Goal: Information Seeking & Learning: Learn about a topic

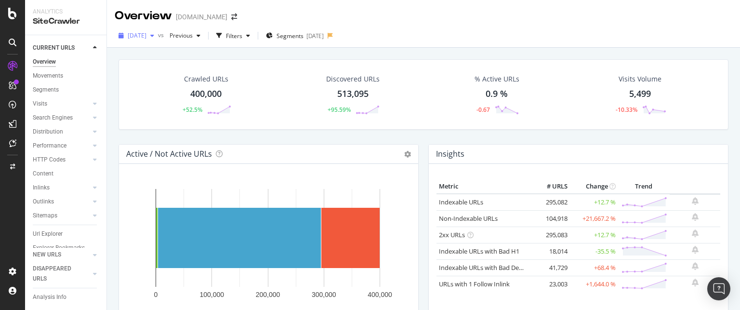
click at [158, 39] on div "[DATE]" at bounding box center [136, 35] width 43 height 14
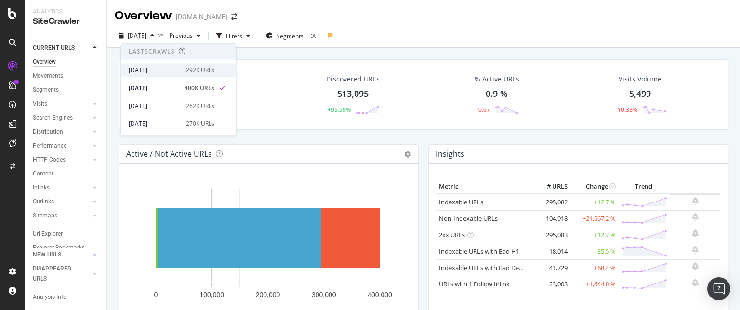
click at [153, 73] on div "[DATE]" at bounding box center [155, 70] width 52 height 9
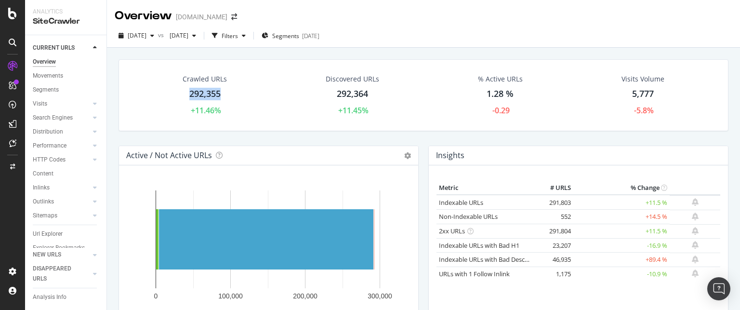
drag, startPoint x: 225, startPoint y: 95, endPoint x: 599, endPoint y: 154, distance: 378.3
click at [187, 94] on div "Crawled URLs 292,355 +11.46%" at bounding box center [205, 95] width 64 height 52
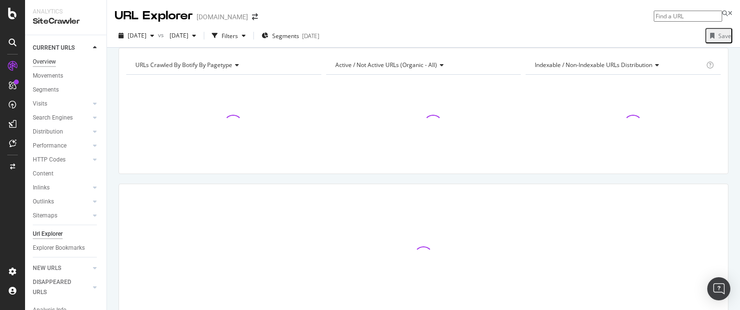
click at [48, 65] on div "Overview" at bounding box center [44, 62] width 23 height 10
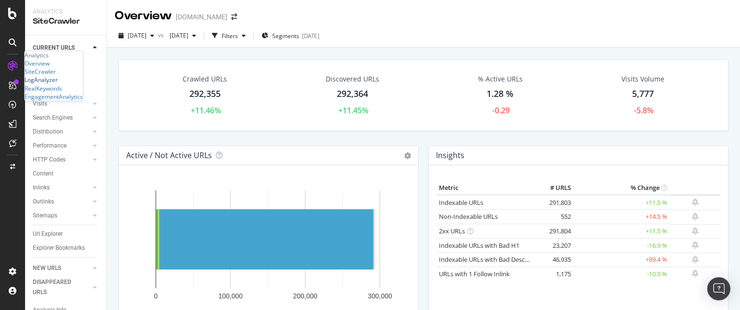
click at [55, 84] on div "LogAnalyzer" at bounding box center [41, 80] width 33 height 8
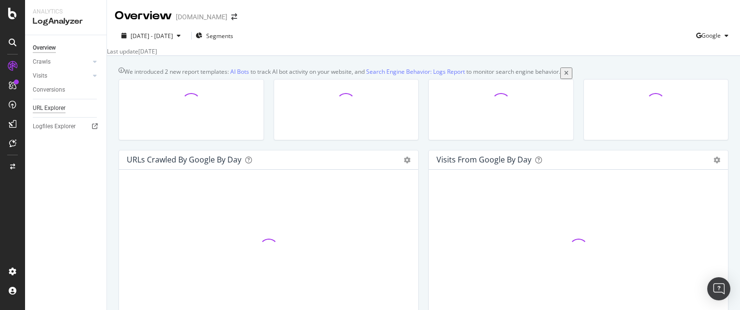
click at [50, 109] on div "URL Explorer" at bounding box center [49, 108] width 33 height 10
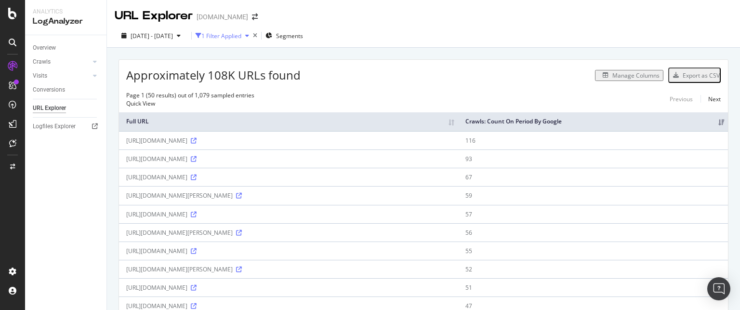
click at [241, 32] on div "1 Filter Applied" at bounding box center [221, 36] width 40 height 8
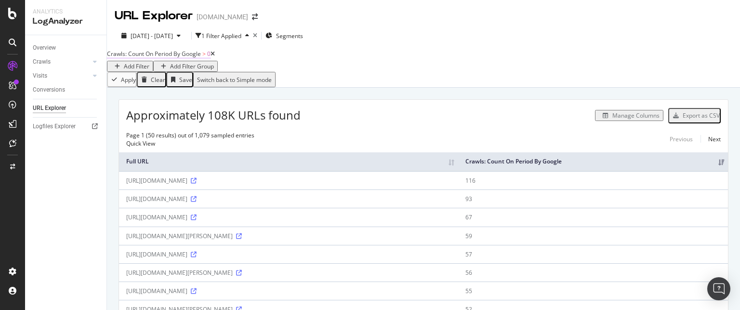
click at [201, 58] on span "Crawls: Count On Period By Google" at bounding box center [154, 54] width 94 height 8
click at [252, 85] on div "Apply Clear Save Switch back to Simple mode" at bounding box center [423, 79] width 633 height 15
click at [149, 64] on div "Add Filter" at bounding box center [137, 66] width 26 height 8
click at [149, 62] on div "Add Filter" at bounding box center [137, 66] width 26 height 8
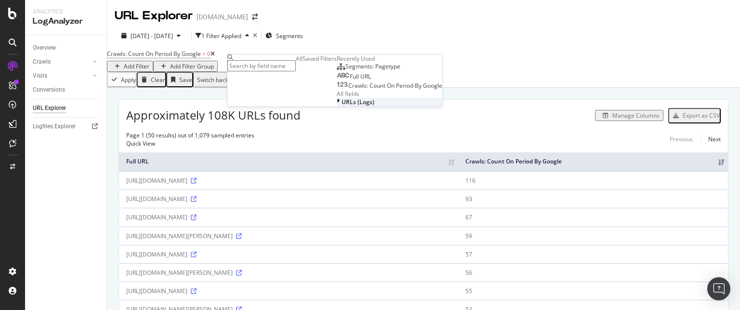
click at [337, 106] on div at bounding box center [339, 102] width 5 height 8
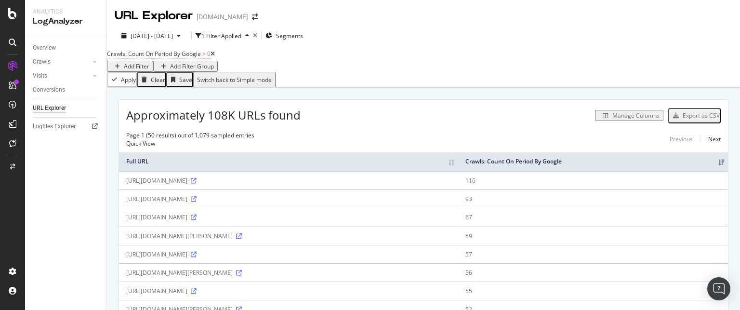
scroll to position [12, 0]
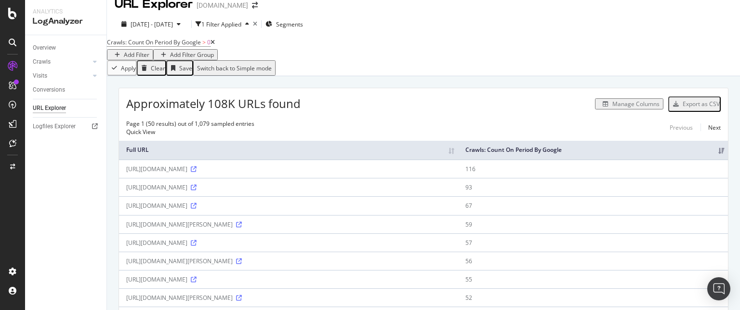
click at [149, 53] on div "Add Filter" at bounding box center [137, 55] width 26 height 8
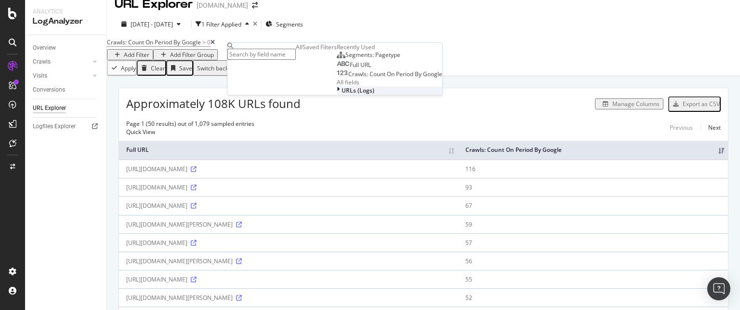
click at [341, 94] on span "URLs (Logs)" at bounding box center [357, 90] width 33 height 8
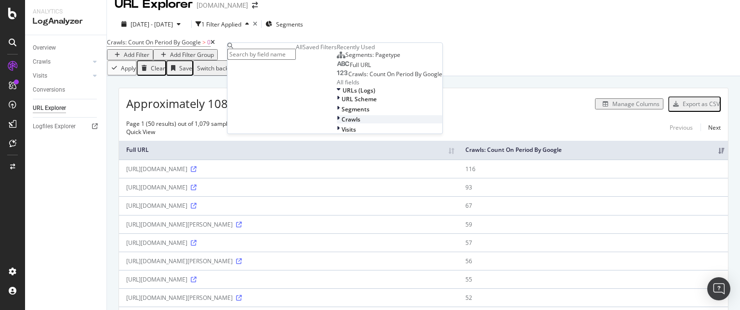
click at [337, 123] on div "Crawls" at bounding box center [389, 119] width 105 height 8
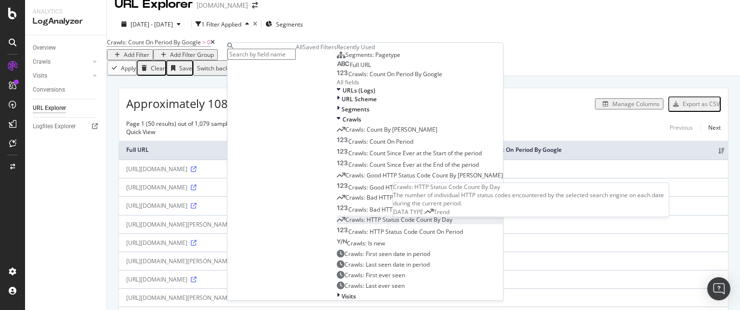
scroll to position [154, 0]
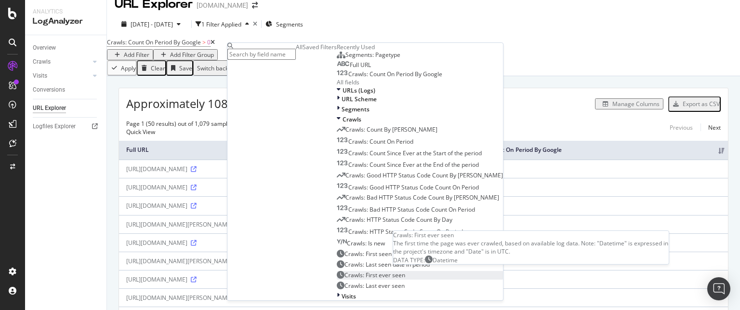
click at [344, 271] on span "Crawls: First ever seen" at bounding box center [374, 275] width 61 height 8
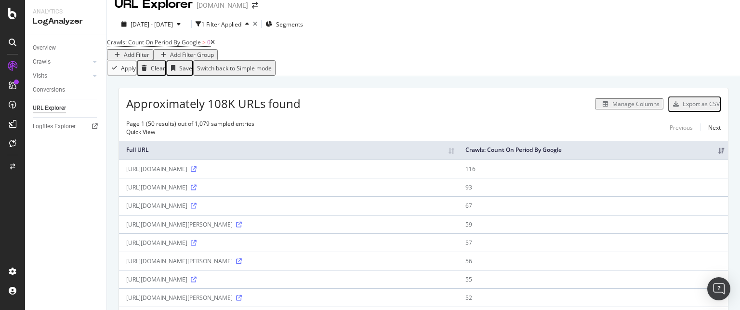
click at [633, 108] on div "Manage Columns" at bounding box center [635, 104] width 47 height 8
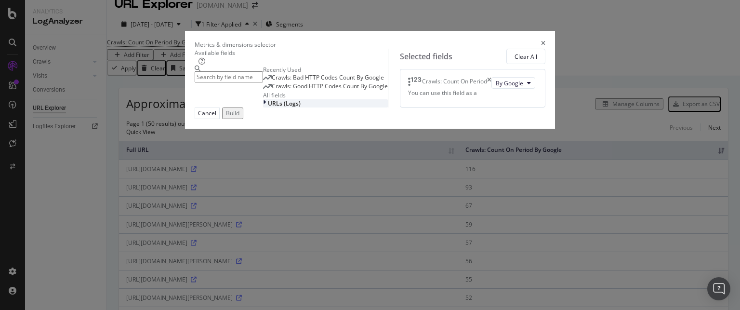
click at [263, 107] on div "URLs (Logs)" at bounding box center [325, 103] width 125 height 8
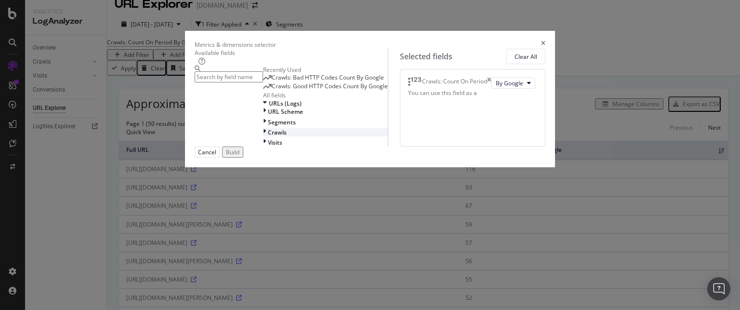
click at [263, 136] on div "modal" at bounding box center [265, 132] width 5 height 8
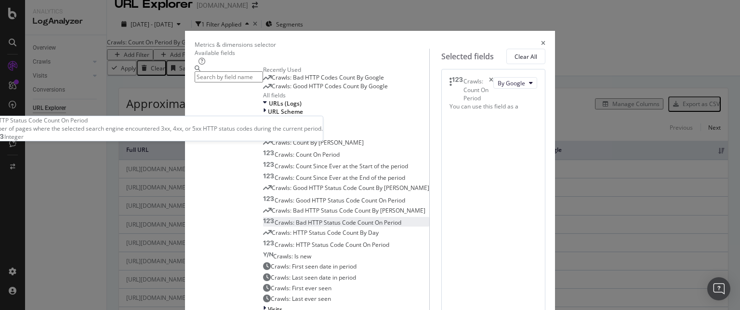
scroll to position [187, 0]
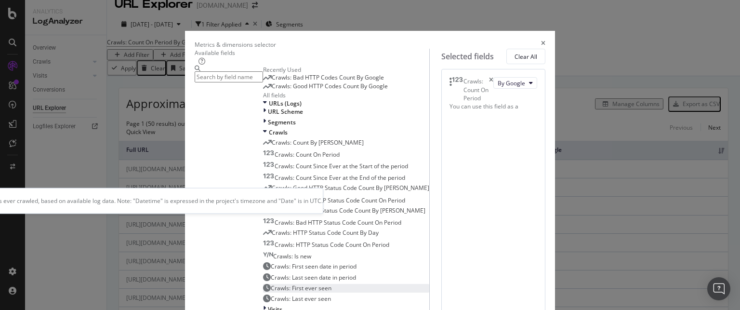
click at [271, 284] on span "Crawls: First ever seen" at bounding box center [301, 288] width 61 height 8
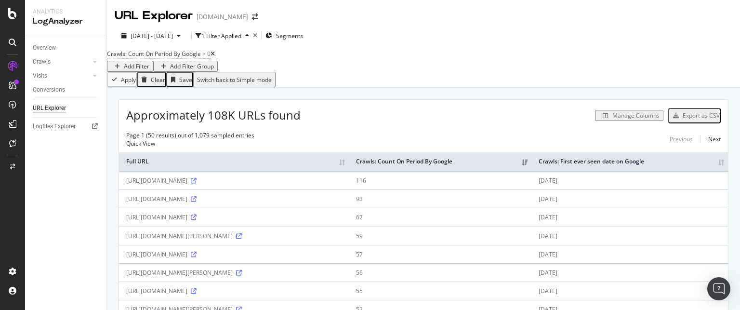
click at [631, 119] on div "Manage Columns" at bounding box center [635, 115] width 47 height 8
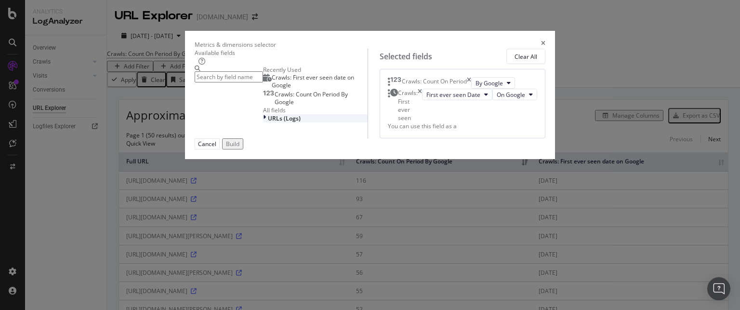
click at [263, 122] on div "URLs (Logs)" at bounding box center [315, 118] width 104 height 8
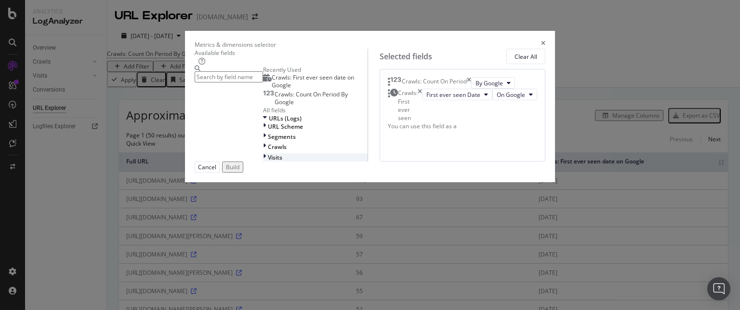
click at [263, 161] on icon "modal" at bounding box center [264, 157] width 3 height 8
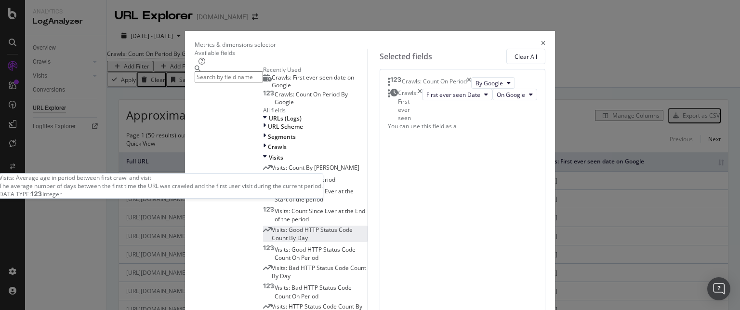
scroll to position [259, 0]
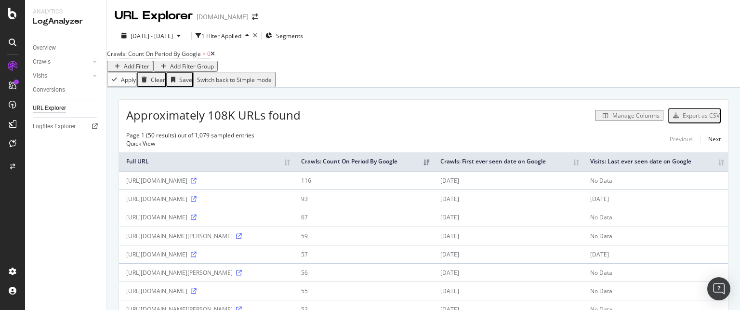
click at [215, 57] on icon at bounding box center [212, 54] width 4 height 6
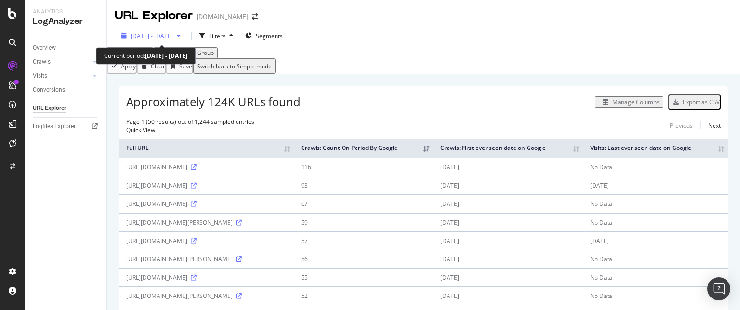
click at [184, 35] on div "button" at bounding box center [179, 36] width 12 height 6
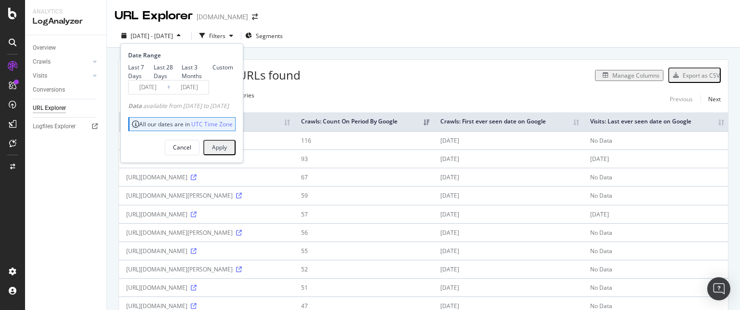
click at [182, 79] on div "Last 3 Months" at bounding box center [197, 71] width 31 height 16
type input "2025/06/25"
click at [227, 154] on div "Apply" at bounding box center [219, 147] width 15 height 13
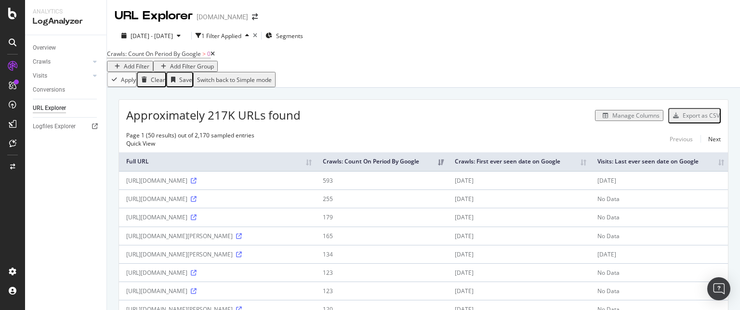
click at [215, 57] on icon at bounding box center [212, 54] width 4 height 6
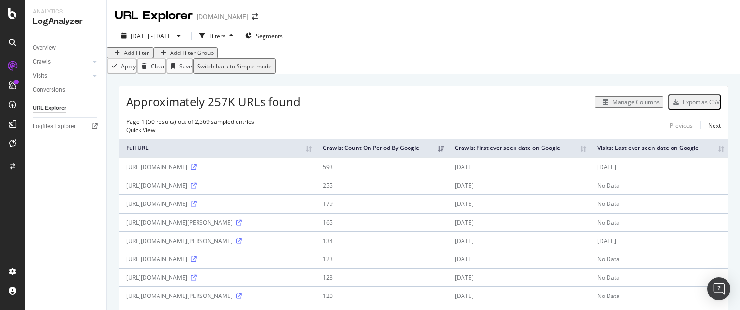
click at [137, 57] on div "Add Filter" at bounding box center [137, 53] width 26 height 8
click at [134, 57] on div "Add Filter" at bounding box center [137, 53] width 26 height 8
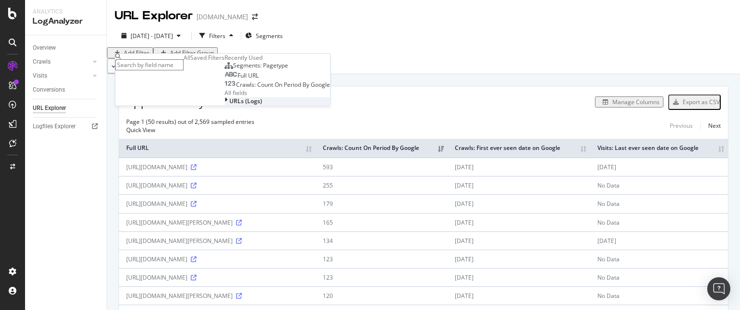
click at [224, 105] on div at bounding box center [226, 101] width 5 height 8
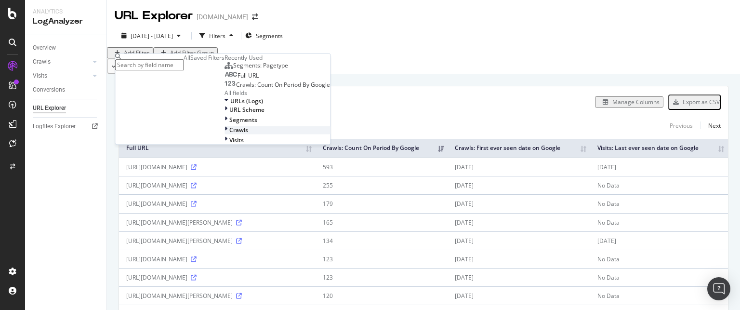
click at [224, 134] on div at bounding box center [226, 130] width 5 height 8
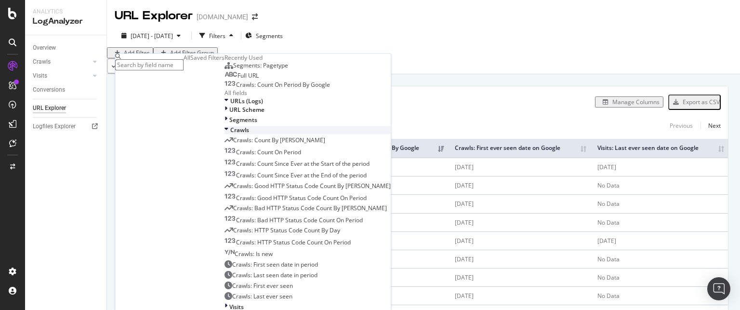
scroll to position [150, 0]
click at [224, 281] on div "Crawls: First ever seen" at bounding box center [258, 285] width 68 height 8
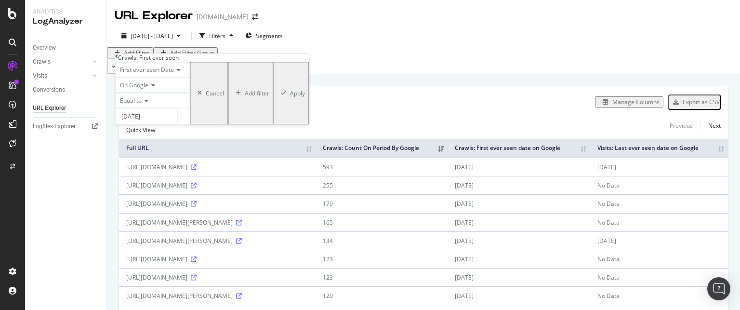
click at [141, 105] on span "Equal to" at bounding box center [131, 101] width 22 height 8
click at [169, 129] on div "After" at bounding box center [153, 123] width 74 height 10
click at [173, 125] on input "2025-09-25" at bounding box center [146, 116] width 63 height 16
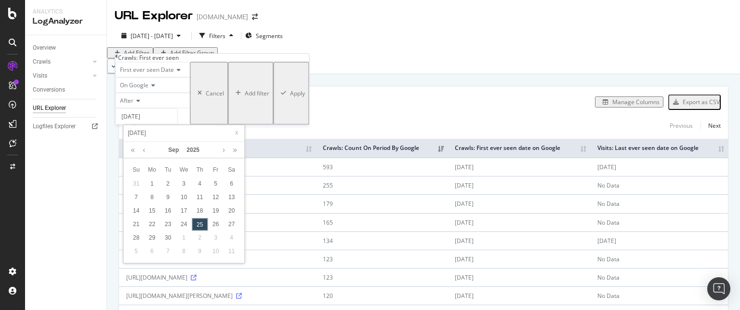
type input "202-09-25"
type input "2022-09-24"
type input "2022-09-25"
click at [279, 103] on div "Approximately 257K URLs found Manage Columns Export as CSV" at bounding box center [423, 98] width 609 height 24
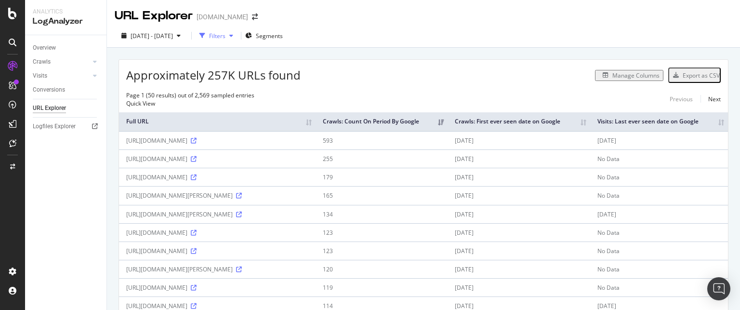
click at [225, 39] on div "Filters" at bounding box center [217, 36] width 16 height 8
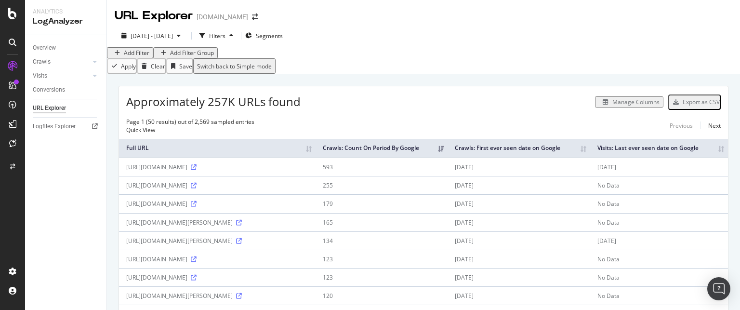
click at [137, 57] on div "Add Filter" at bounding box center [137, 53] width 26 height 8
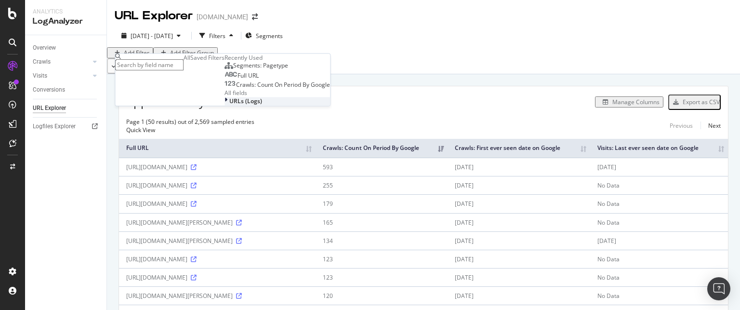
click at [229, 105] on span "URLs (Logs)" at bounding box center [245, 101] width 33 height 8
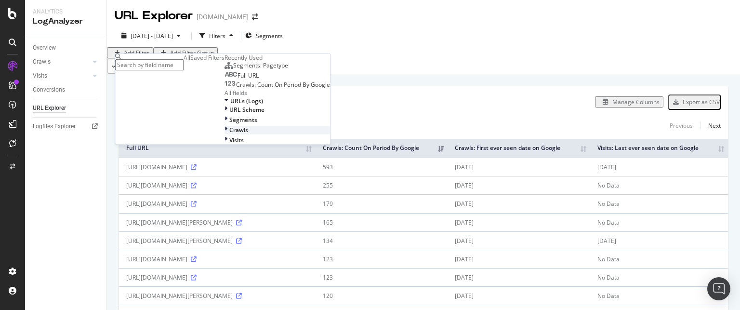
click at [229, 134] on span "Crawls" at bounding box center [238, 130] width 19 height 8
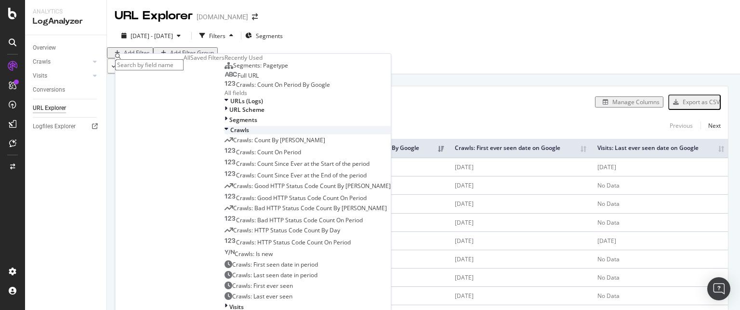
click at [230, 134] on span "Crawls" at bounding box center [239, 130] width 19 height 8
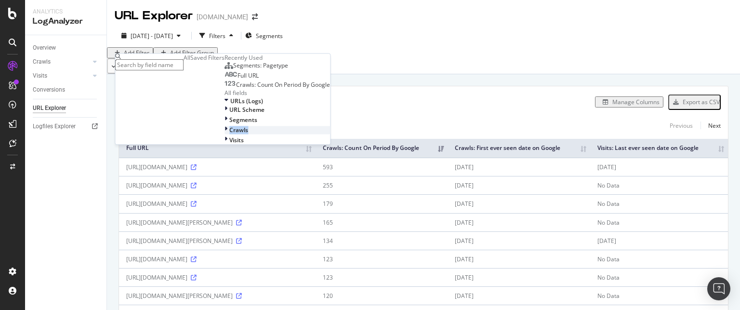
click at [229, 134] on span "Crawls" at bounding box center [238, 130] width 19 height 8
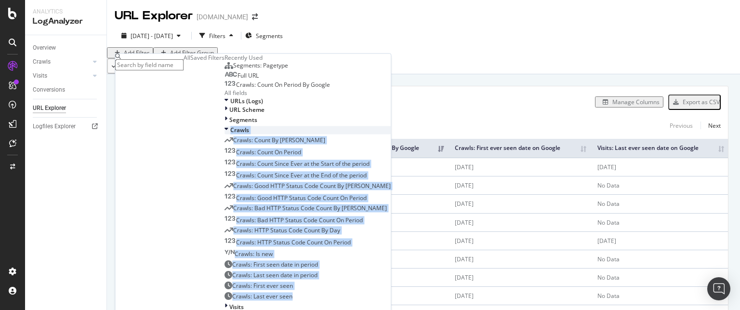
click at [224, 134] on div "Crawls" at bounding box center [307, 130] width 166 height 8
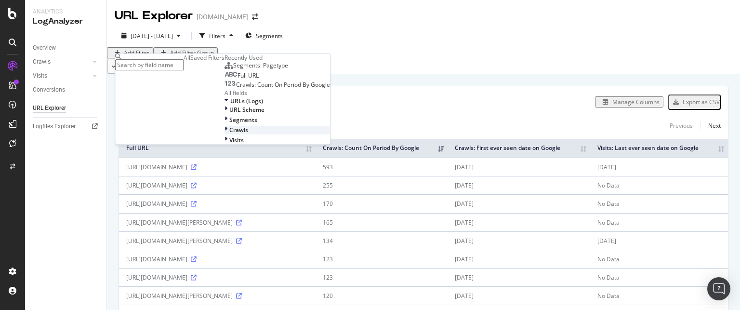
click at [224, 134] on div "Crawls" at bounding box center [276, 130] width 105 height 8
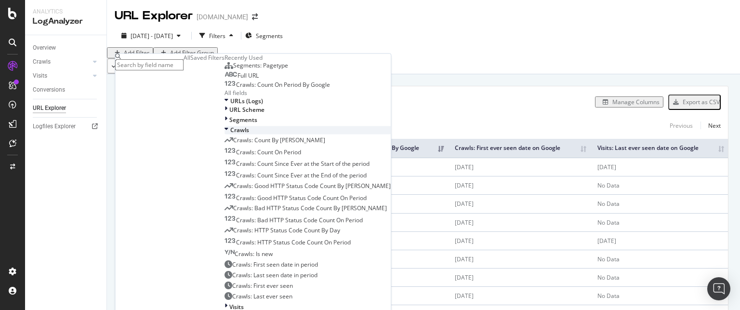
scroll to position [154, 0]
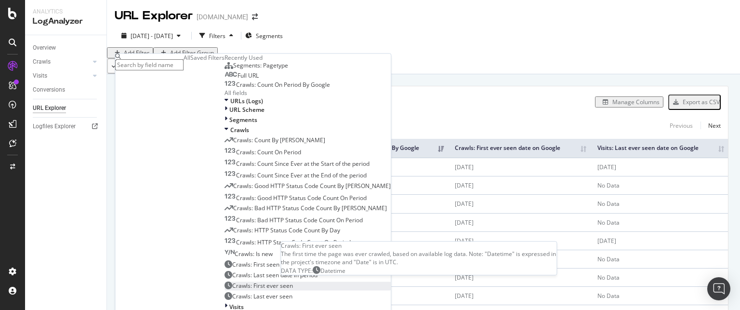
click at [232, 281] on span "Crawls: First ever seen" at bounding box center [262, 285] width 61 height 8
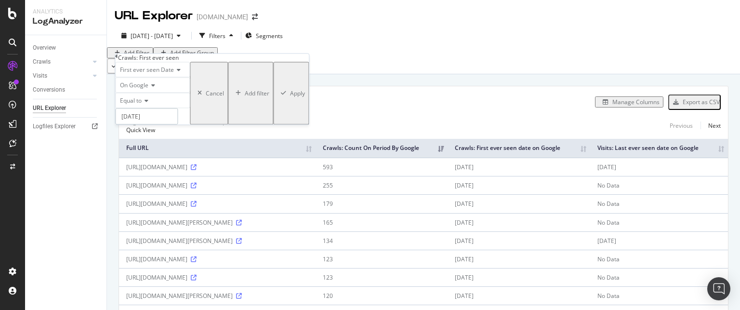
click at [141, 125] on input "2025-09-25" at bounding box center [146, 116] width 63 height 16
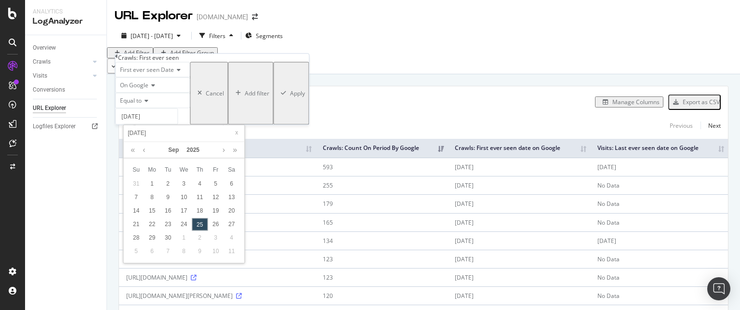
click at [141, 132] on input "2025-09-25" at bounding box center [183, 133] width 115 height 11
type input "202-09-25"
type input "2022-09-24"
type input "2022-09-25"
click at [133, 236] on div "25" at bounding box center [136, 237] width 16 height 13
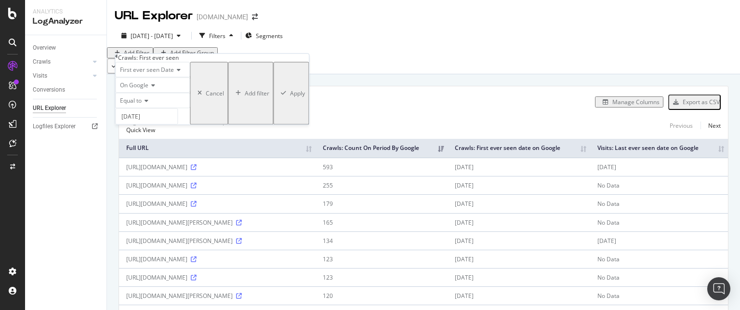
click at [290, 97] on div "Apply" at bounding box center [297, 93] width 15 height 8
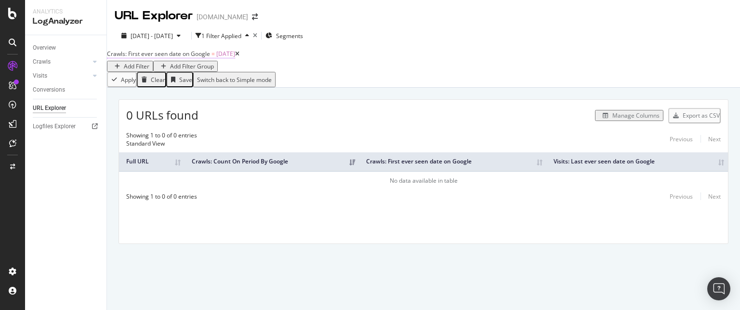
click at [235, 58] on span "2022-09-24" at bounding box center [225, 54] width 19 height 8
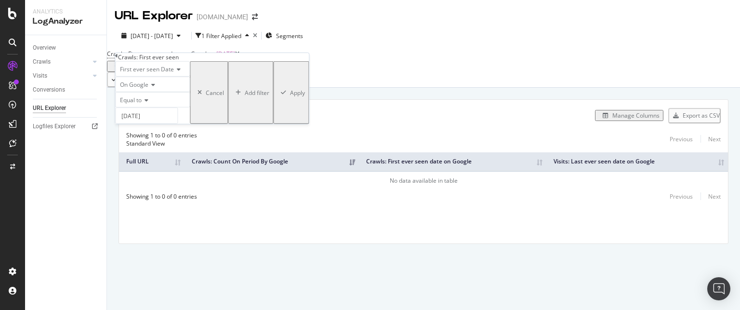
click at [147, 103] on icon at bounding box center [145, 100] width 7 height 6
click at [131, 127] on span "After" at bounding box center [124, 122] width 13 height 8
click at [290, 96] on div "Apply" at bounding box center [297, 92] width 15 height 8
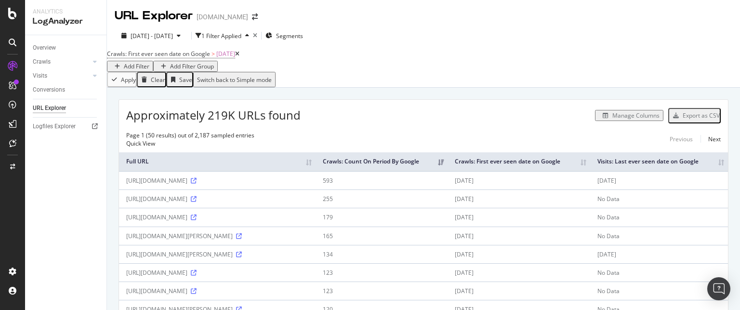
click at [149, 64] on div "Add Filter" at bounding box center [137, 66] width 26 height 8
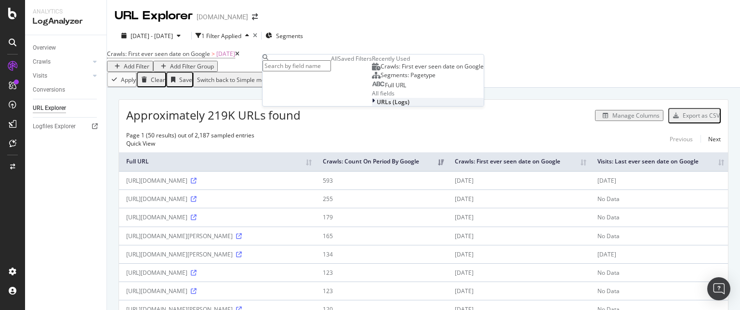
click at [377, 106] on span "URLs (Logs)" at bounding box center [393, 102] width 33 height 8
click at [372, 134] on div at bounding box center [374, 130] width 5 height 8
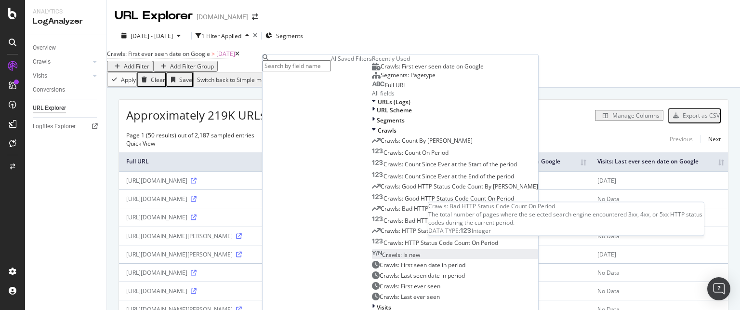
scroll to position [154, 0]
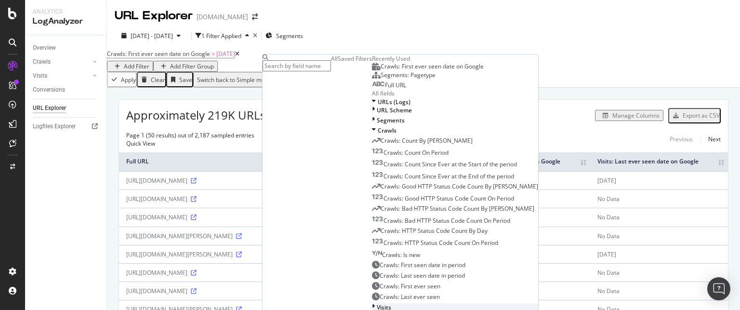
click at [377, 303] on span "Visits" at bounding box center [384, 307] width 14 height 8
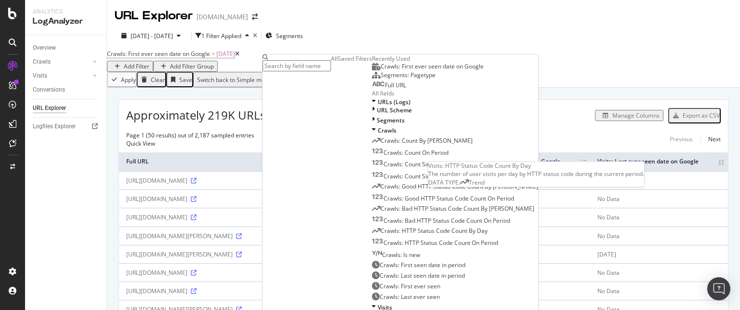
scroll to position [408, 0]
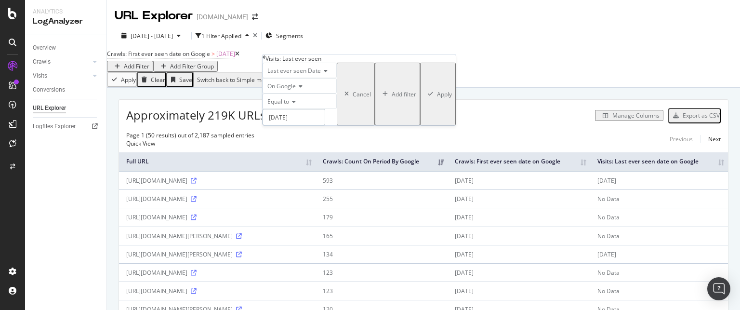
click at [310, 125] on input "2025-09-25" at bounding box center [293, 117] width 63 height 16
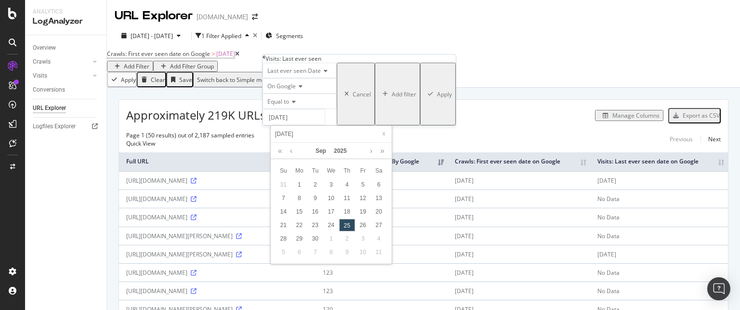
click at [310, 132] on input "2025-09-25" at bounding box center [330, 134] width 115 height 11
click at [295, 104] on icon at bounding box center [292, 102] width 7 height 6
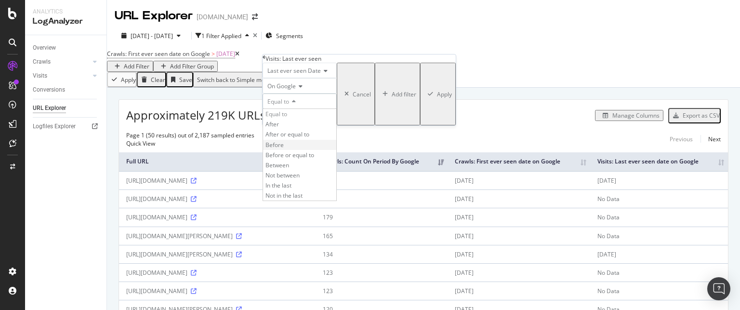
click at [283, 149] on span "Before" at bounding box center [274, 145] width 18 height 8
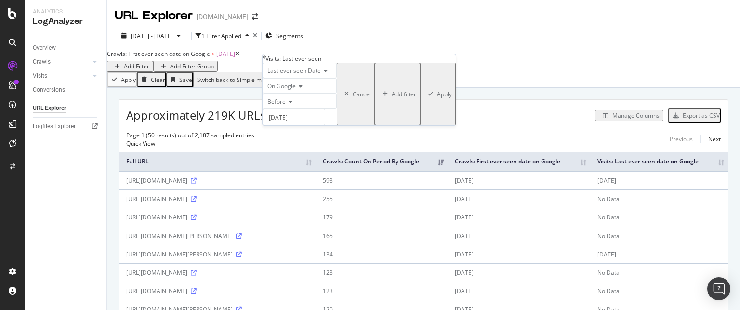
click at [437, 98] on div "Apply" at bounding box center [444, 94] width 15 height 8
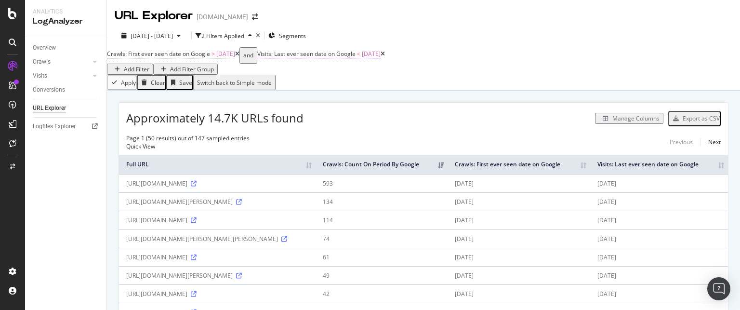
click at [380, 58] on span "2025-09-25" at bounding box center [371, 54] width 19 height 8
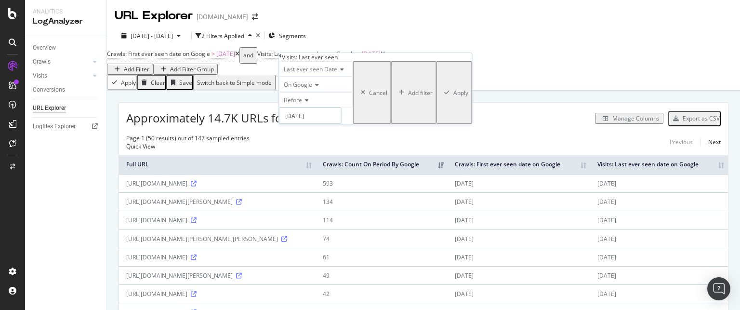
click at [333, 124] on input "2025-09-25" at bounding box center [310, 115] width 63 height 16
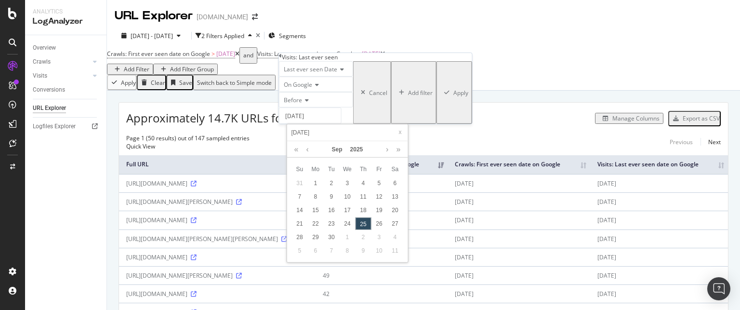
click at [333, 130] on input "2025-09-25" at bounding box center [346, 132] width 115 height 11
type input "no data"
click at [353, 107] on div "Before" at bounding box center [316, 99] width 74 height 15
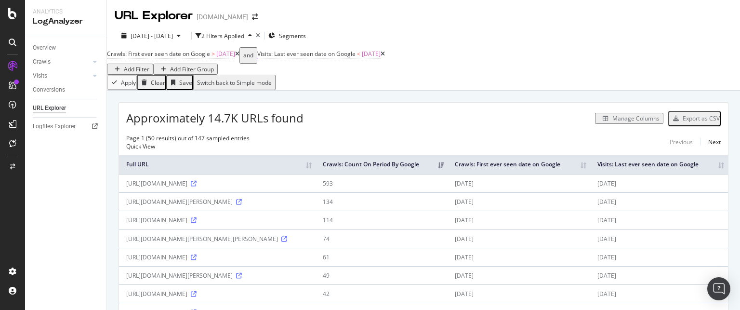
click at [306, 58] on span "Visits: Last ever seen date on Google" at bounding box center [306, 54] width 98 height 8
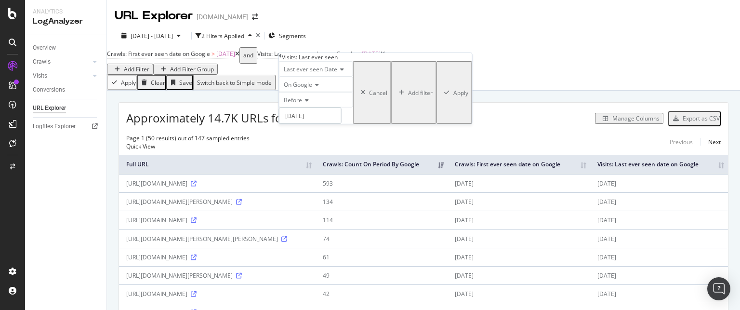
click at [312, 124] on input "2025-09-25" at bounding box center [310, 115] width 63 height 16
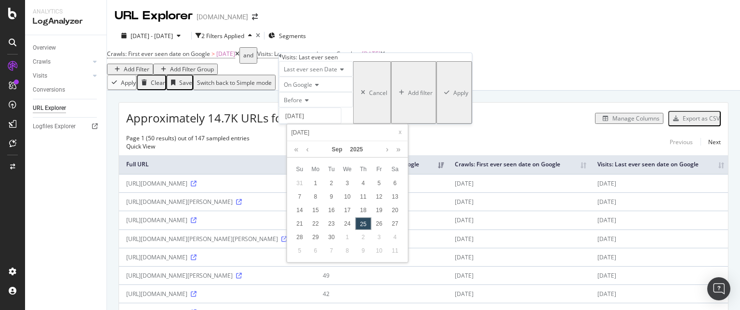
click at [315, 107] on div "Before" at bounding box center [316, 99] width 74 height 15
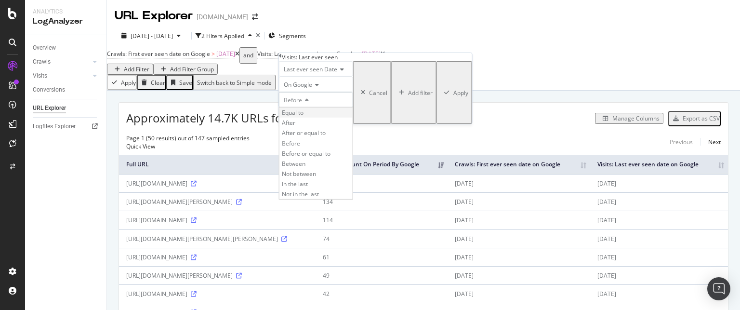
click at [315, 117] on div "Equal to" at bounding box center [315, 112] width 73 height 10
click at [321, 124] on input "2025-09-25" at bounding box center [310, 115] width 63 height 16
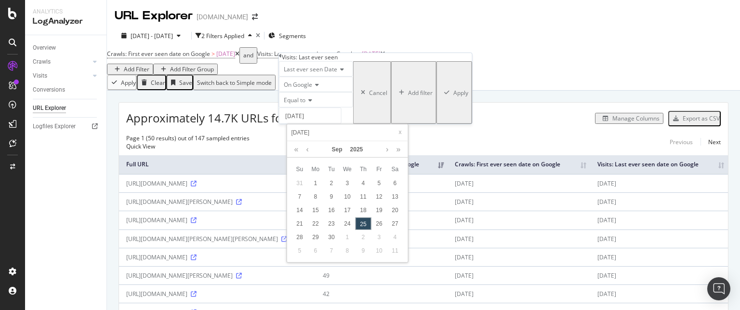
click at [321, 132] on input "2025-09-25" at bounding box center [346, 132] width 115 height 11
type input "no data"
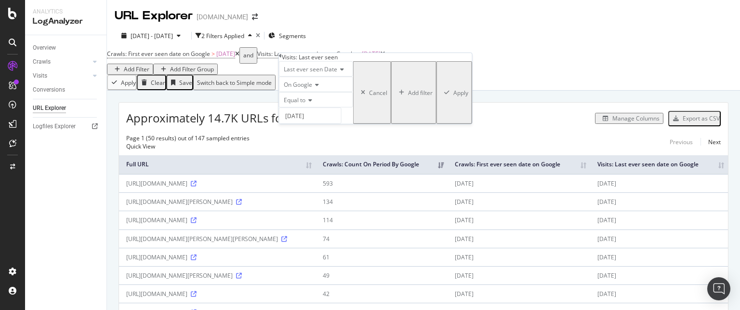
click at [408, 96] on div "Add filter" at bounding box center [420, 92] width 25 height 8
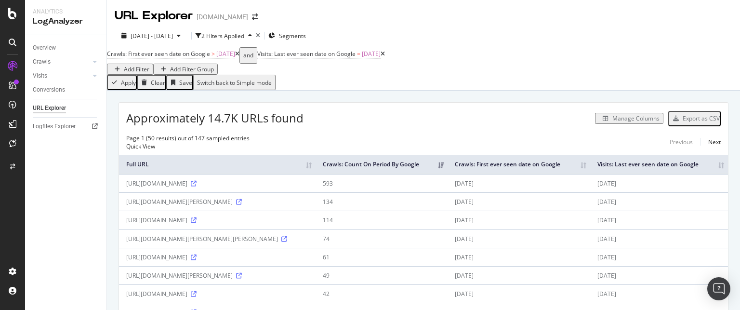
click at [370, 109] on div "Approximately 14.7K URLs found Manage Columns Export as CSV" at bounding box center [423, 115] width 609 height 24
click at [385, 57] on icon at bounding box center [382, 54] width 4 height 6
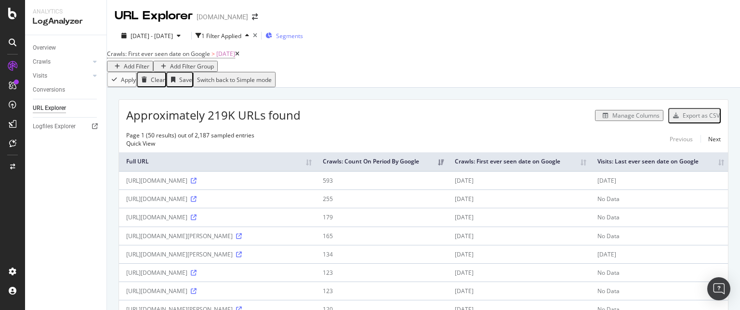
click at [303, 36] on span "Segments" at bounding box center [289, 36] width 27 height 8
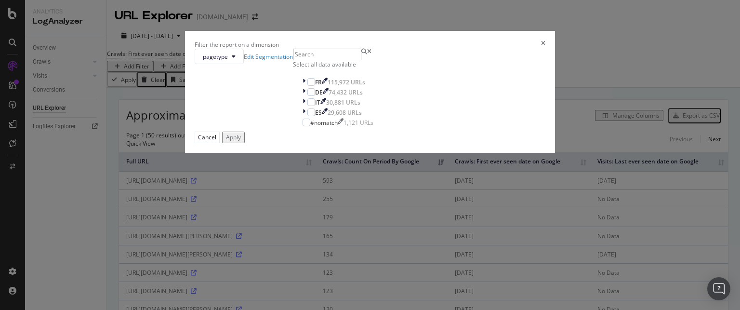
click at [329, 60] on input "modal" at bounding box center [327, 54] width 68 height 11
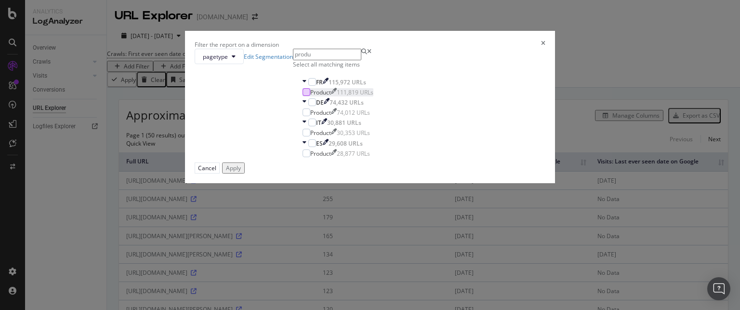
type input "produ"
click at [302, 96] on div "modal" at bounding box center [306, 92] width 8 height 8
click at [302, 116] on div "modal" at bounding box center [306, 112] width 8 height 8
click at [302, 136] on div "modal" at bounding box center [306, 133] width 8 height 8
click at [302, 157] on div "modal" at bounding box center [306, 153] width 8 height 8
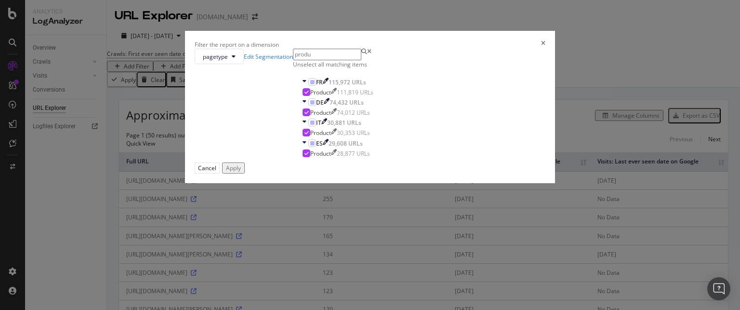
click at [241, 172] on div "Apply" at bounding box center [233, 168] width 15 height 8
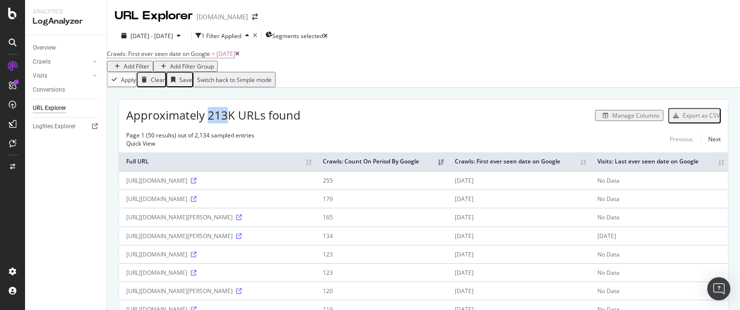
drag, startPoint x: 229, startPoint y: 121, endPoint x: 209, endPoint y: 123, distance: 20.4
click at [209, 123] on span "Approximately 213K URLs found" at bounding box center [213, 115] width 174 height 16
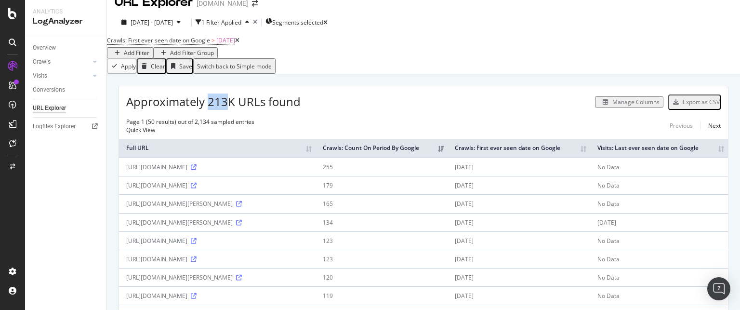
scroll to position [30, 0]
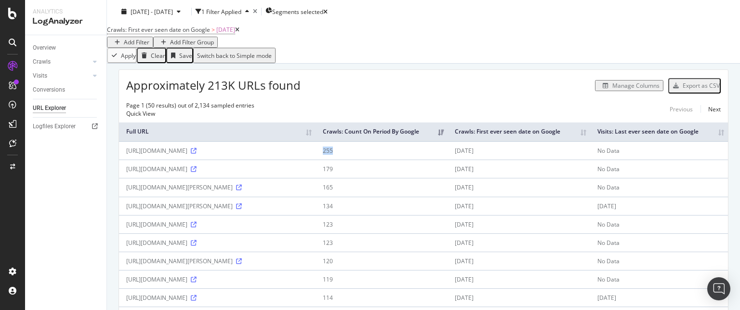
drag, startPoint x: 472, startPoint y: 160, endPoint x: 454, endPoint y: 160, distance: 17.8
click at [448, 159] on td "255" at bounding box center [381, 150] width 132 height 18
drag, startPoint x: 576, startPoint y: 158, endPoint x: 544, endPoint y: 159, distance: 32.3
click at [544, 159] on td "[DATE]" at bounding box center [518, 150] width 143 height 18
drag, startPoint x: 663, startPoint y: 161, endPoint x: 635, endPoint y: 161, distance: 27.5
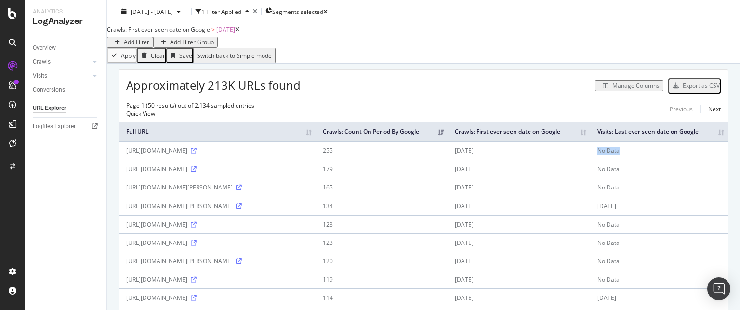
click at [635, 159] on td "No Data" at bounding box center [659, 150] width 138 height 18
click at [191, 154] on icon at bounding box center [194, 151] width 6 height 6
click at [626, 90] on div "Manage Columns" at bounding box center [629, 85] width 61 height 8
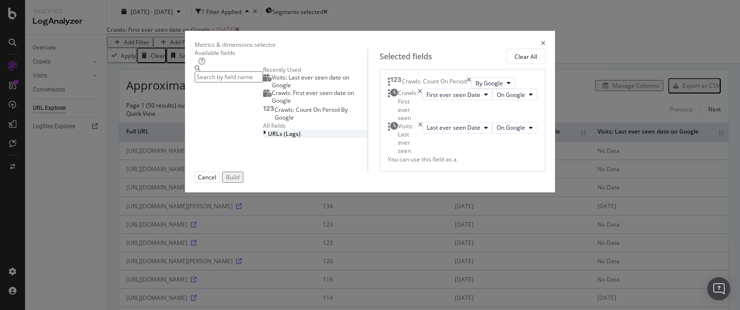
click at [268, 138] on span "URLs (Logs)" at bounding box center [284, 134] width 33 height 8
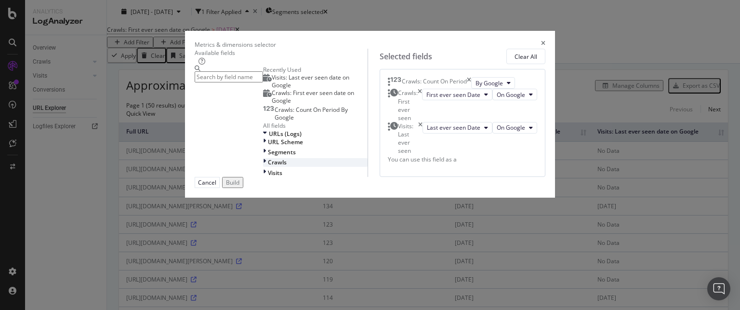
click at [263, 166] on div "modal" at bounding box center [265, 162] width 5 height 8
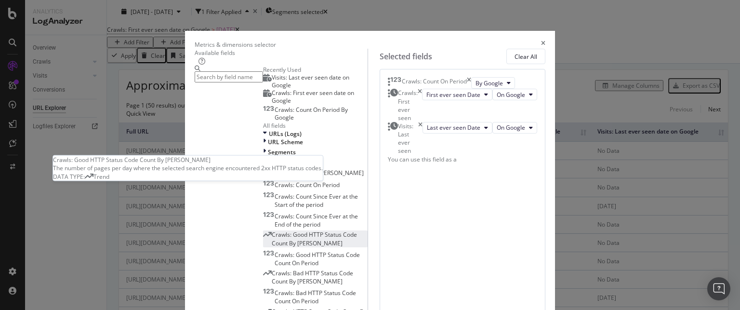
scroll to position [199, 0]
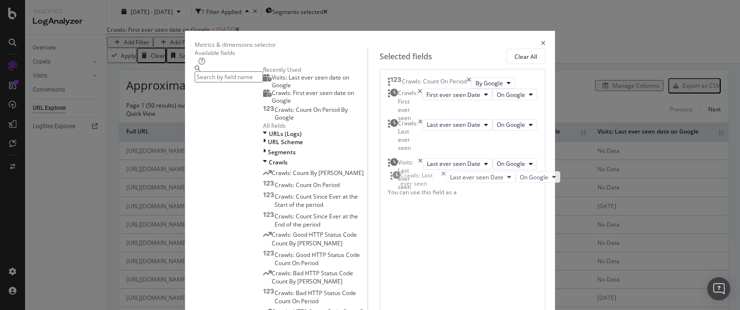
drag, startPoint x: 503, startPoint y: 205, endPoint x: 504, endPoint y: 175, distance: 29.4
click at [504, 175] on body "Analytics LogAnalyzer Overview Crawls Daily Distribution Segments Distribution …" at bounding box center [370, 155] width 740 height 310
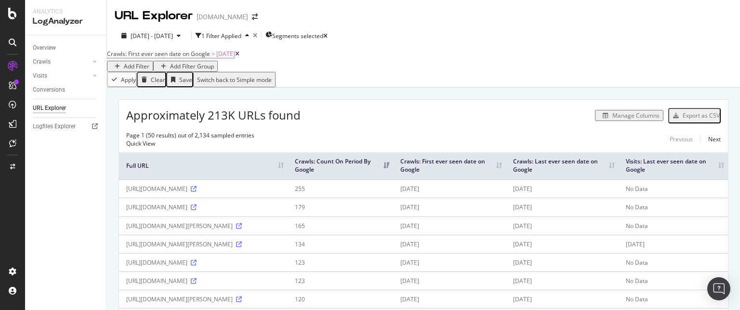
drag, startPoint x: 601, startPoint y: 199, endPoint x: 567, endPoint y: 196, distance: 34.8
click at [567, 196] on td "2025-09-24" at bounding box center [562, 188] width 113 height 18
drag, startPoint x: 521, startPoint y: 196, endPoint x: 487, endPoint y: 200, distance: 33.9
click at [487, 197] on td "[DATE]" at bounding box center [449, 188] width 113 height 18
click at [586, 196] on td "2025-09-24" at bounding box center [562, 188] width 113 height 18
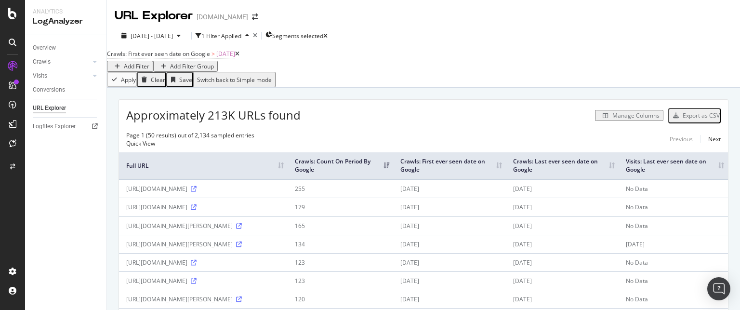
click at [586, 196] on td "2025-09-24" at bounding box center [562, 188] width 113 height 18
click at [623, 119] on div "Manage Columns" at bounding box center [635, 115] width 47 height 8
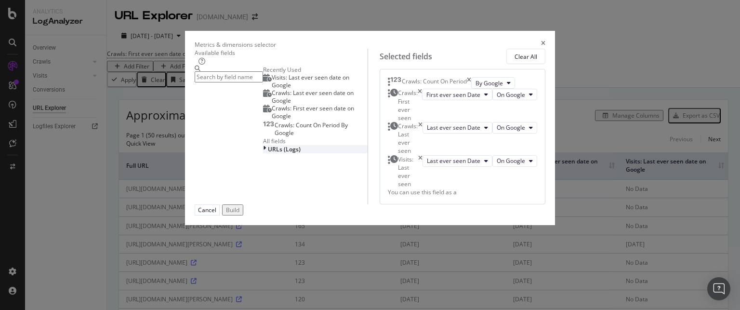
click at [268, 153] on span "URLs (Logs)" at bounding box center [284, 149] width 33 height 8
click at [268, 182] on span "Crawls" at bounding box center [277, 177] width 19 height 8
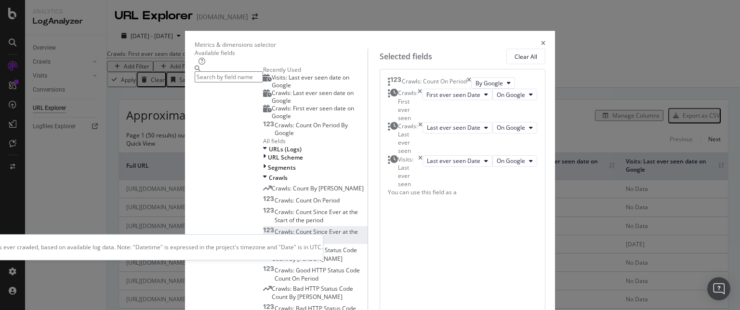
scroll to position [162, 0]
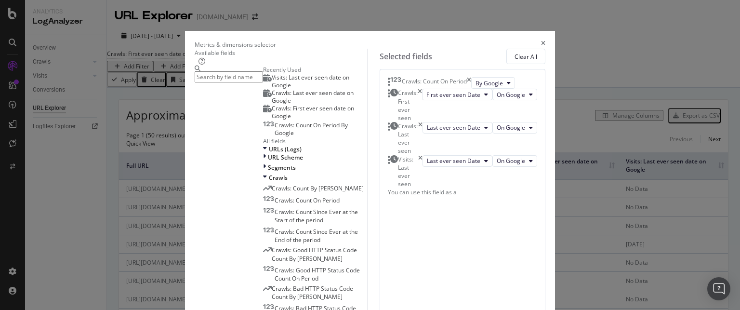
click at [545, 40] on icon "times" at bounding box center [543, 44] width 4 height 8
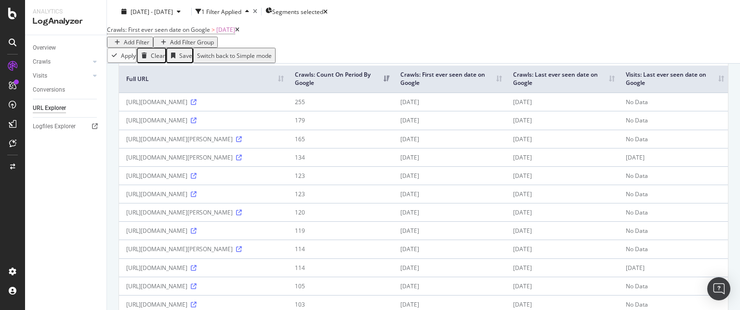
scroll to position [50, 0]
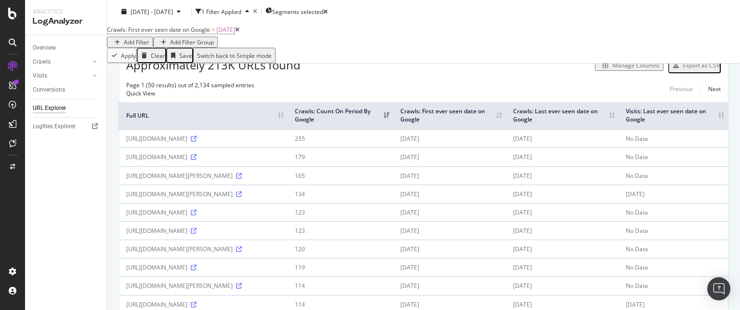
drag, startPoint x: 168, startPoint y: 156, endPoint x: 121, endPoint y: 147, distance: 48.1
click at [121, 147] on td "[URL][DOMAIN_NAME]" at bounding box center [203, 138] width 169 height 18
copy div "[URL][DOMAIN_NAME]"
click at [167, 143] on div "[URL][DOMAIN_NAME]" at bounding box center [203, 138] width 154 height 8
drag, startPoint x: 167, startPoint y: 159, endPoint x: 125, endPoint y: 148, distance: 42.9
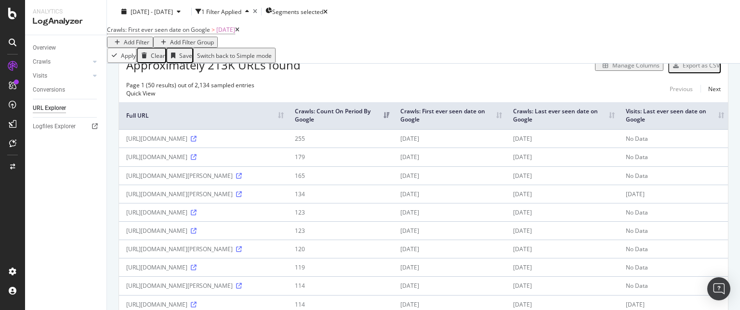
click at [125, 147] on td "[URL][DOMAIN_NAME]" at bounding box center [203, 138] width 169 height 18
copy div "[URL][DOMAIN_NAME]"
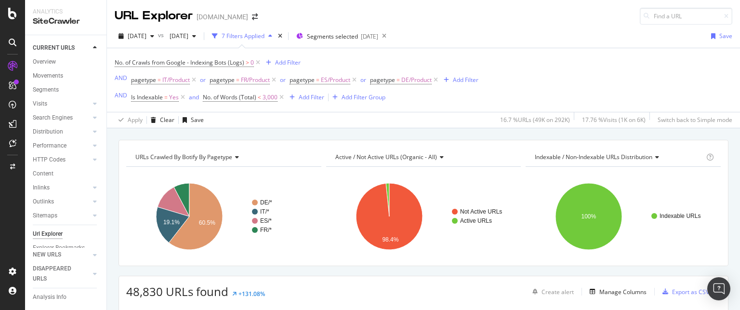
scroll to position [193, 0]
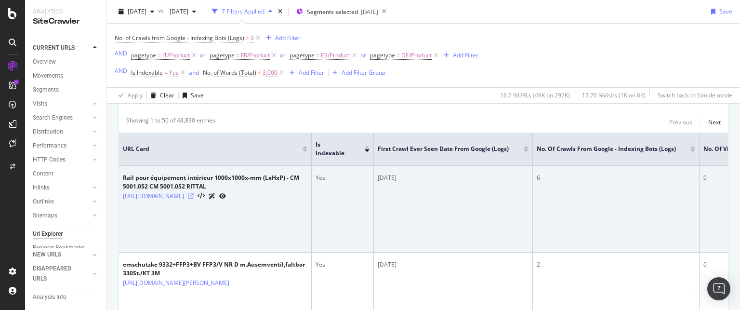
click at [194, 199] on icon at bounding box center [191, 196] width 6 height 6
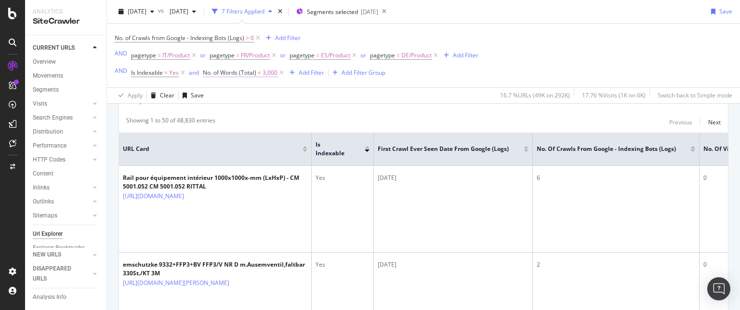
click at [251, 70] on span "No. of Words (Total)" at bounding box center [229, 72] width 53 height 8
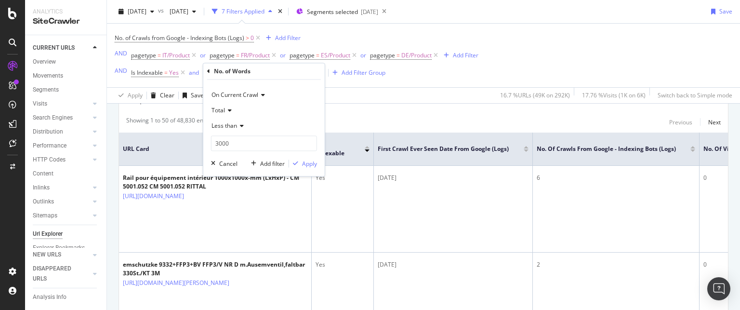
click at [357, 94] on div "Apply Clear Save 16.7 % URLs ( 49K on 292K ) 17.76 % Visits ( 1K on 6K ) Switch…" at bounding box center [423, 95] width 633 height 16
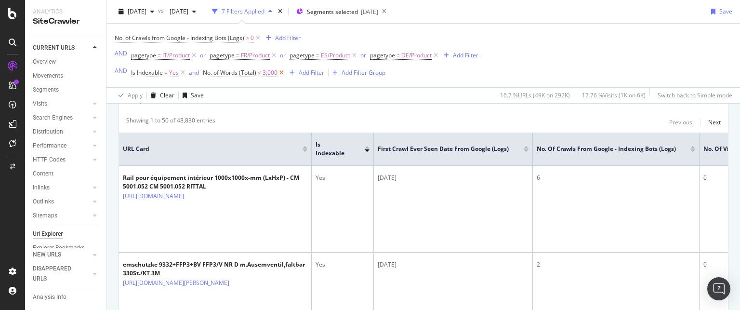
click at [281, 72] on icon at bounding box center [281, 73] width 8 height 10
click at [341, 74] on div "Add Filter Group" at bounding box center [363, 72] width 44 height 8
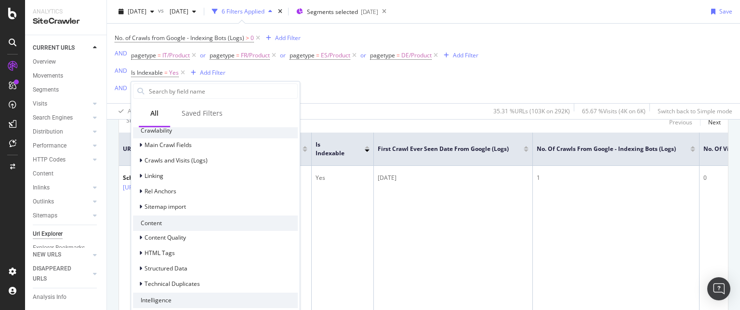
scroll to position [330, 0]
click at [142, 231] on div at bounding box center [142, 234] width 6 height 10
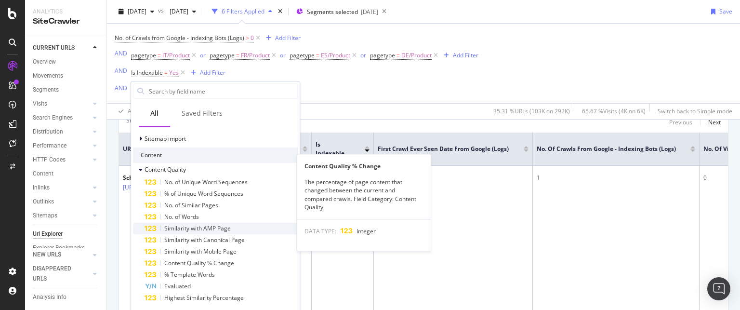
scroll to position [417, 0]
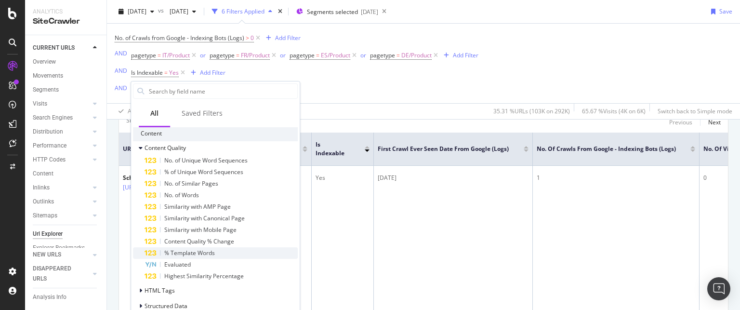
click at [217, 252] on div "% Template Words" at bounding box center [220, 253] width 153 height 12
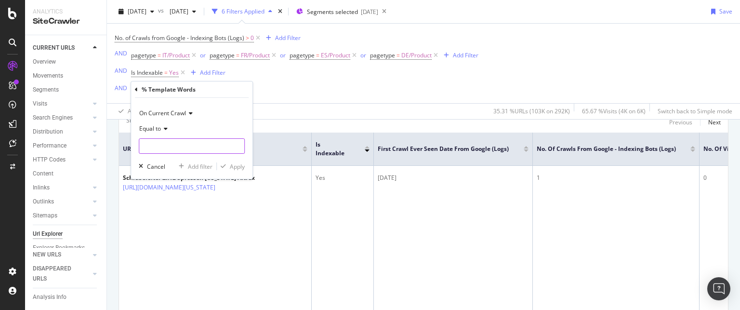
click at [177, 145] on input "number" at bounding box center [192, 145] width 106 height 15
type input "75"
click at [227, 168] on div "button" at bounding box center [223, 166] width 13 height 6
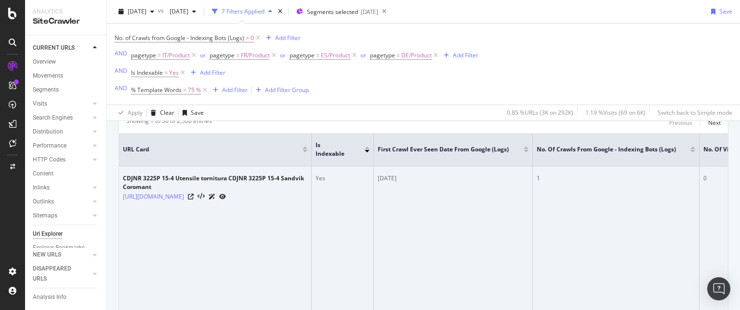
click at [268, 199] on div "[URL][DOMAIN_NAME]" at bounding box center [215, 196] width 184 height 10
click at [194, 199] on icon at bounding box center [191, 197] width 6 height 6
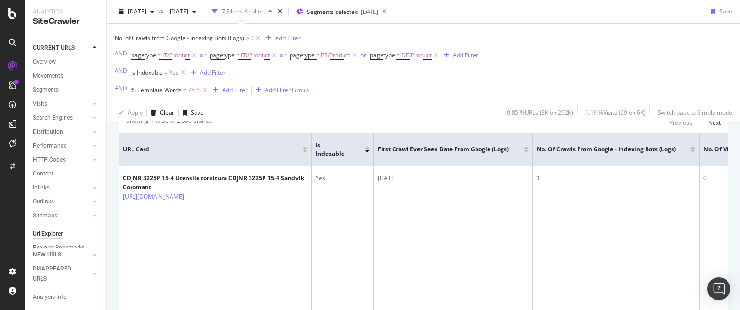
click at [188, 86] on span "75 %" at bounding box center [194, 89] width 13 height 13
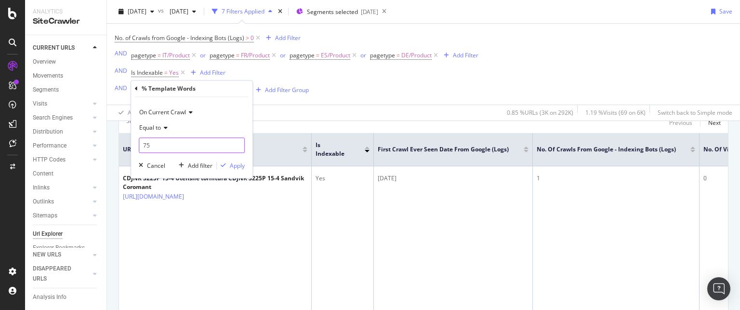
drag, startPoint x: 156, startPoint y: 143, endPoint x: 102, endPoint y: 146, distance: 53.6
click at [102, 146] on body "Analytics SiteCrawler CURRENT URLS Overview Movements Segments Visits Analysis …" at bounding box center [370, 155] width 740 height 310
type input "7"
type input "10"
click at [237, 166] on div "Apply" at bounding box center [237, 165] width 15 height 8
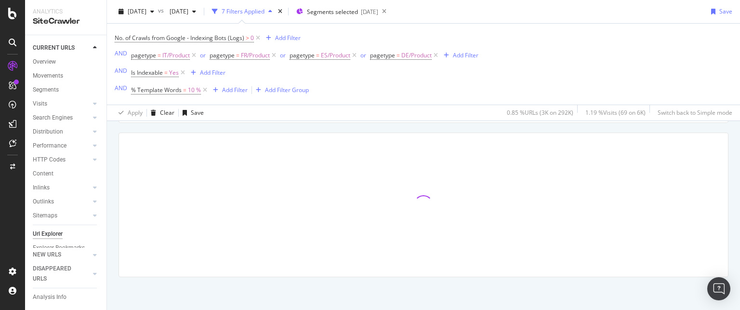
scroll to position [160, 0]
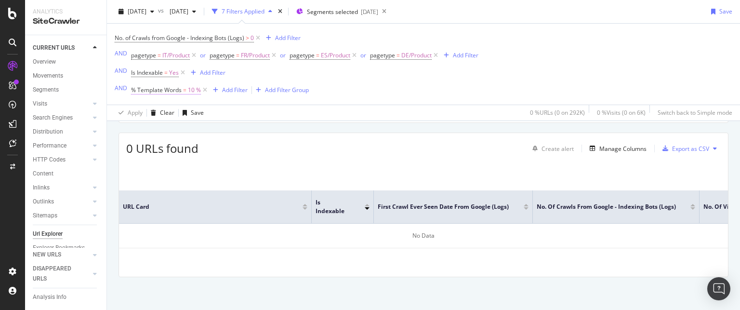
click at [191, 88] on span "10 %" at bounding box center [194, 89] width 13 height 13
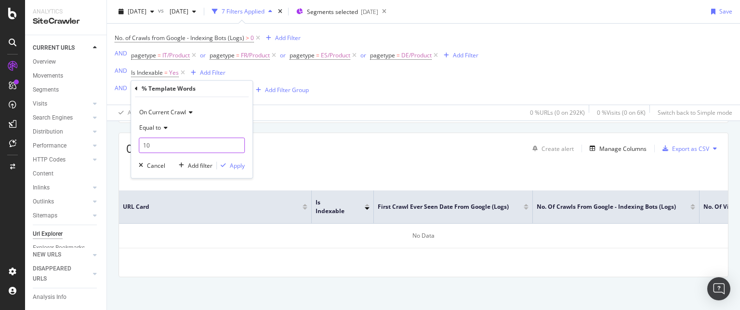
drag, startPoint x: 163, startPoint y: 146, endPoint x: 104, endPoint y: 150, distance: 59.3
click at [104, 150] on body "Analytics SiteCrawler CURRENT URLS Overview Movements Segments Visits Analysis …" at bounding box center [370, 155] width 740 height 310
type input "1"
type input "30"
click at [236, 166] on div "Apply" at bounding box center [237, 165] width 15 height 8
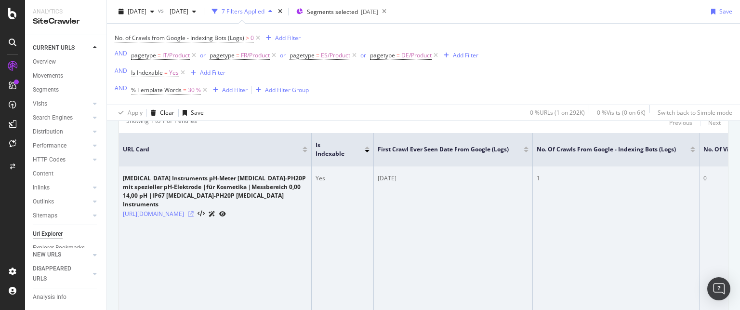
click at [194, 214] on icon at bounding box center [191, 214] width 6 height 6
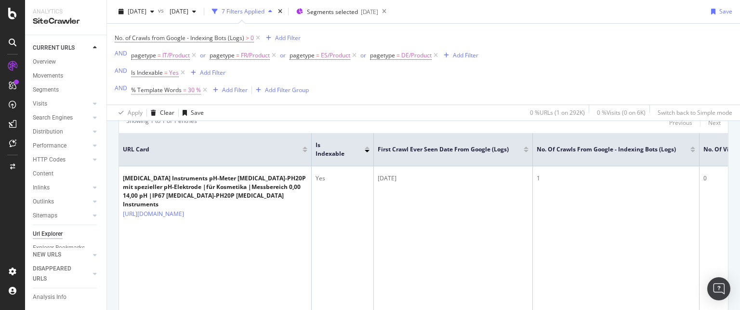
click at [159, 91] on span "% Template Words" at bounding box center [156, 90] width 51 height 8
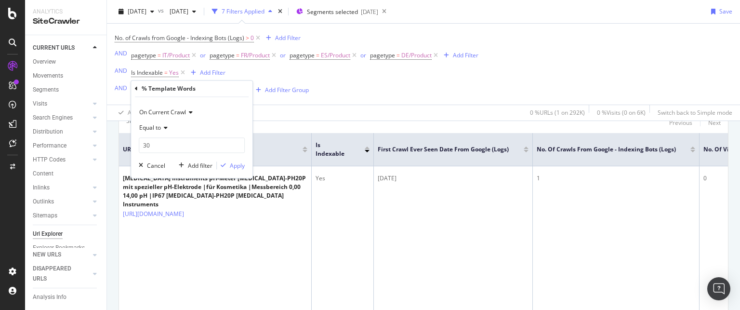
click at [277, 109] on div "Apply Clear Save 0 % URLs ( 1 on 292K ) 0 % Visits ( 0 on 6K ) Switch back to S…" at bounding box center [423, 112] width 633 height 16
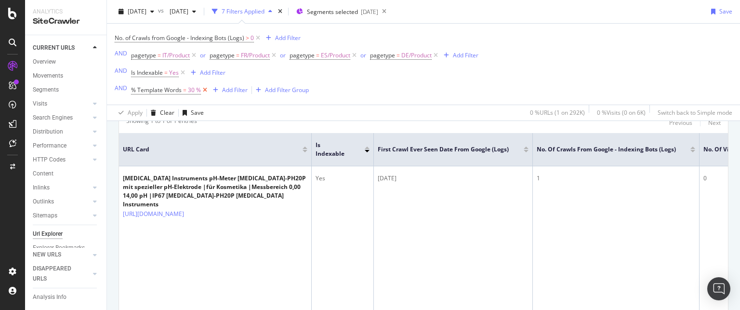
click at [204, 88] on icon at bounding box center [205, 90] width 8 height 10
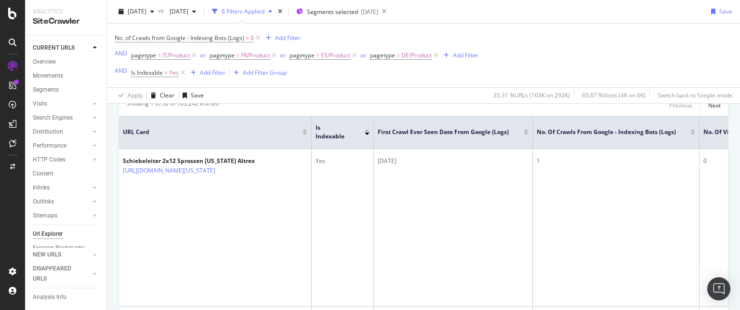
scroll to position [193, 0]
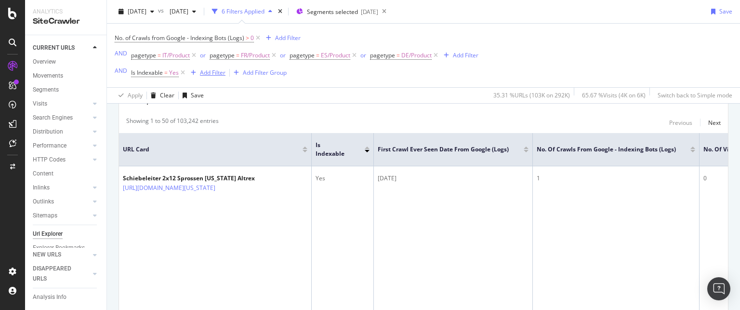
click at [211, 73] on div "Add Filter" at bounding box center [213, 72] width 26 height 8
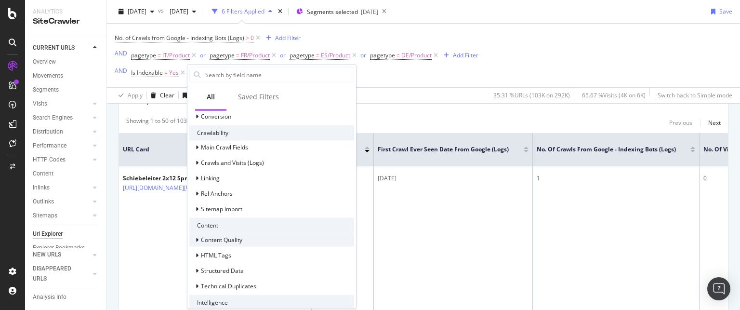
scroll to position [312, 0]
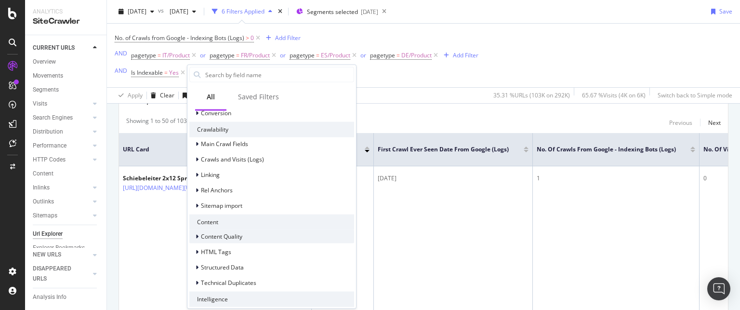
click at [198, 236] on div at bounding box center [198, 236] width 6 height 10
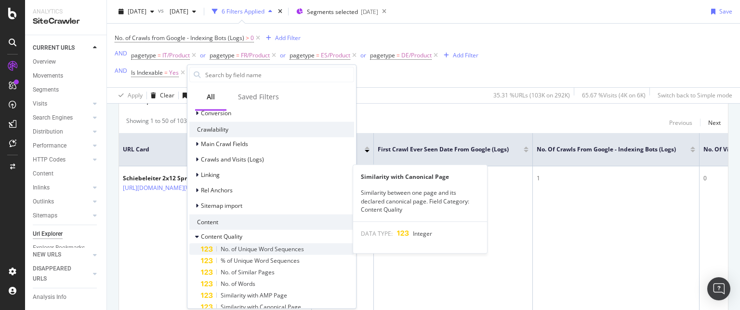
scroll to position [406, 0]
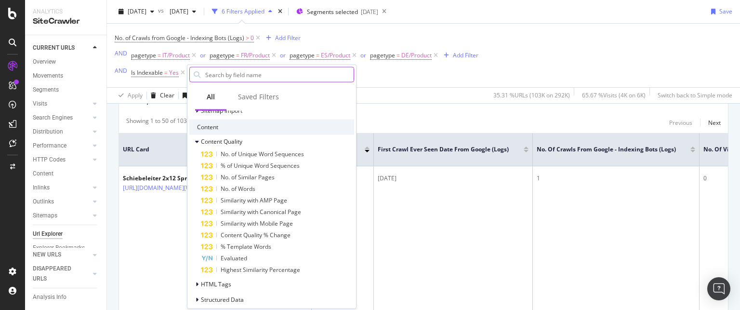
click at [234, 78] on input "text" at bounding box center [278, 74] width 149 height 14
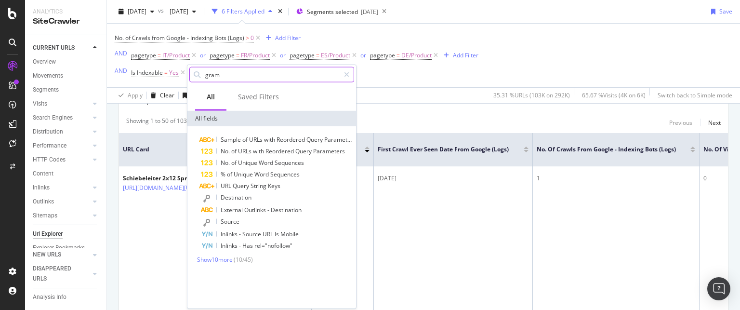
scroll to position [0, 0]
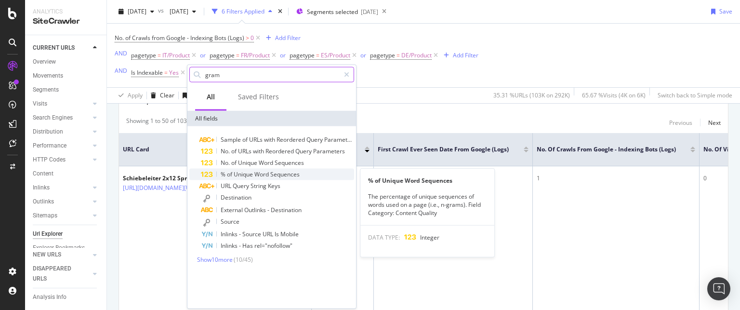
type input "gram"
click at [247, 171] on span "Unique" at bounding box center [244, 174] width 21 height 8
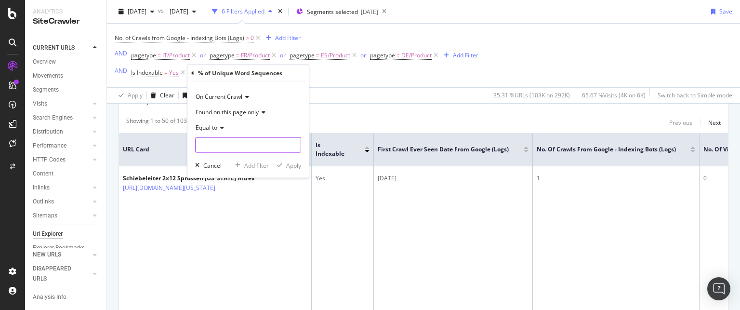
click at [230, 148] on input "number" at bounding box center [248, 144] width 106 height 15
type input "20"
click at [295, 165] on div "Apply" at bounding box center [293, 165] width 15 height 8
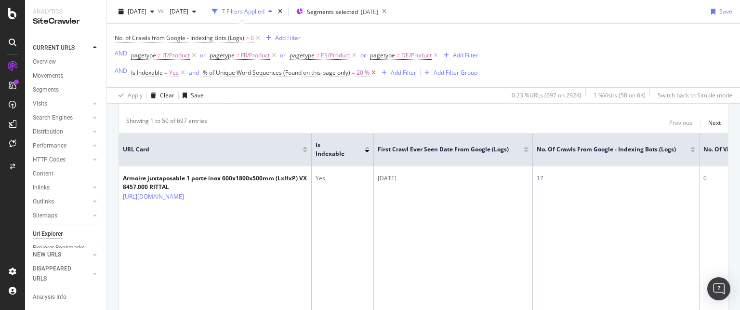
click at [375, 73] on icon at bounding box center [373, 73] width 8 height 10
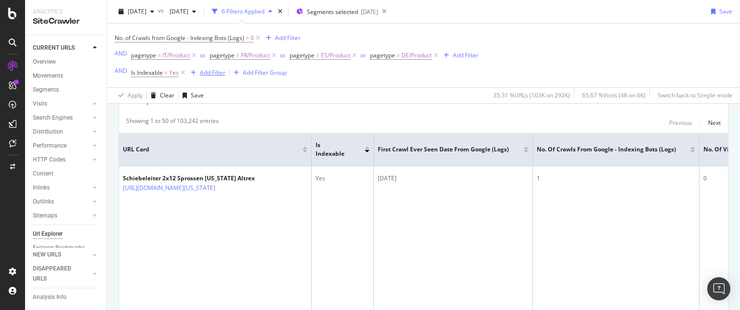
click at [216, 69] on div "Add Filter" at bounding box center [213, 72] width 26 height 8
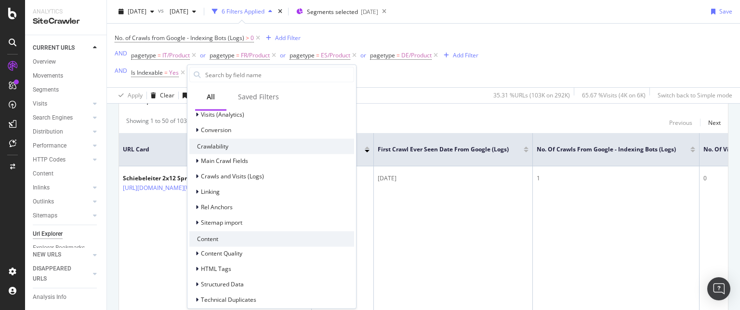
scroll to position [296, 0]
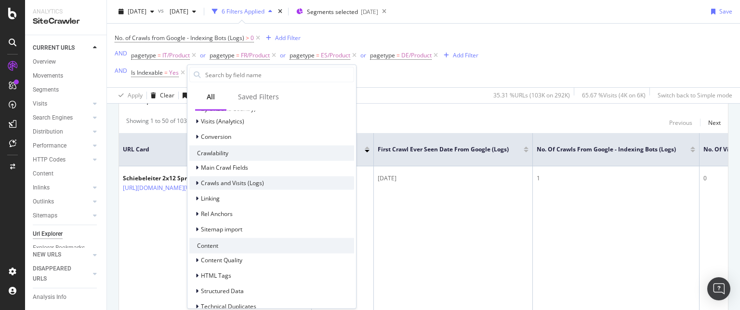
click at [197, 181] on icon at bounding box center [196, 183] width 3 height 6
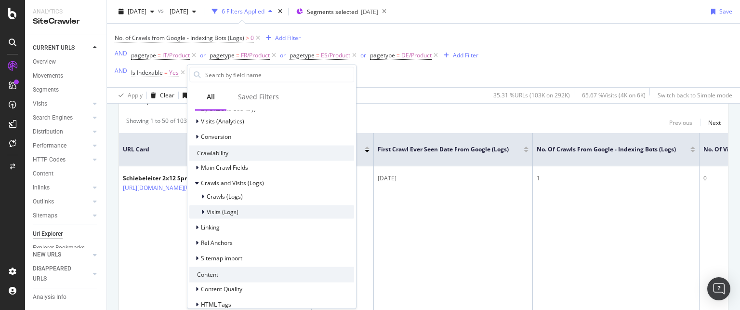
click at [202, 209] on icon at bounding box center [202, 211] width 3 height 6
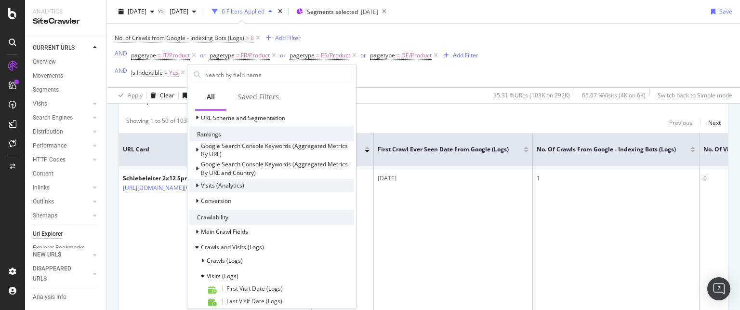
scroll to position [230, 0]
click at [196, 184] on icon at bounding box center [196, 187] width 3 height 6
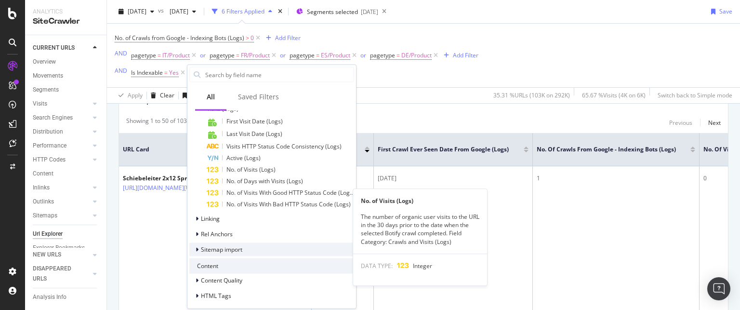
scroll to position [534, 0]
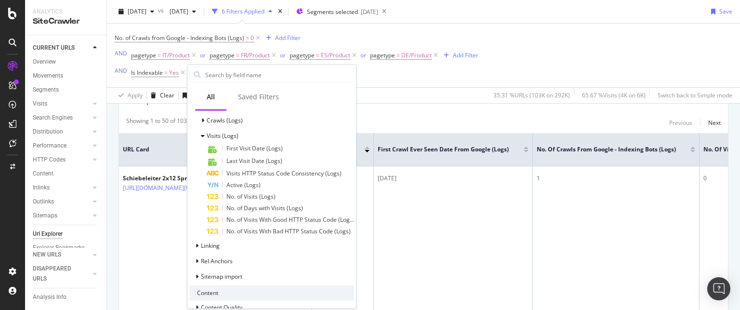
click at [385, 117] on div "Showing 1 to 50 of 103,242 entries Previous Next" at bounding box center [423, 123] width 609 height 12
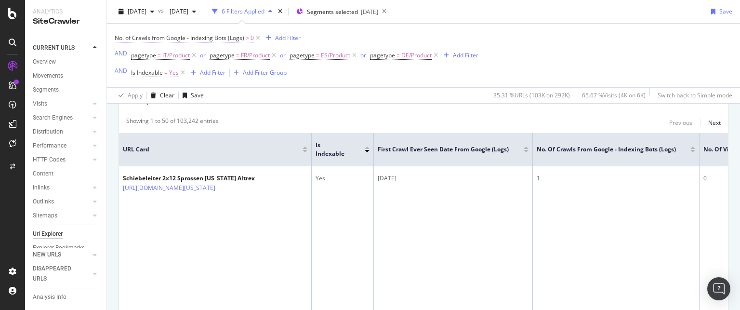
click at [237, 40] on span "No. of Crawls from Google - Indexing Bots (Logs)" at bounding box center [180, 38] width 130 height 8
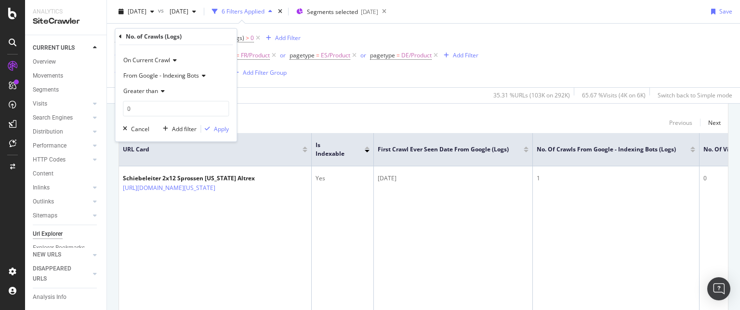
click at [156, 90] on span "Greater than" at bounding box center [140, 91] width 35 height 8
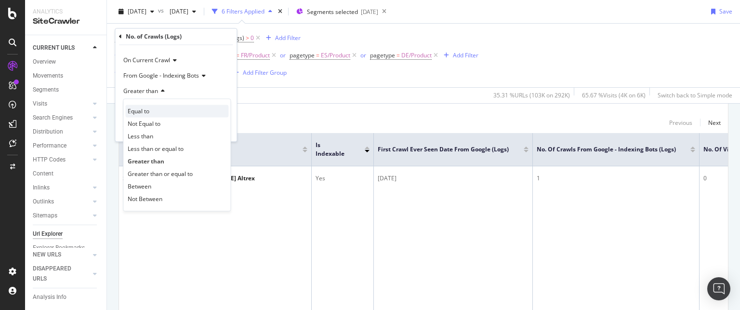
click at [143, 110] on span "Equal to" at bounding box center [139, 111] width 22 height 8
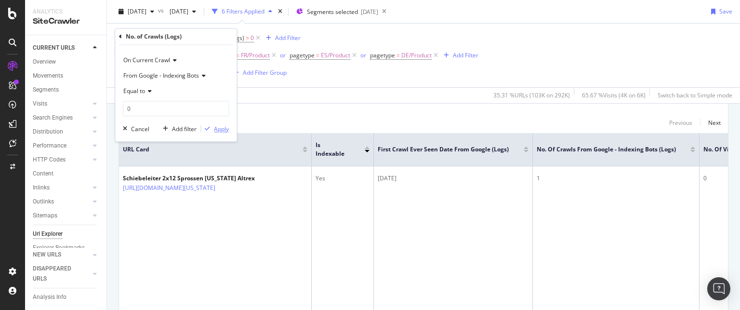
click at [223, 129] on div "Apply" at bounding box center [221, 129] width 15 height 8
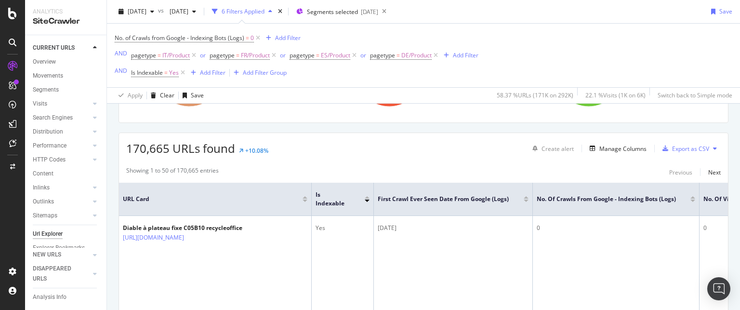
scroll to position [50, 0]
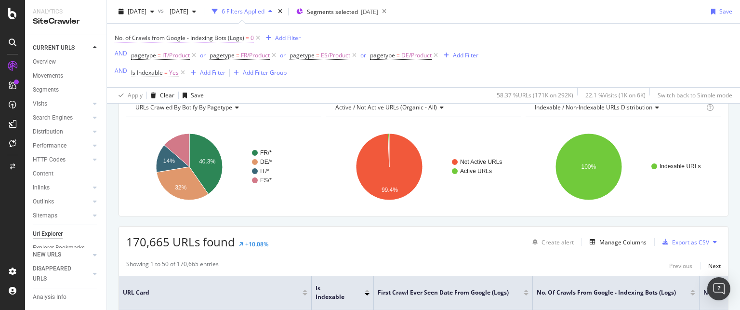
click at [241, 36] on span "No. of Crawls from Google - Indexing Bots (Logs)" at bounding box center [180, 38] width 130 height 8
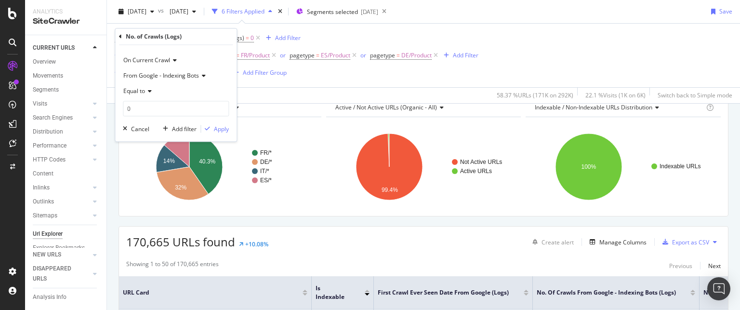
click at [297, 85] on div "No. of Crawls from Google - Indexing Bots (Logs) = 0 Add Filter AND pagetype = …" at bounding box center [423, 56] width 617 height 64
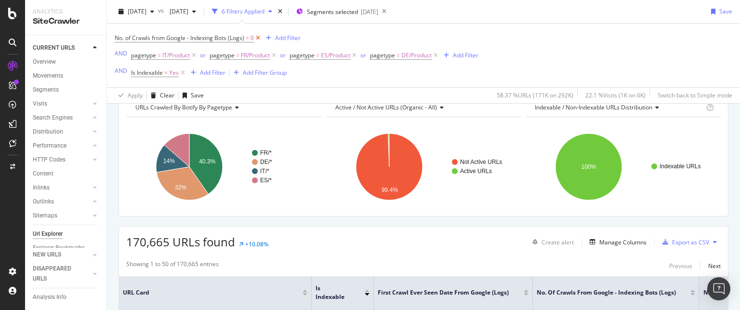
click at [258, 36] on icon at bounding box center [258, 38] width 8 height 10
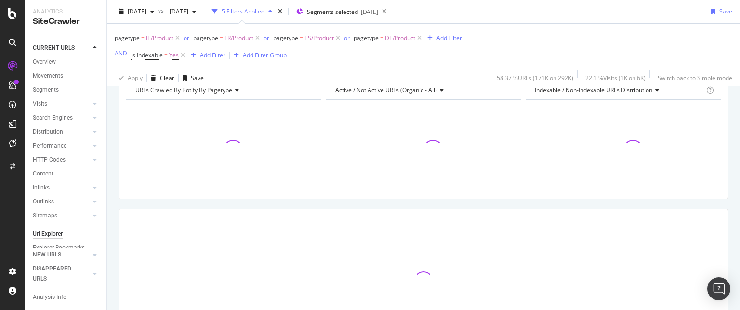
scroll to position [32, 0]
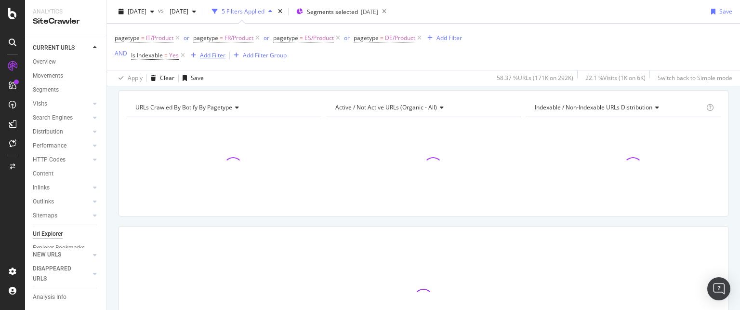
click at [213, 56] on div "Add Filter" at bounding box center [213, 55] width 26 height 8
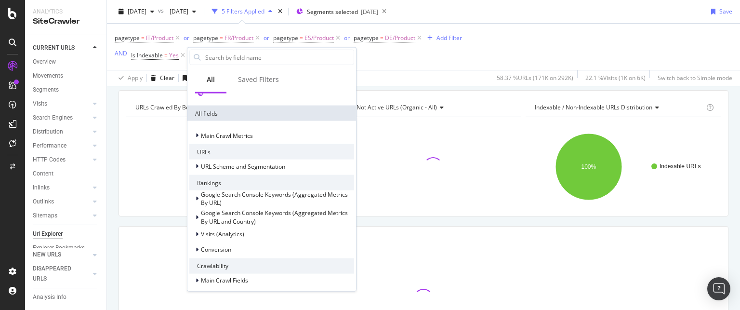
scroll to position [165, 0]
click at [199, 132] on div at bounding box center [198, 136] width 6 height 10
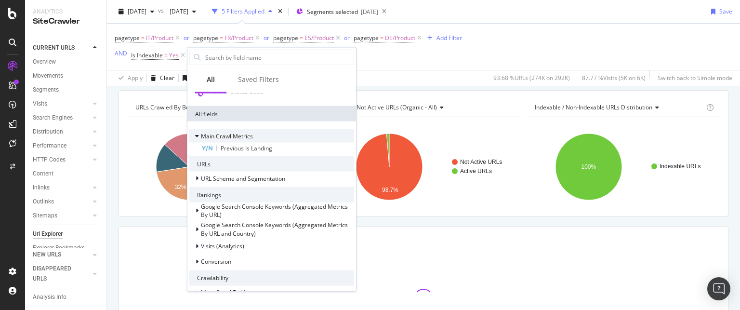
click at [199, 132] on div at bounding box center [198, 136] width 6 height 10
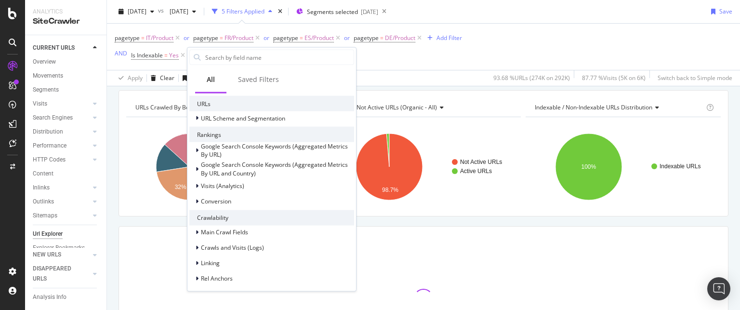
scroll to position [227, 0]
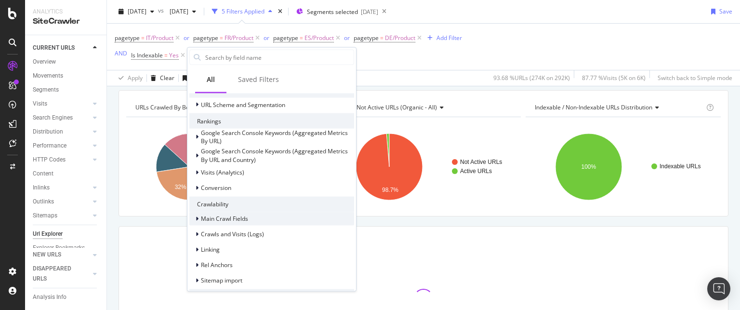
click at [197, 217] on icon at bounding box center [196, 218] width 3 height 6
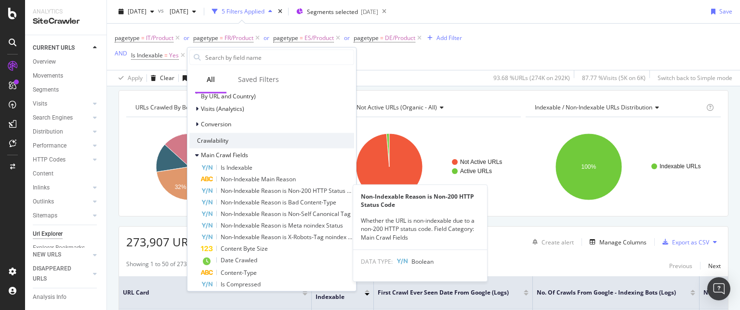
scroll to position [290, 0]
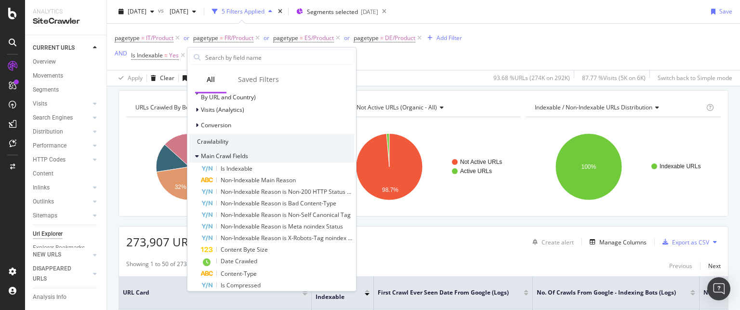
click at [197, 155] on icon at bounding box center [197, 156] width 4 height 6
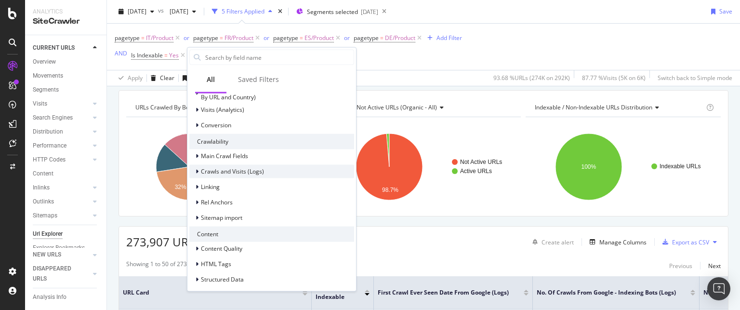
click at [197, 170] on icon at bounding box center [196, 171] width 3 height 6
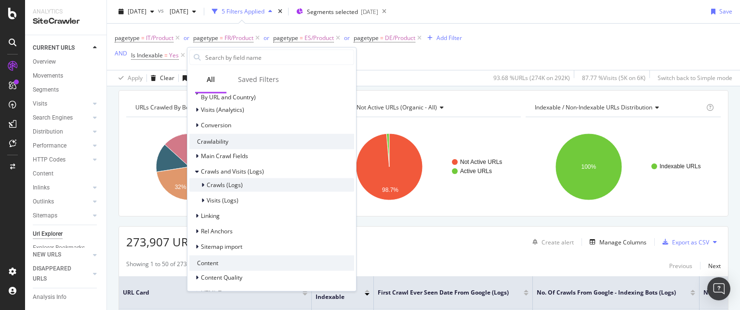
click at [202, 184] on icon at bounding box center [202, 185] width 3 height 6
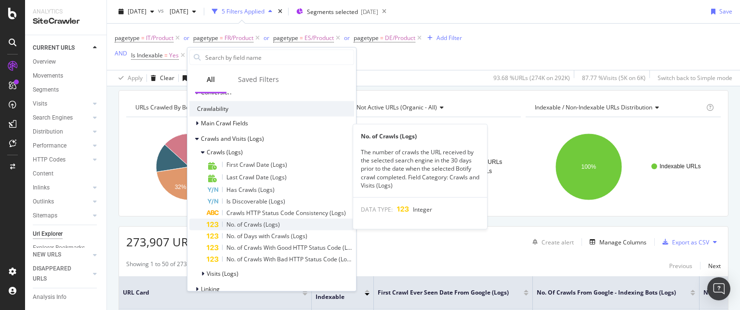
scroll to position [325, 0]
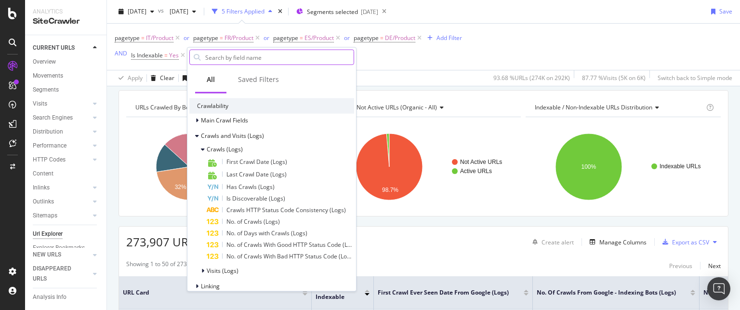
click at [234, 58] on input "text" at bounding box center [278, 57] width 149 height 14
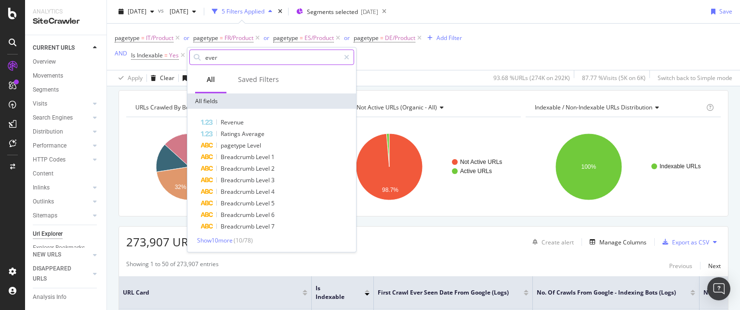
scroll to position [0, 0]
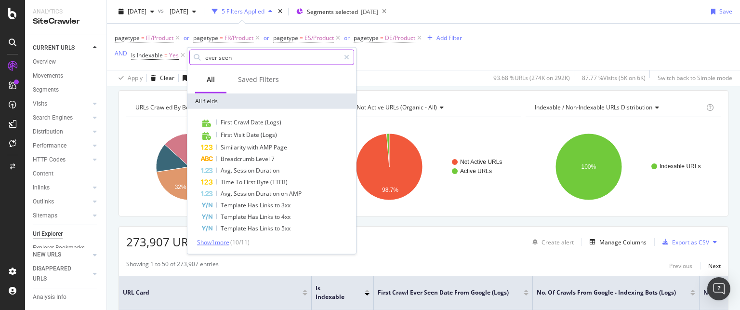
type input "ever seen"
click at [216, 243] on span "Show 1 more" at bounding box center [213, 242] width 32 height 8
click at [239, 57] on input "ever seen" at bounding box center [271, 57] width 135 height 14
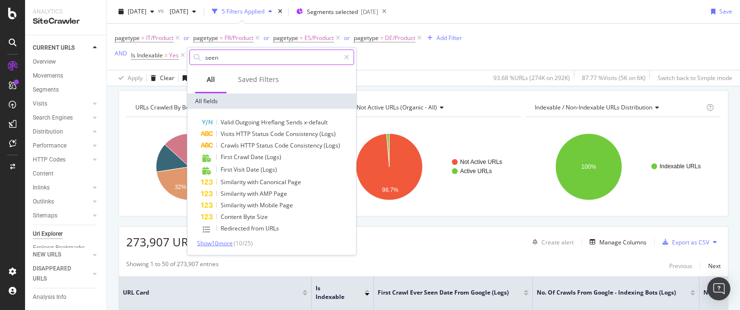
type input "seen"
click at [220, 242] on span "Show 10 more" at bounding box center [215, 243] width 36 height 8
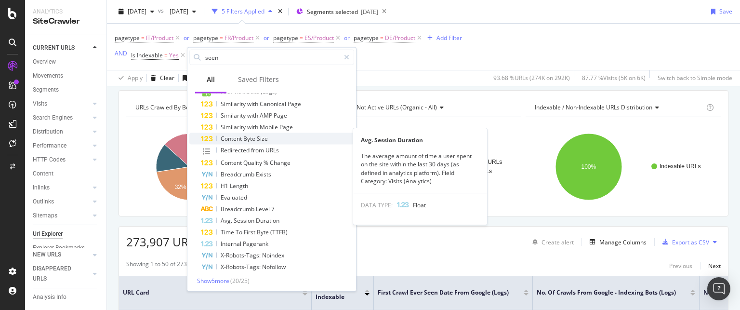
scroll to position [79, 0]
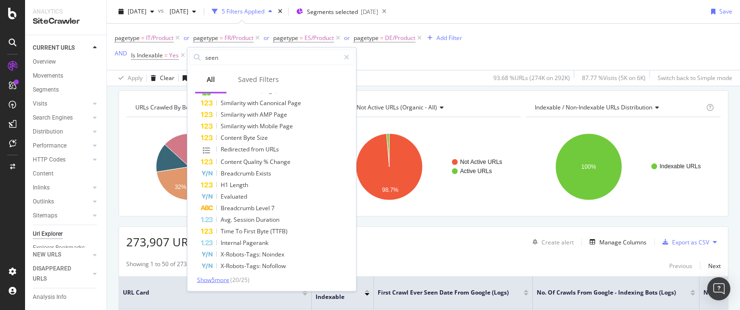
click at [219, 280] on span "Show 5 more" at bounding box center [213, 279] width 32 height 8
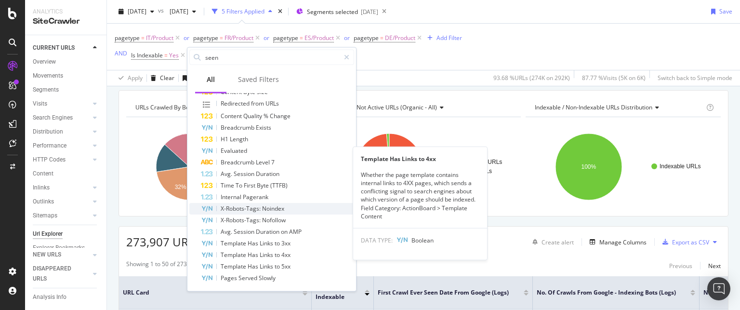
scroll to position [0, 0]
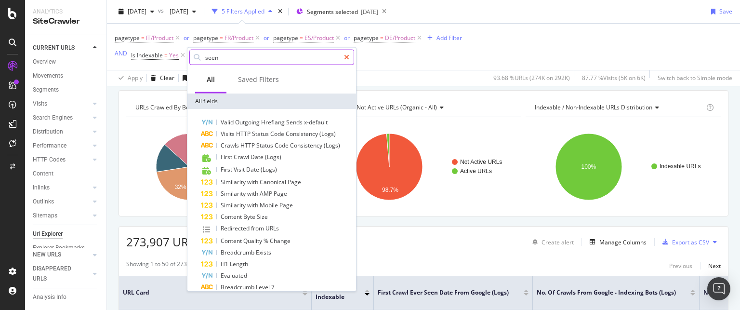
click at [347, 56] on icon at bounding box center [346, 57] width 5 height 7
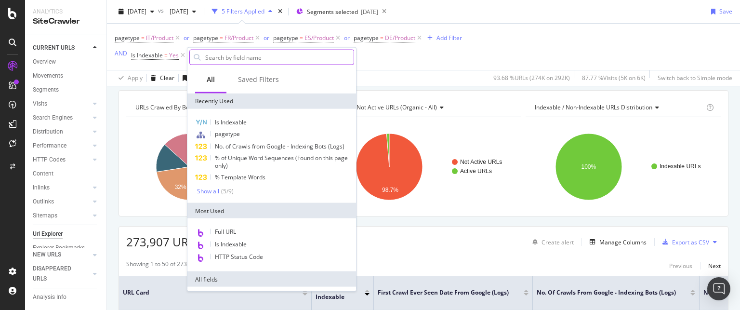
click at [379, 58] on div "pagetype = IT/Product or pagetype = FR/Product or pagetype = ES/Product or page…" at bounding box center [288, 46] width 347 height 31
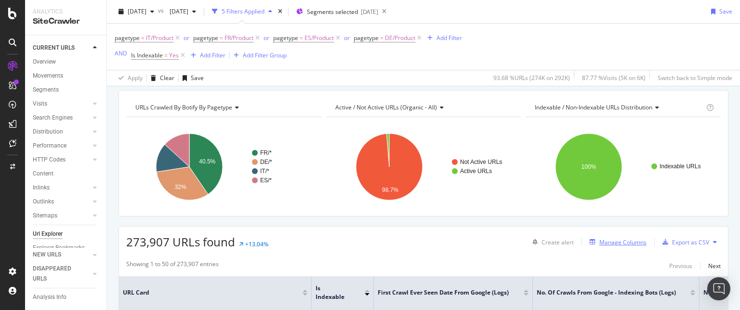
click at [618, 242] on div "Manage Columns" at bounding box center [622, 242] width 47 height 8
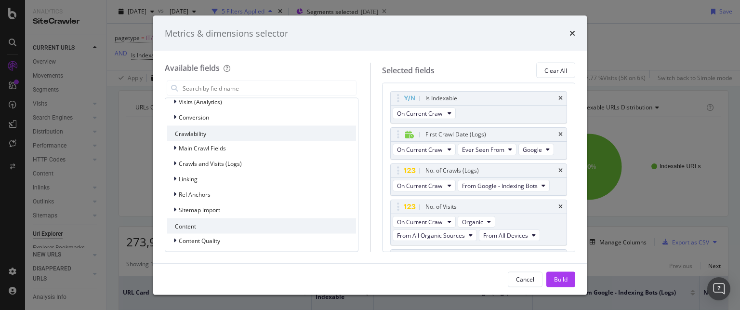
scroll to position [225, 0]
click at [177, 159] on div "modal" at bounding box center [176, 161] width 6 height 10
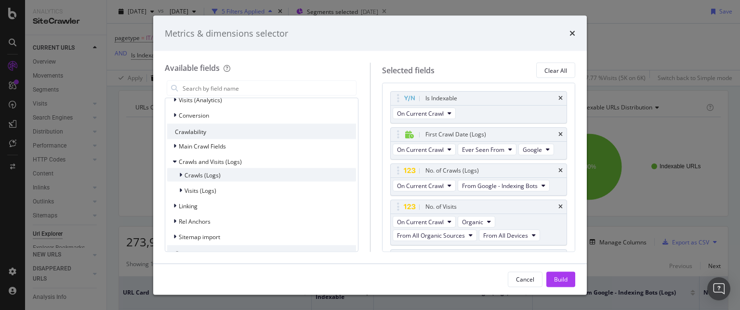
click at [182, 174] on icon "modal" at bounding box center [180, 175] width 3 height 6
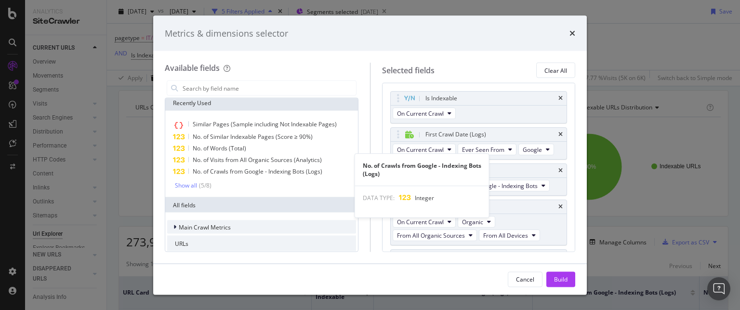
scroll to position [0, 0]
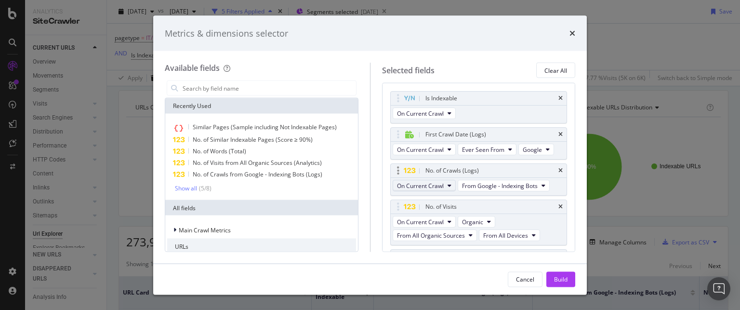
click at [439, 183] on span "On Current Crawl" at bounding box center [420, 185] width 47 height 8
click at [485, 183] on span "From Google - Indexing Bots" at bounding box center [500, 185] width 76 height 8
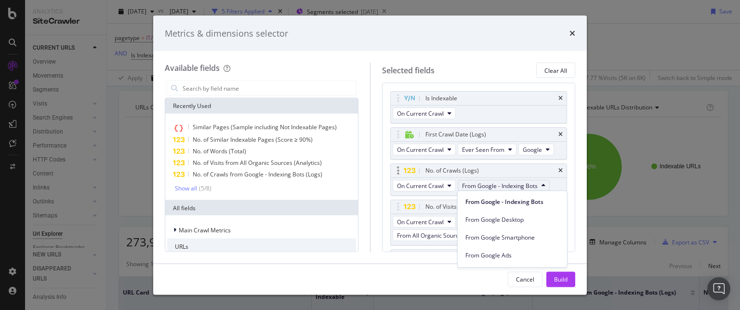
click at [485, 183] on span "From Google - Indexing Bots" at bounding box center [500, 185] width 76 height 8
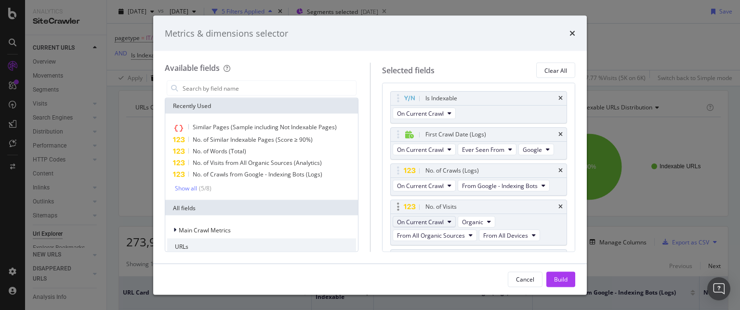
click at [440, 218] on span "On Current Crawl" at bounding box center [420, 221] width 47 height 8
click at [443, 222] on span "On Current Crawl" at bounding box center [420, 221] width 47 height 8
click at [487, 221] on icon "modal" at bounding box center [489, 222] width 4 height 6
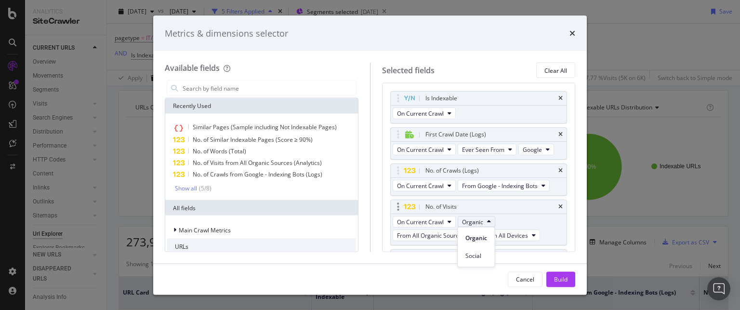
click at [508, 219] on div "On Current Crawl Organic From All Organic Sources From All Devices" at bounding box center [479, 229] width 176 height 31
click at [455, 237] on span "From All Organic Sources" at bounding box center [431, 235] width 68 height 8
click at [514, 216] on div "On Current Crawl Organic From All Organic Sources From All Devices" at bounding box center [479, 229] width 176 height 31
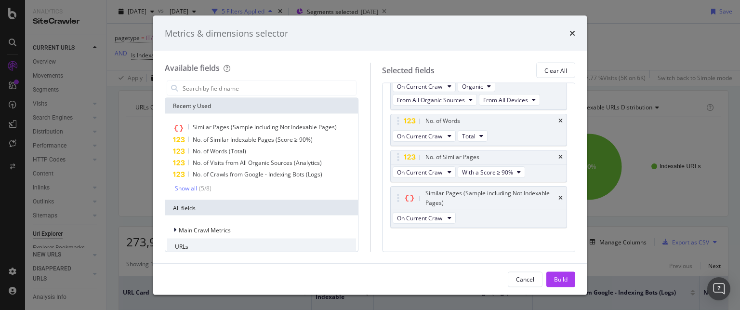
scroll to position [137, 0]
click at [553, 114] on div "No. of Words" at bounding box center [479, 119] width 176 height 13
click at [558, 117] on icon "times" at bounding box center [560, 120] width 4 height 6
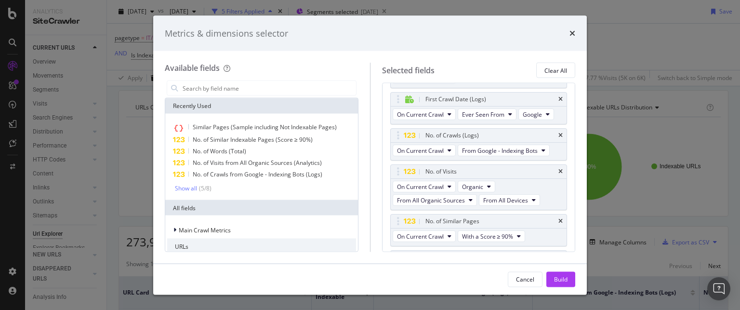
scroll to position [0, 0]
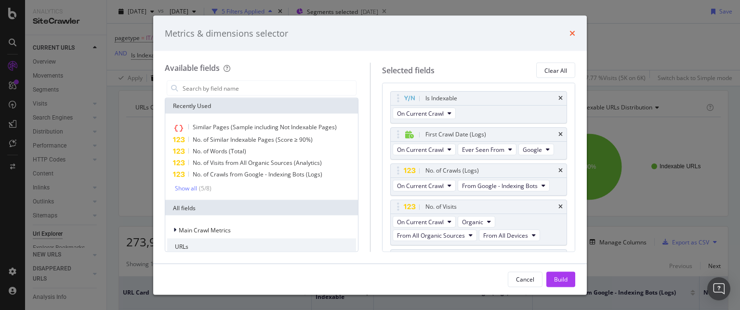
click at [573, 30] on icon "times" at bounding box center [572, 33] width 6 height 8
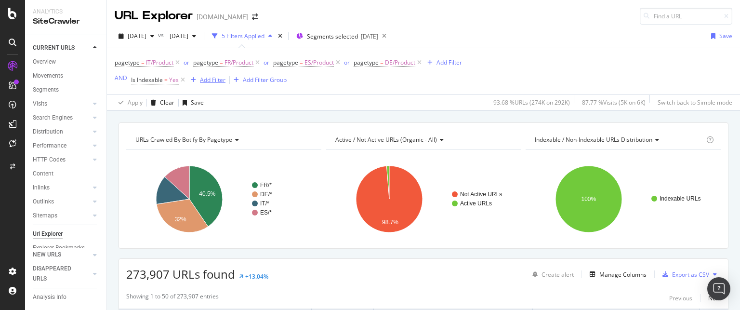
click at [215, 76] on div "Add Filter" at bounding box center [213, 80] width 26 height 8
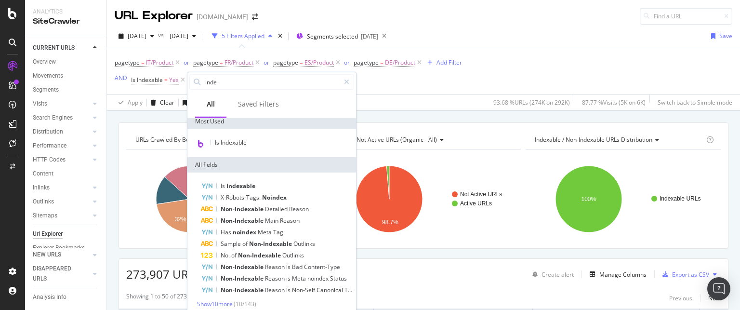
scroll to position [58, 0]
click at [229, 304] on span "Show 10 more" at bounding box center [215, 304] width 36 height 8
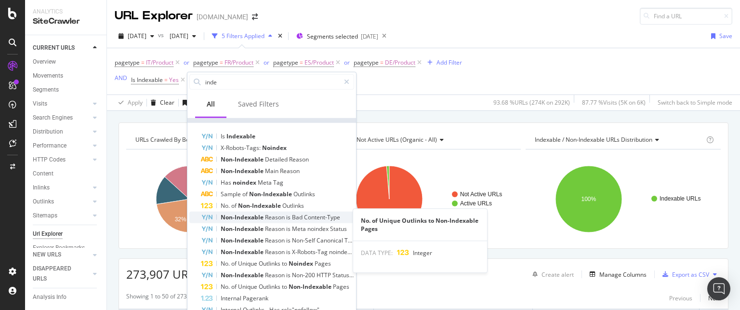
scroll to position [173, 0]
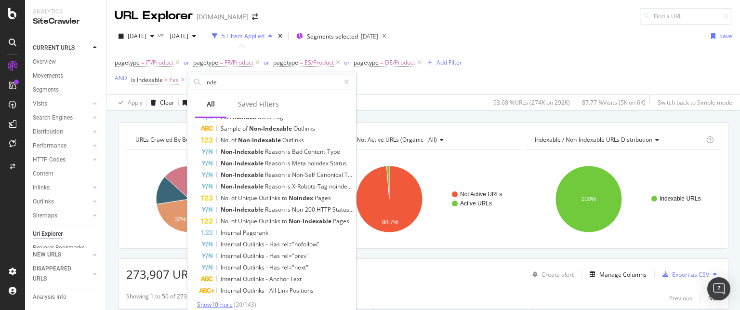
click at [225, 302] on span "Show 10 more" at bounding box center [215, 304] width 36 height 8
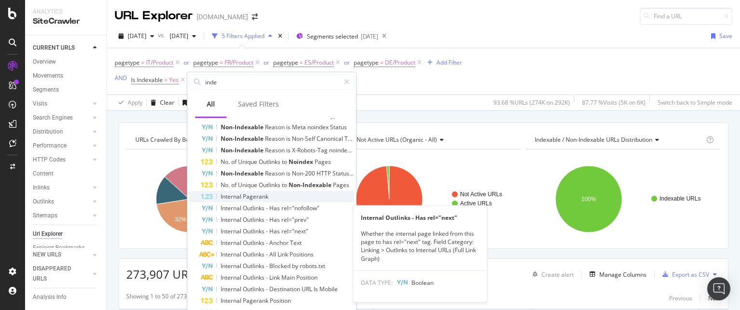
scroll to position [289, 0]
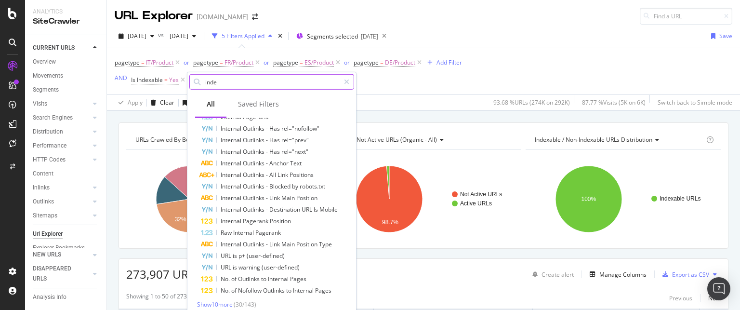
click at [227, 82] on input "inde" at bounding box center [271, 82] width 135 height 14
type input "x"
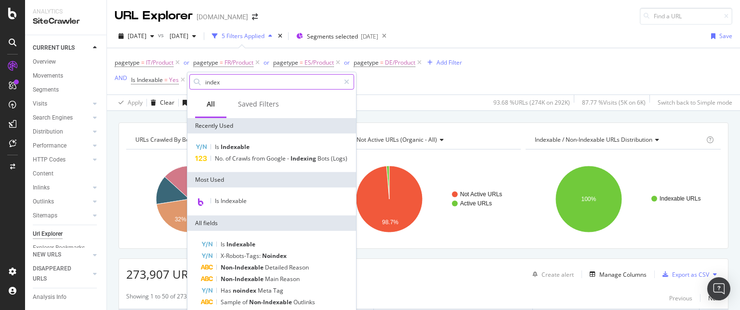
scroll to position [58, 0]
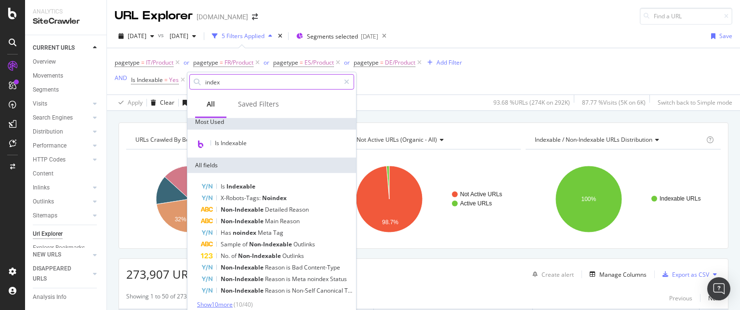
type input "index"
click at [225, 301] on span "Show 10 more" at bounding box center [215, 304] width 36 height 8
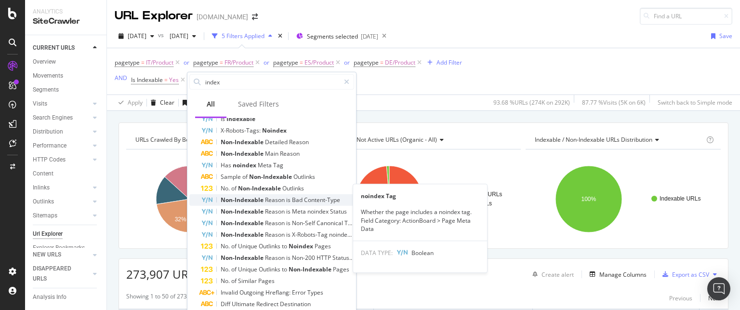
scroll to position [173, 0]
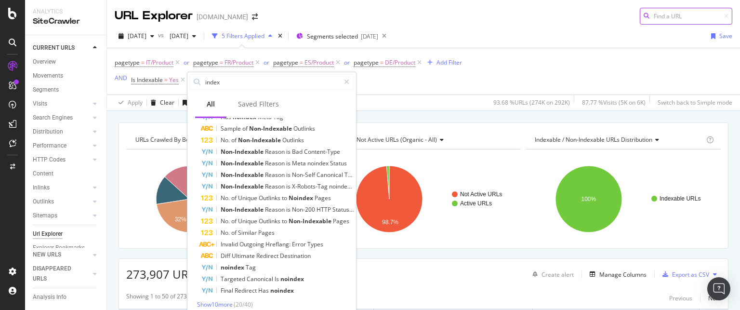
click at [661, 17] on input at bounding box center [685, 16] width 92 height 17
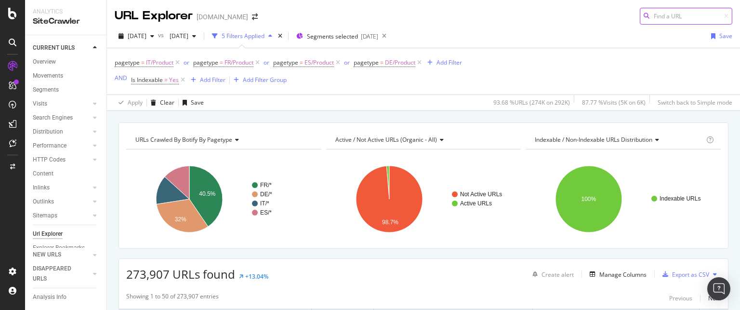
paste input "[URL][DOMAIN_NAME]"
type input "[URL][DOMAIN_NAME]"
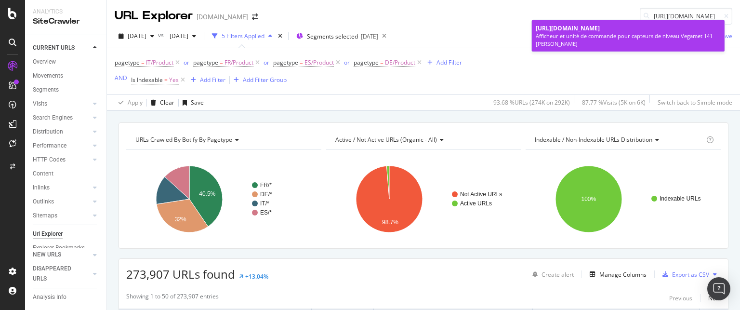
click at [599, 28] on span "[URL][DOMAIN_NAME]" at bounding box center [567, 28] width 64 height 8
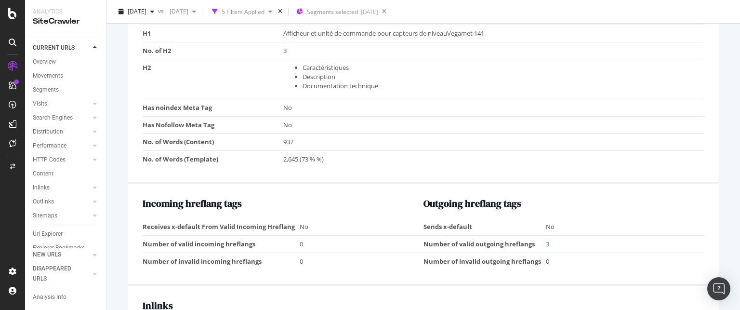
scroll to position [742, 0]
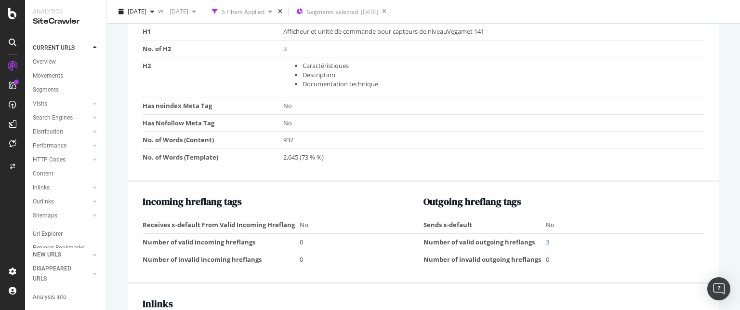
click at [286, 137] on td "937" at bounding box center [493, 139] width 421 height 17
click at [288, 155] on td "2,645 (73 % %)" at bounding box center [493, 156] width 421 height 17
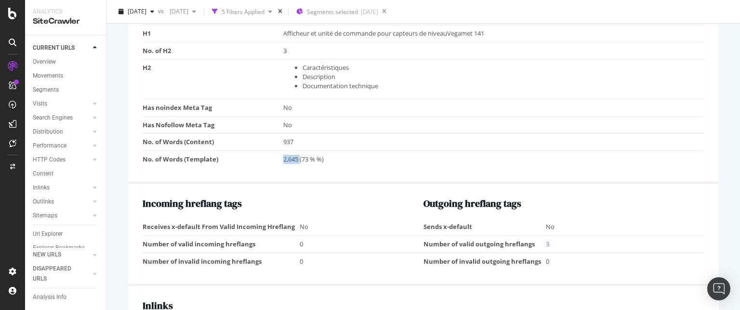
scroll to position [740, 0]
click at [283, 157] on td "2,645 (73 % %)" at bounding box center [493, 158] width 421 height 17
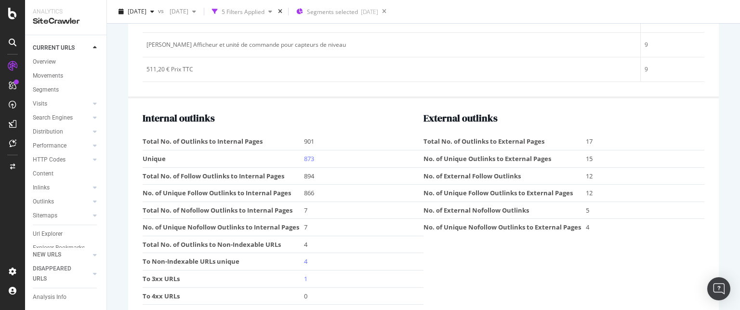
scroll to position [1293, 0]
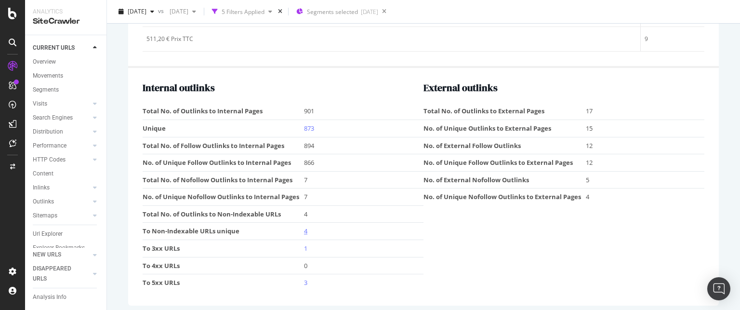
click at [304, 226] on link "4" at bounding box center [305, 230] width 3 height 9
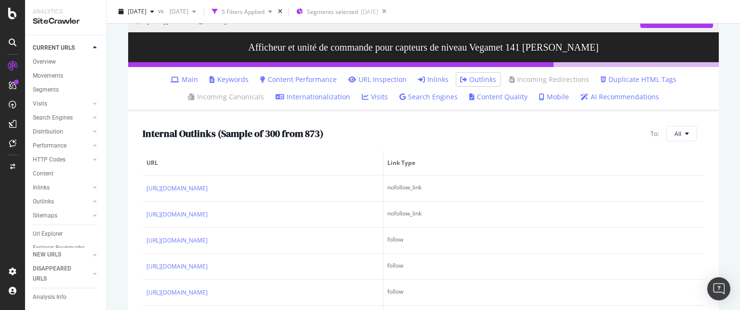
click at [434, 80] on link "Inlinks" at bounding box center [433, 80] width 30 height 10
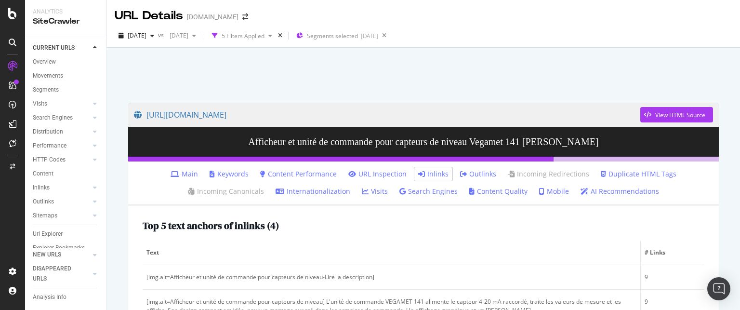
click at [480, 174] on link "Outlinks" at bounding box center [478, 174] width 36 height 10
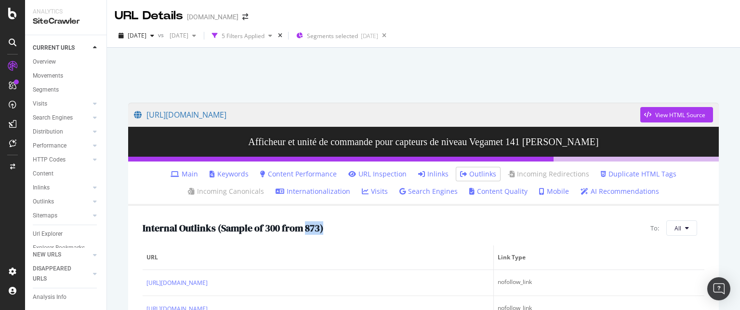
drag, startPoint x: 324, startPoint y: 229, endPoint x: 305, endPoint y: 230, distance: 18.8
click at [305, 230] on div "Internal Outlinks ( Sample of 300 from 873 ) To: All" at bounding box center [423, 227] width 561 height 15
click at [310, 173] on link "Content Performance" at bounding box center [298, 174] width 77 height 10
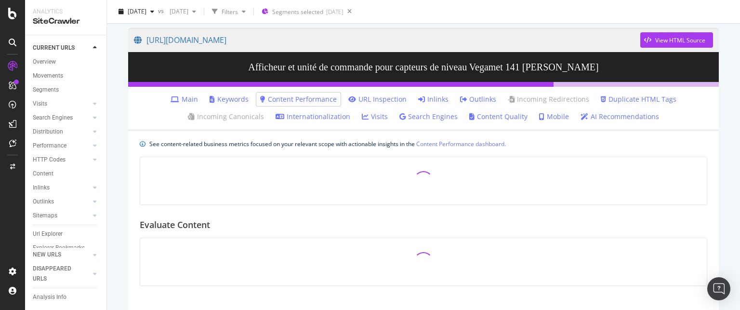
scroll to position [75, 0]
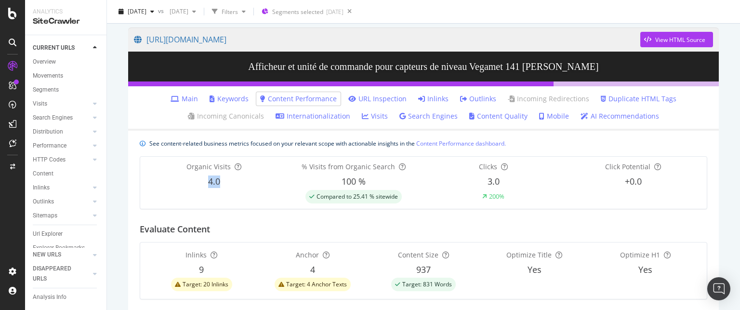
drag, startPoint x: 221, startPoint y: 182, endPoint x: 201, endPoint y: 183, distance: 20.3
click at [201, 183] on div "4.0" at bounding box center [214, 181] width 140 height 13
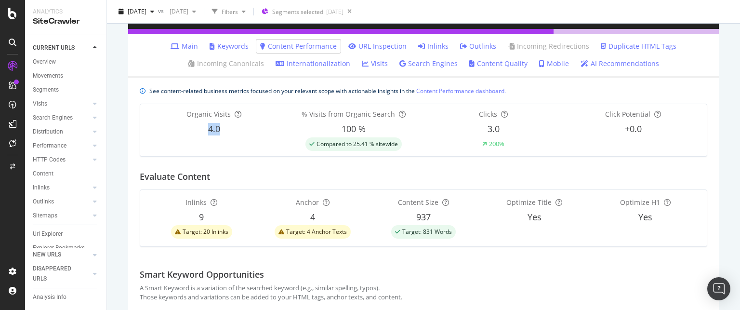
scroll to position [96, 0]
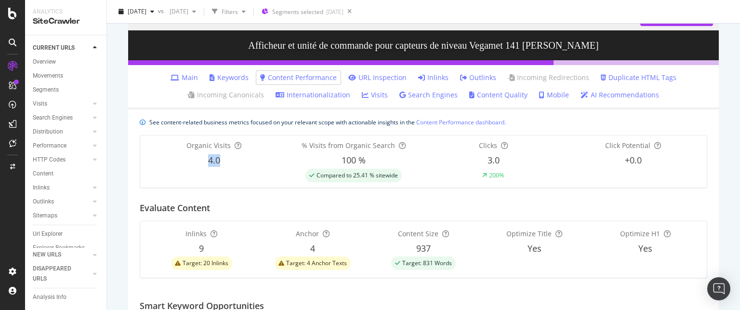
click at [224, 156] on div "4.0" at bounding box center [214, 160] width 140 height 13
click at [212, 159] on span "4.0" at bounding box center [214, 160] width 12 height 12
click at [482, 92] on link "Content Quality" at bounding box center [498, 95] width 58 height 10
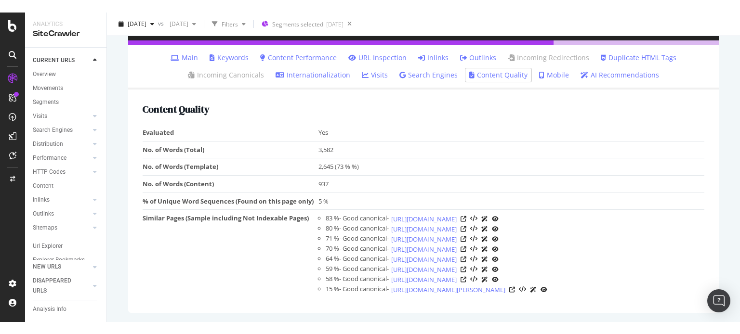
scroll to position [183, 0]
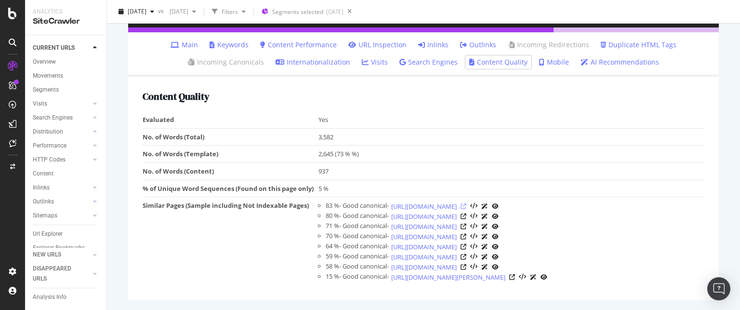
click at [466, 203] on icon at bounding box center [463, 206] width 6 height 6
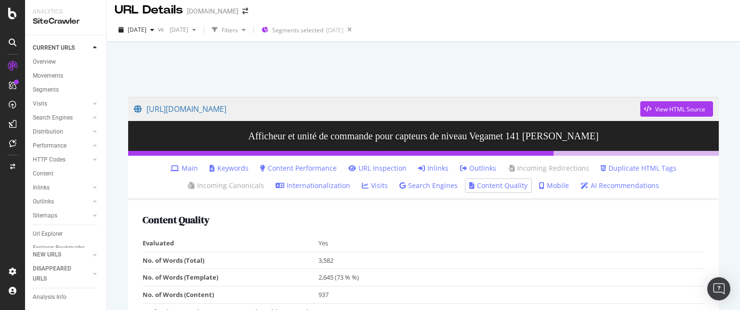
scroll to position [0, 0]
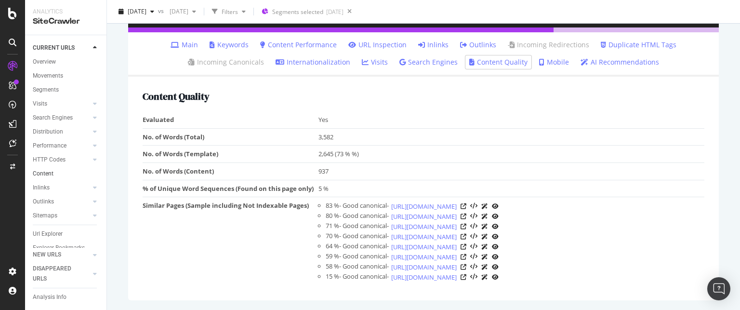
scroll to position [23, 0]
click at [54, 215] on div "Url Explorer" at bounding box center [48, 220] width 30 height 10
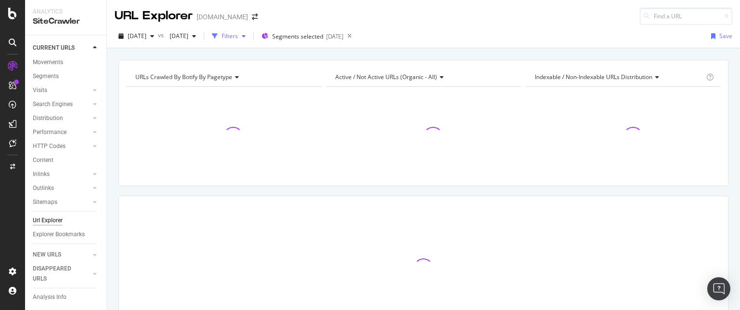
click at [238, 36] on div "Filters" at bounding box center [229, 36] width 16 height 8
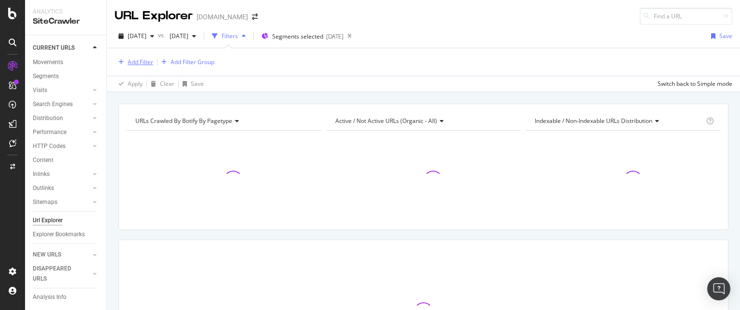
click at [138, 60] on div "Add Filter" at bounding box center [141, 62] width 26 height 8
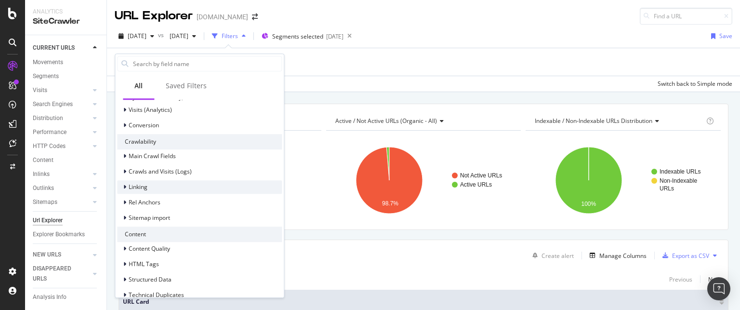
scroll to position [311, 0]
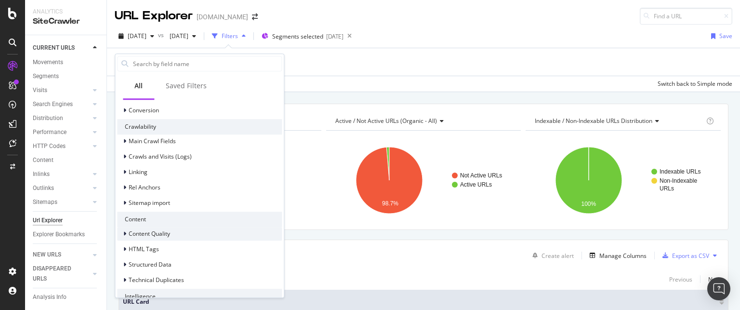
click at [126, 234] on icon at bounding box center [124, 234] width 3 height 6
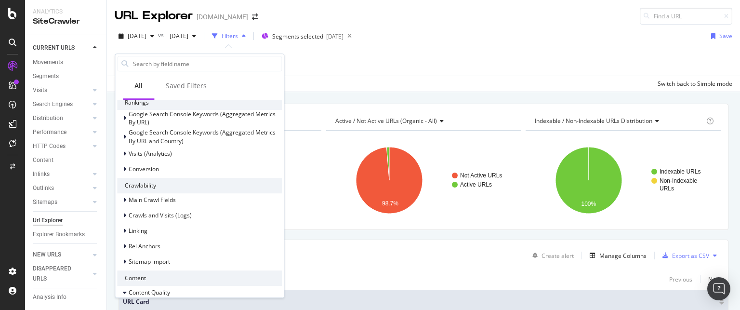
scroll to position [220, 0]
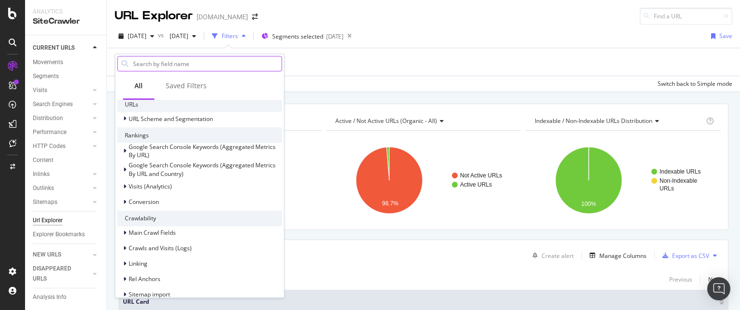
click at [175, 58] on input "text" at bounding box center [206, 63] width 149 height 14
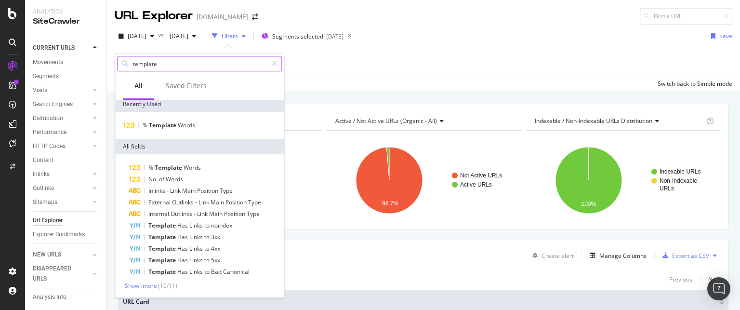
scroll to position [2, 0]
type input "template"
click at [152, 286] on span "Show 1 more" at bounding box center [141, 286] width 32 height 8
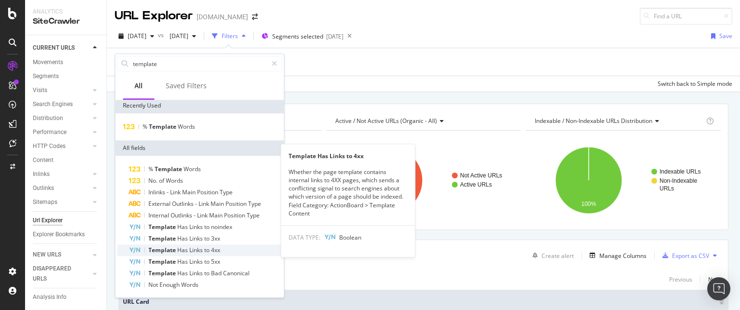
scroll to position [0, 0]
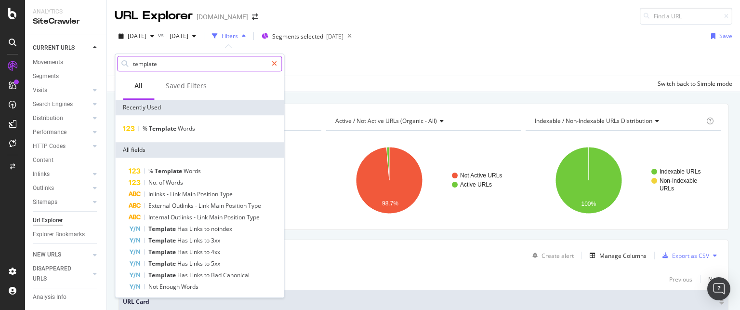
click at [273, 63] on icon at bounding box center [274, 63] width 5 height 7
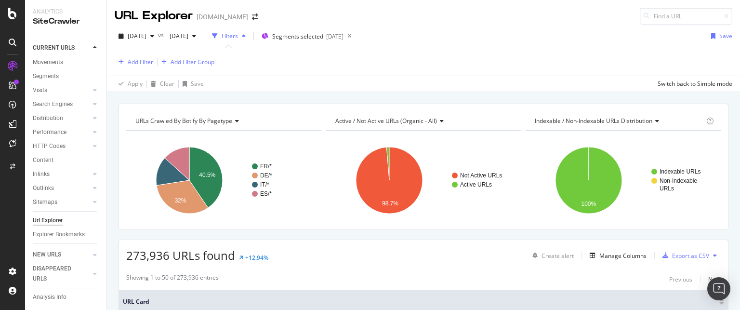
click at [329, 75] on div "Add Filter Add Filter Group" at bounding box center [423, 61] width 617 height 27
click at [658, 23] on input at bounding box center [685, 16] width 92 height 17
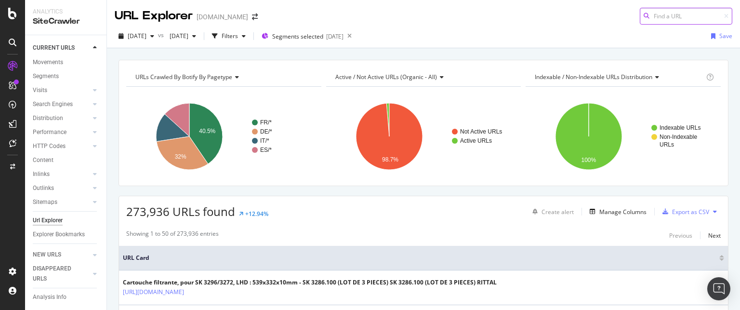
paste input "[URL][DOMAIN_NAME]"
type input "[URL][DOMAIN_NAME]"
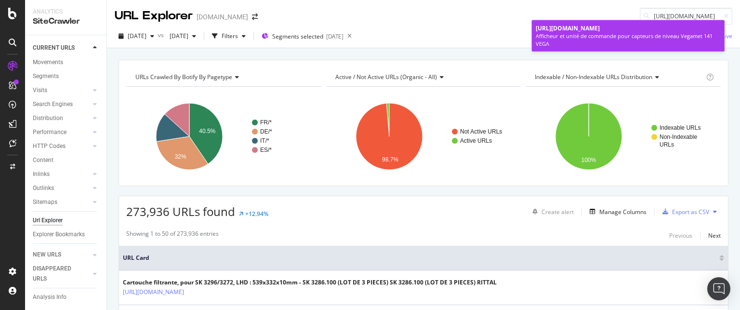
click at [599, 32] on span "[URL][DOMAIN_NAME]" at bounding box center [567, 28] width 64 height 8
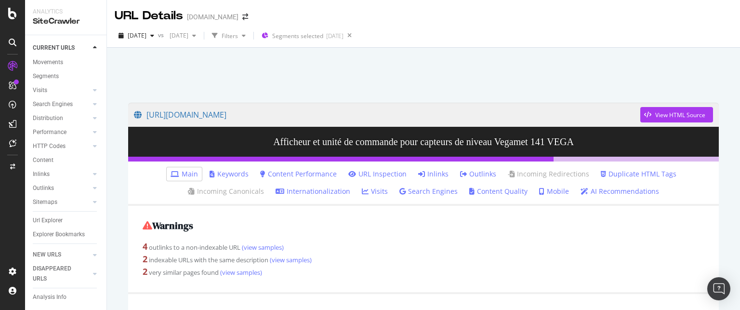
click at [431, 191] on link "Search Engines" at bounding box center [428, 191] width 58 height 10
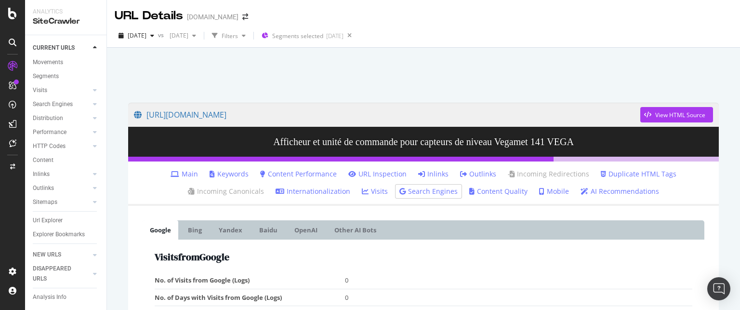
click at [385, 173] on link "URL Inspection" at bounding box center [377, 174] width 58 height 10
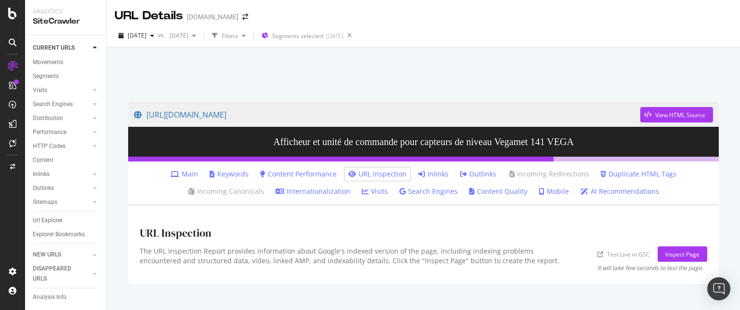
scroll to position [17, 0]
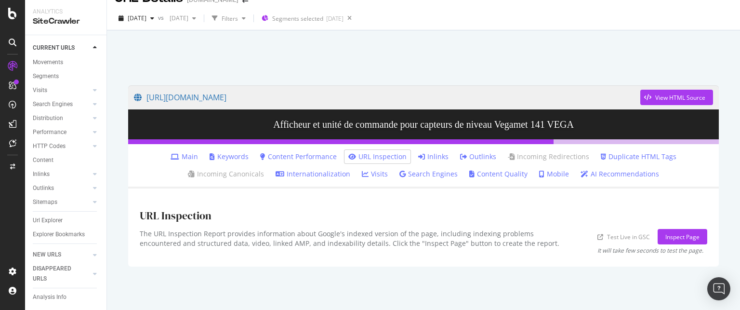
click at [227, 157] on link "Keywords" at bounding box center [228, 157] width 39 height 10
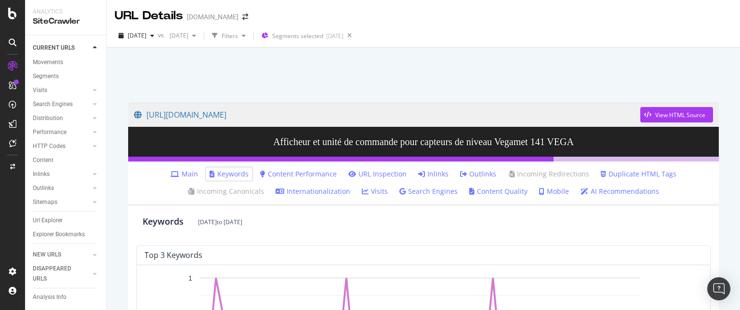
click at [189, 172] on link "Main" at bounding box center [183, 174] width 27 height 10
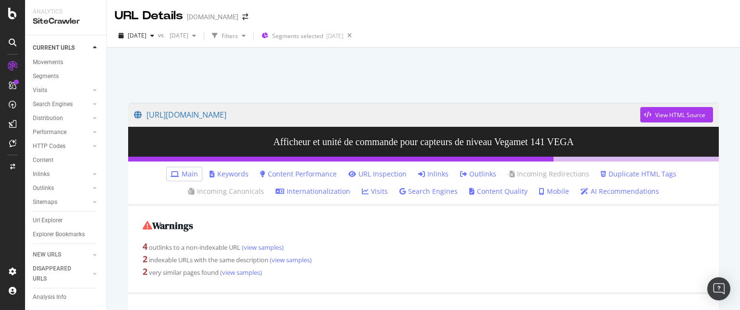
click at [618, 193] on link "AI Recommendations" at bounding box center [619, 191] width 78 height 10
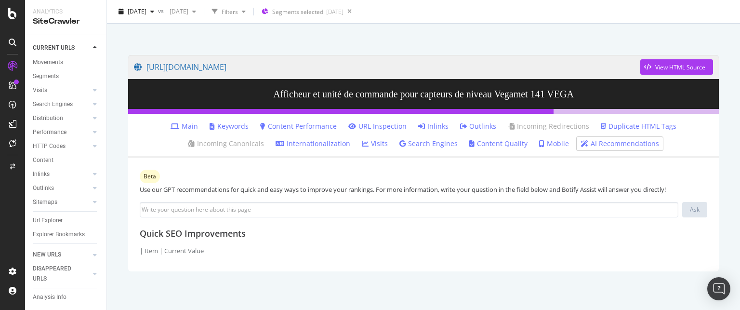
scroll to position [48, 0]
click at [373, 144] on link "Visits" at bounding box center [375, 144] width 26 height 10
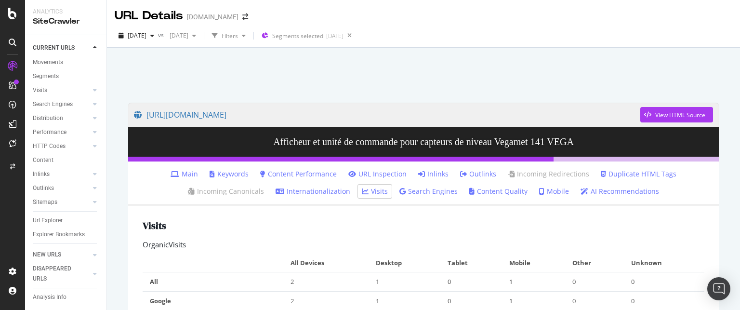
click at [194, 174] on link "Main" at bounding box center [183, 174] width 27 height 10
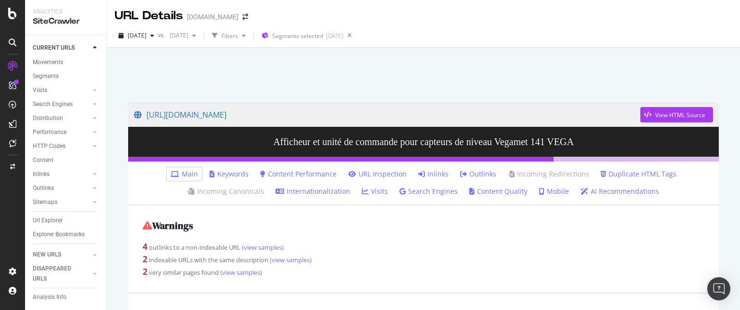
click at [216, 171] on link "Keywords" at bounding box center [228, 174] width 39 height 10
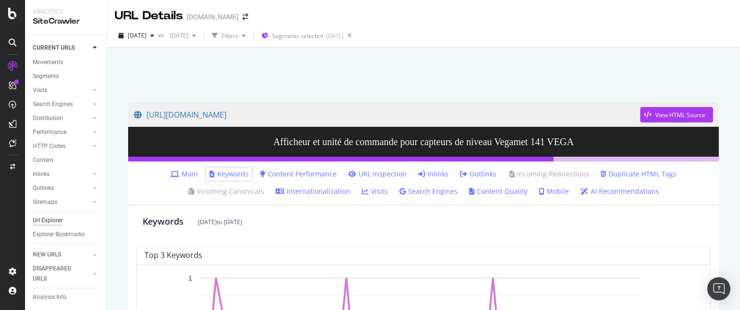
click at [49, 215] on div "Url Explorer" at bounding box center [48, 220] width 30 height 10
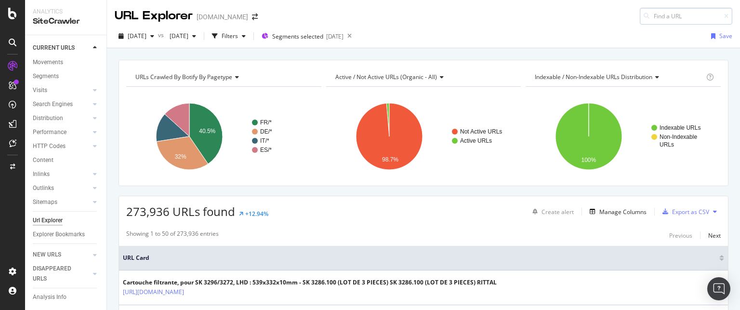
click at [673, 17] on input at bounding box center [685, 16] width 92 height 17
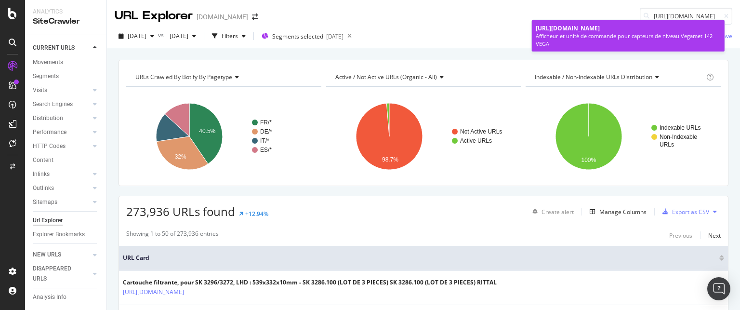
type input "[URL][DOMAIN_NAME]"
click at [599, 26] on span "[URL][DOMAIN_NAME]" at bounding box center [567, 28] width 64 height 8
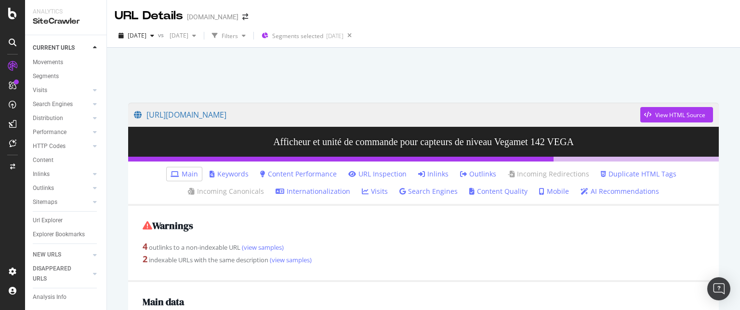
click at [431, 192] on link "Search Engines" at bounding box center [428, 191] width 58 height 10
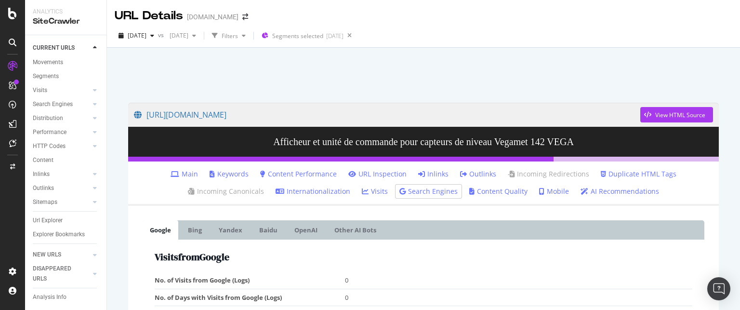
click at [187, 174] on link "Main" at bounding box center [183, 174] width 27 height 10
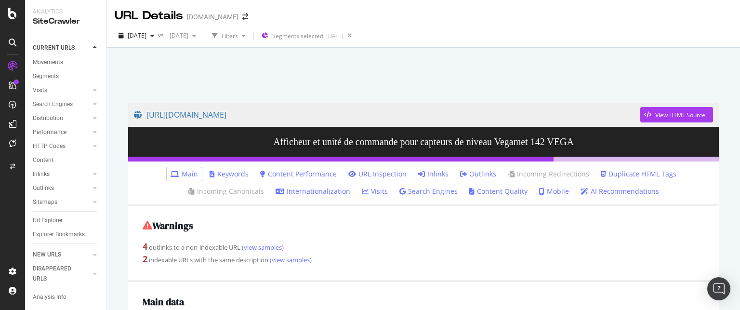
click at [13, 42] on icon at bounding box center [13, 43] width 8 height 8
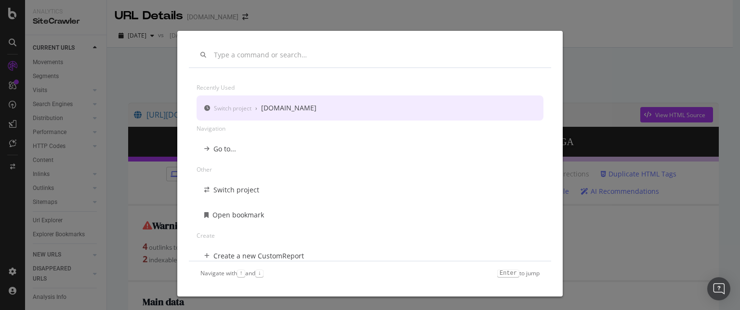
click at [138, 87] on div "Recently used Switch project › shop.directindustry.com Navigation Go to... Othe…" at bounding box center [370, 155] width 740 height 310
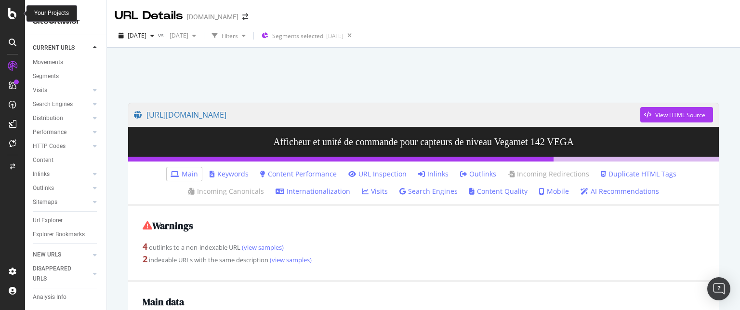
click at [10, 10] on icon at bounding box center [12, 14] width 9 height 12
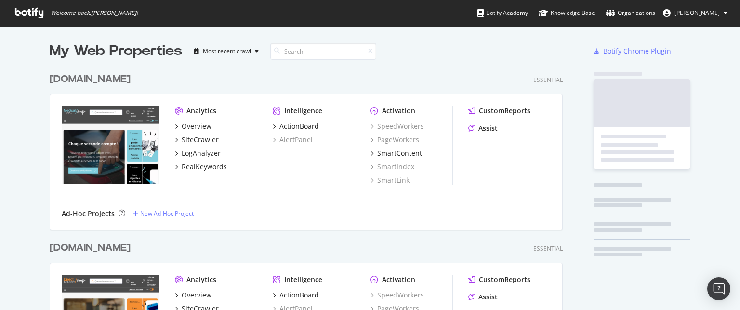
scroll to position [302, 725]
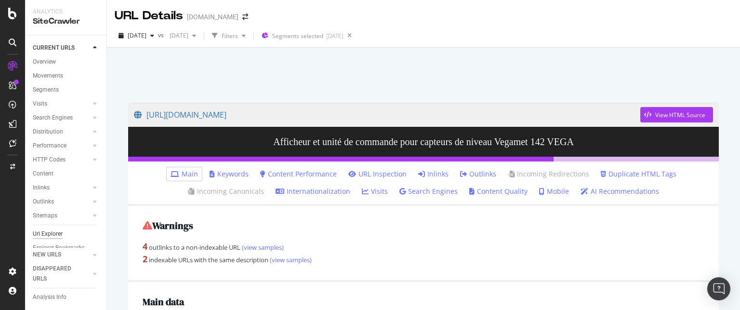
click at [56, 234] on div "Url Explorer" at bounding box center [48, 234] width 30 height 10
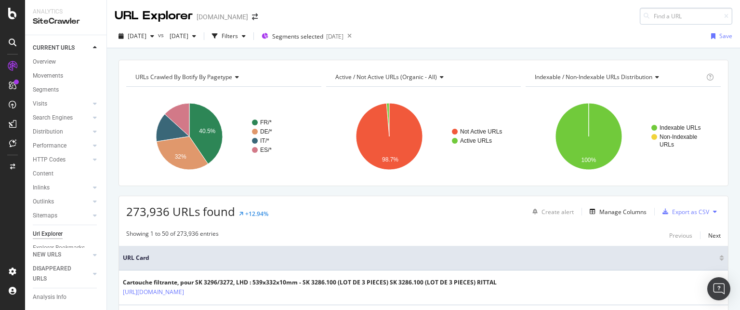
click at [661, 19] on input at bounding box center [685, 16] width 92 height 17
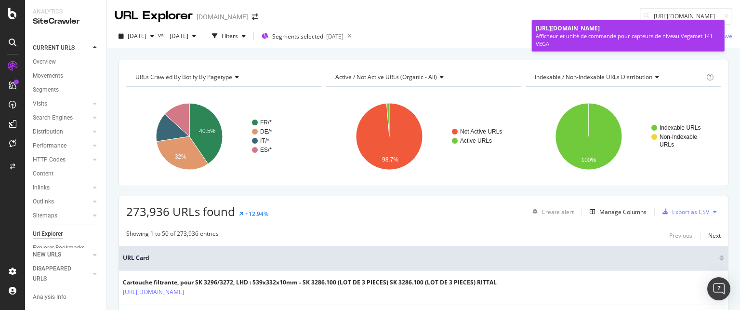
type input "[URL][DOMAIN_NAME]"
click at [599, 32] on span "[URL][DOMAIN_NAME]" at bounding box center [567, 28] width 64 height 8
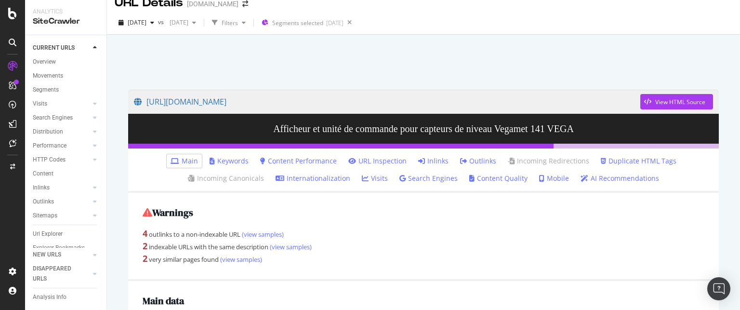
scroll to position [9, 0]
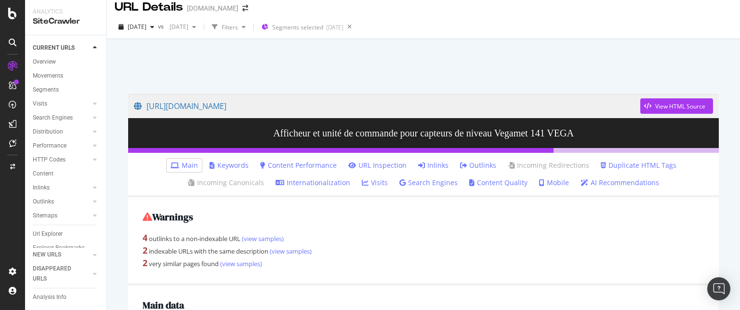
click at [430, 182] on link "Search Engines" at bounding box center [428, 183] width 58 height 10
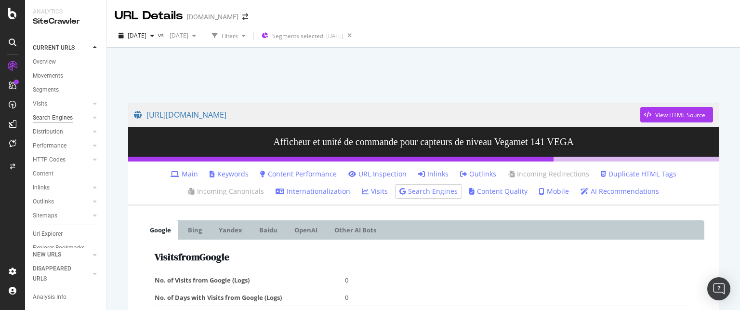
click at [64, 115] on div "Search Engines" at bounding box center [53, 118] width 40 height 10
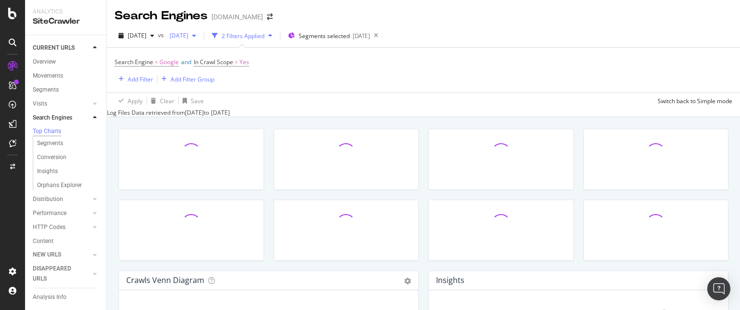
click at [188, 32] on span "[DATE]" at bounding box center [177, 35] width 23 height 8
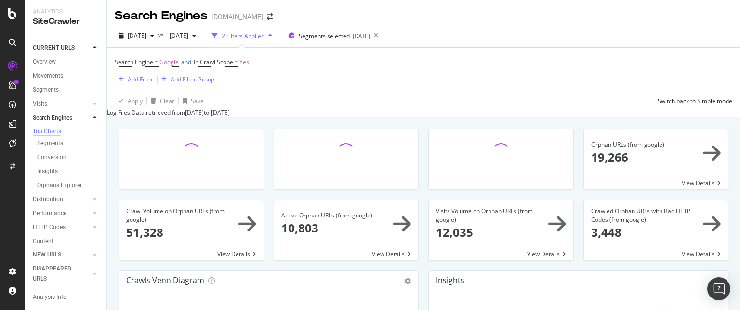
click at [351, 79] on div "Search Engine = Google and In Crawl Scope = Yes Add Filter Add Filter Group" at bounding box center [423, 70] width 617 height 45
click at [350, 33] on span "Segments selected" at bounding box center [324, 36] width 51 height 8
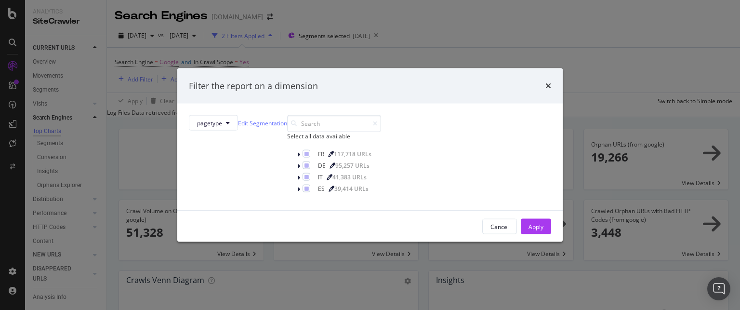
click at [474, 48] on div "Filter the report on a dimension pagetype Edit Segmentation Select all data ava…" at bounding box center [370, 155] width 740 height 310
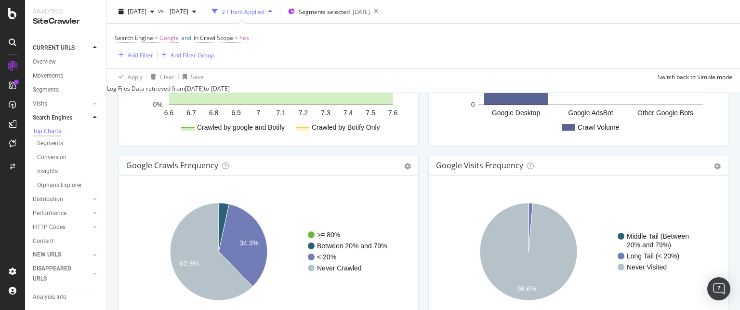
scroll to position [1018, 0]
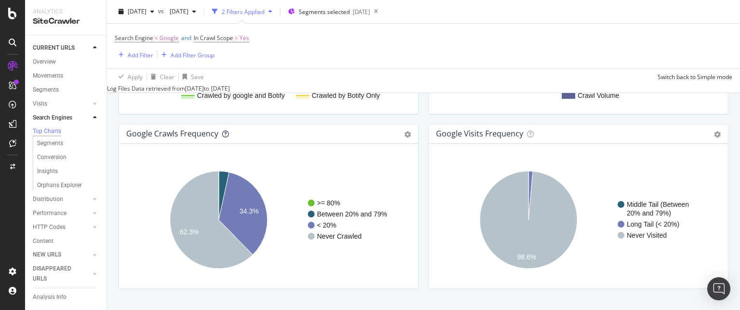
click at [222, 135] on icon at bounding box center [225, 133] width 7 height 7
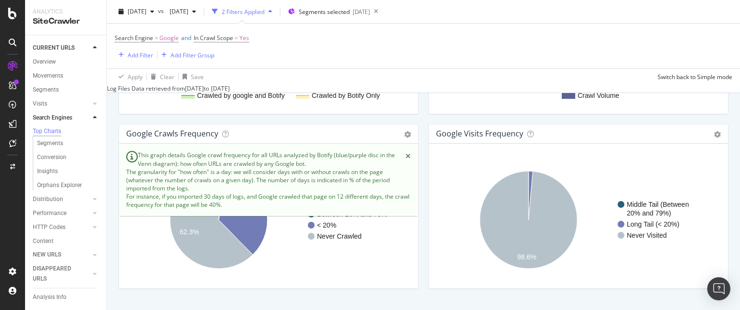
click at [405, 159] on span "×" at bounding box center [408, 156] width 6 height 10
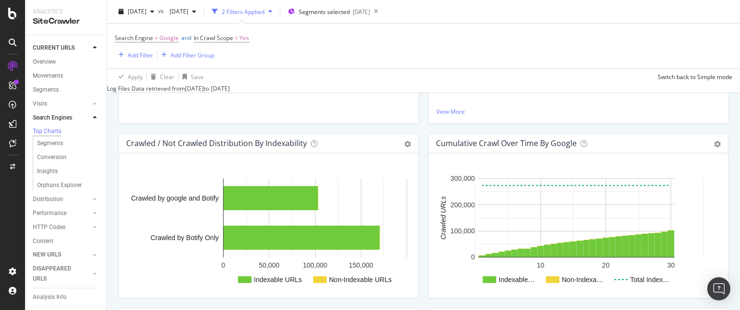
scroll to position [312, 0]
click at [48, 242] on div "Content" at bounding box center [43, 241] width 21 height 10
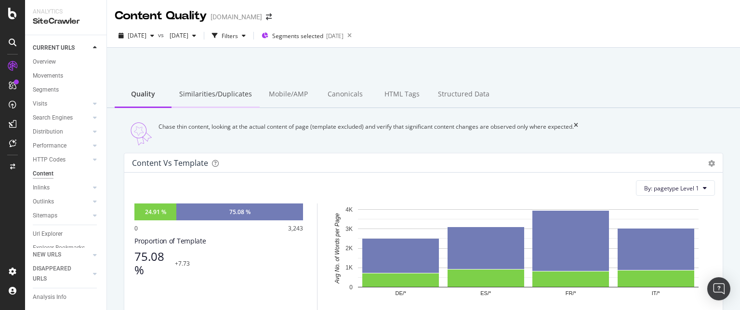
click at [213, 98] on div "Similarities/Duplicates" at bounding box center [215, 94] width 88 height 26
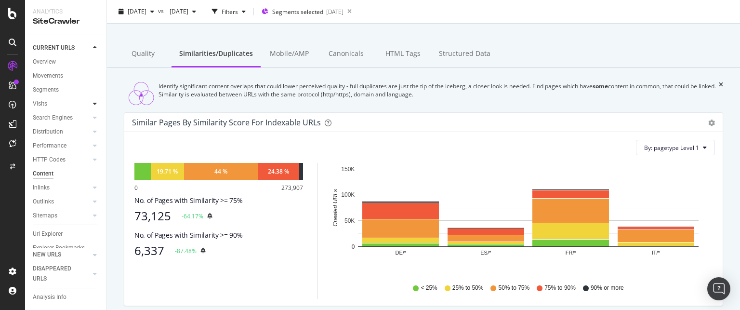
click at [93, 102] on icon at bounding box center [95, 104] width 4 height 6
click at [468, 55] on div "Structured Data" at bounding box center [464, 54] width 67 height 26
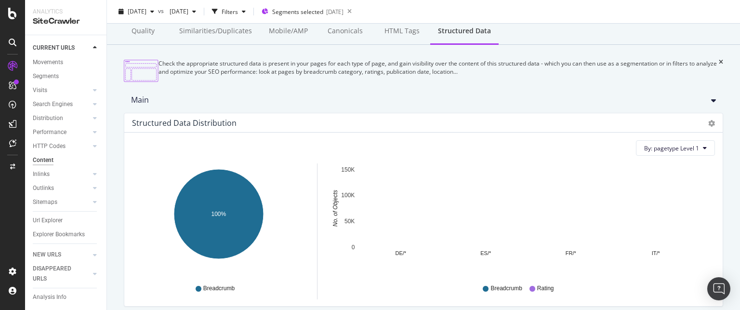
scroll to position [62, 0]
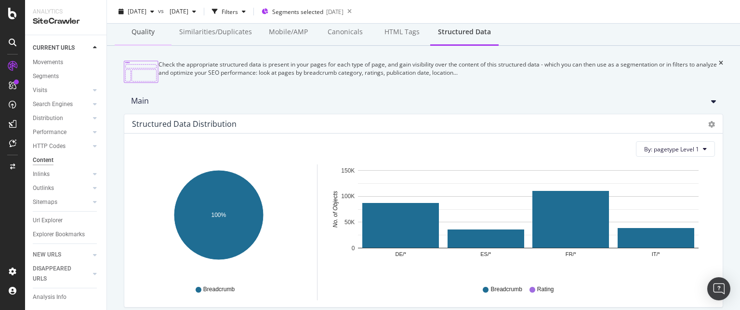
click at [145, 32] on div "Quality" at bounding box center [143, 32] width 57 height 26
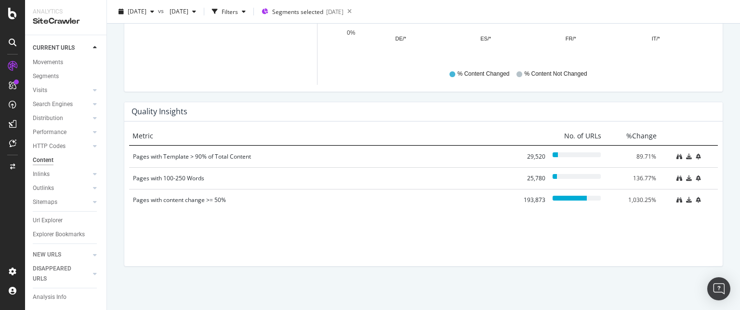
scroll to position [667, 0]
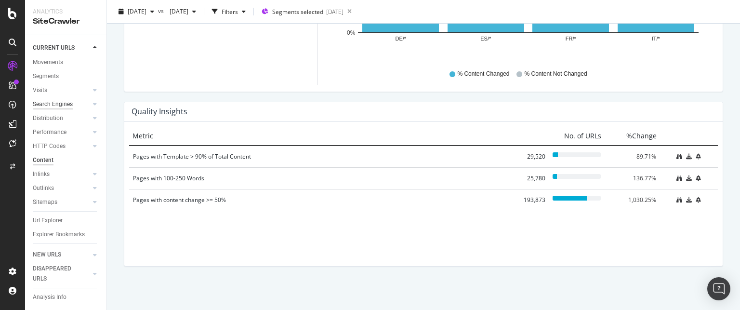
click at [44, 99] on div "Search Engines" at bounding box center [53, 104] width 40 height 10
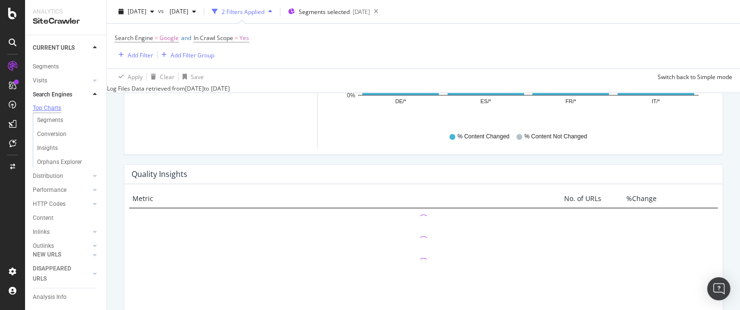
scroll to position [740, 0]
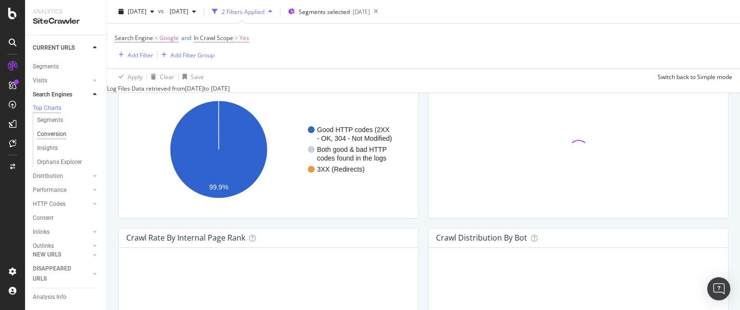
click at [54, 135] on div "Conversion" at bounding box center [51, 134] width 29 height 10
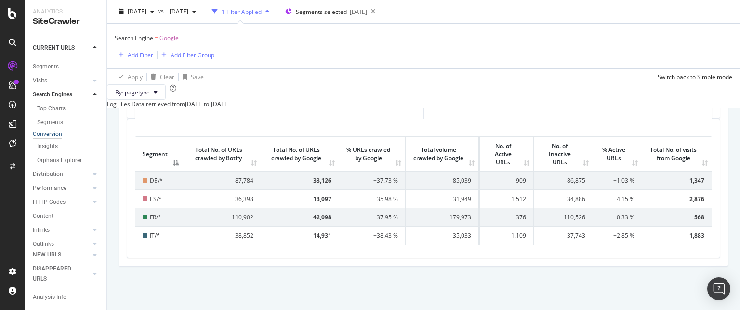
scroll to position [291, 0]
click at [60, 190] on div "Performance" at bounding box center [50, 188] width 34 height 10
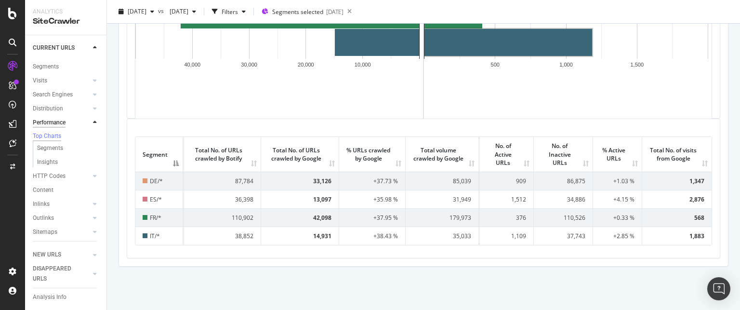
scroll to position [188, 0]
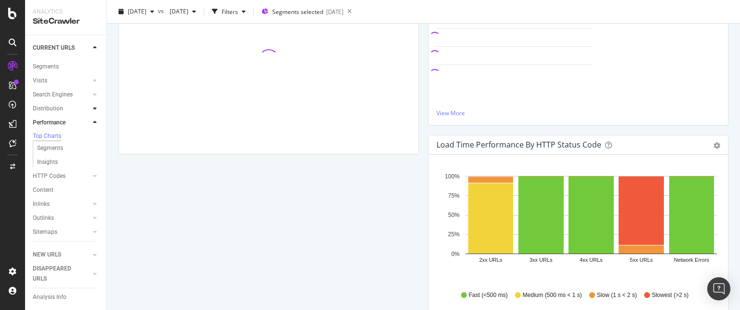
click at [93, 105] on icon at bounding box center [95, 108] width 4 height 6
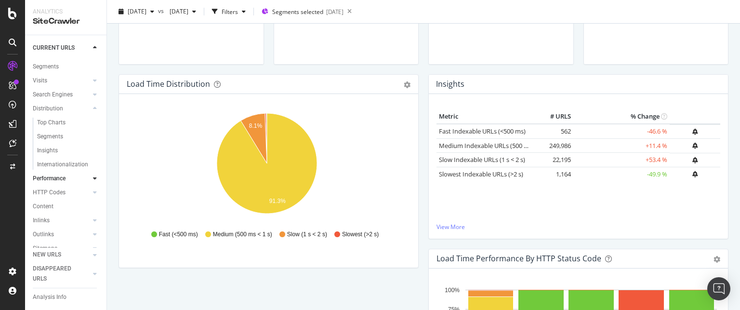
scroll to position [0, 0]
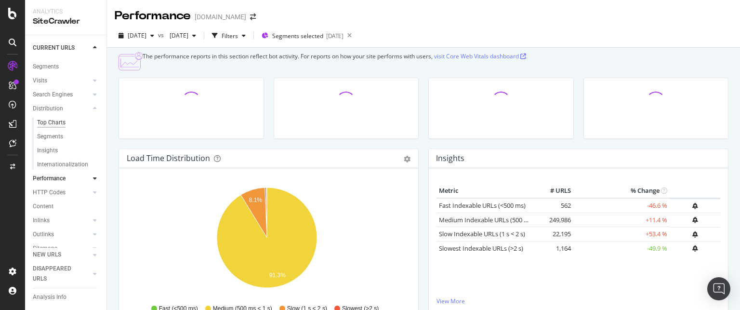
click at [50, 123] on div "Top Charts" at bounding box center [51, 122] width 28 height 10
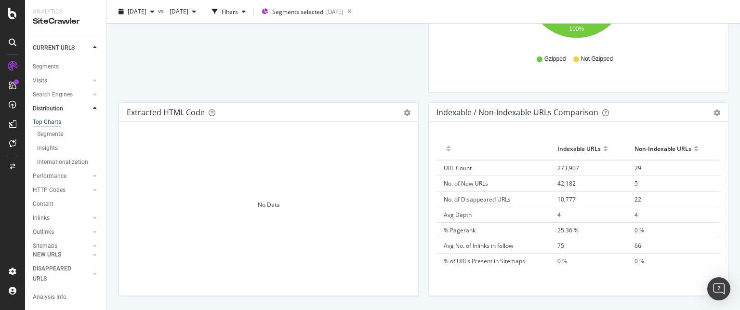
scroll to position [1623, 0]
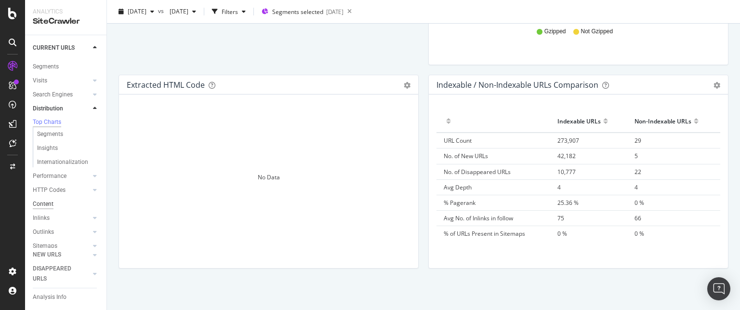
click at [46, 202] on div "Content" at bounding box center [43, 204] width 21 height 10
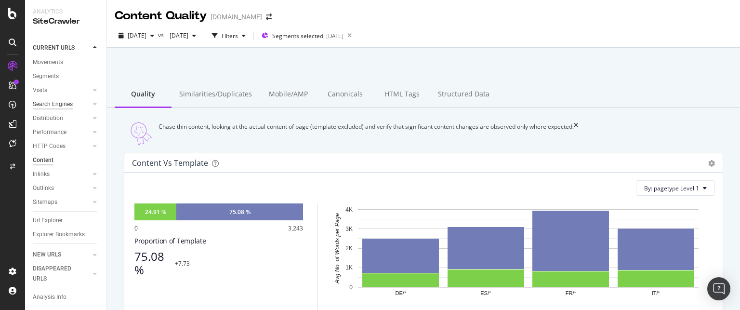
click at [43, 99] on div "Search Engines" at bounding box center [53, 104] width 40 height 10
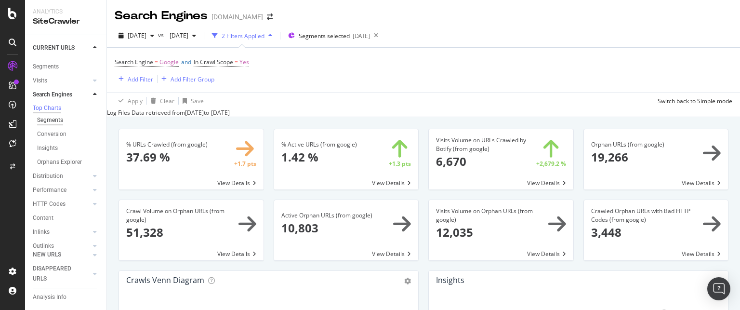
click at [52, 125] on div "Segments" at bounding box center [50, 120] width 26 height 10
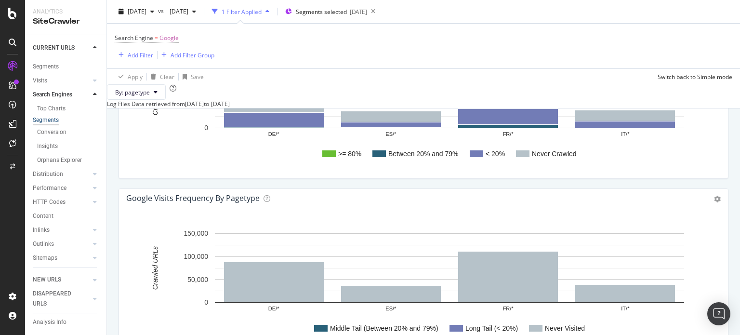
scroll to position [1284, 0]
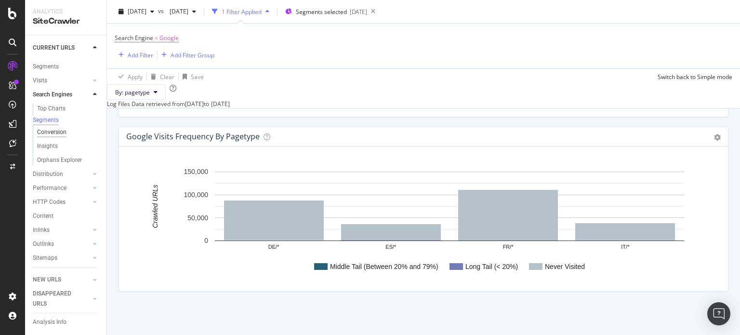
click at [52, 135] on div "Conversion" at bounding box center [51, 132] width 29 height 10
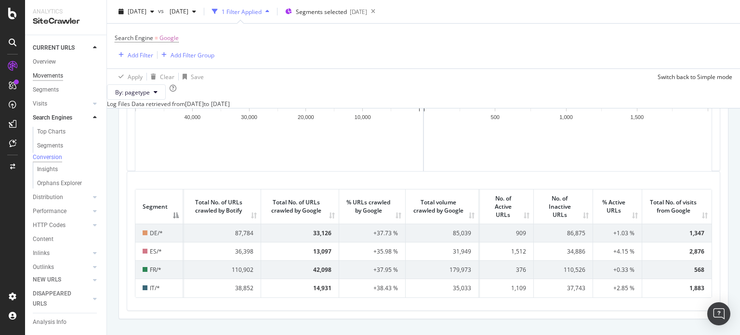
click at [48, 77] on div "Movements" at bounding box center [48, 76] width 30 height 10
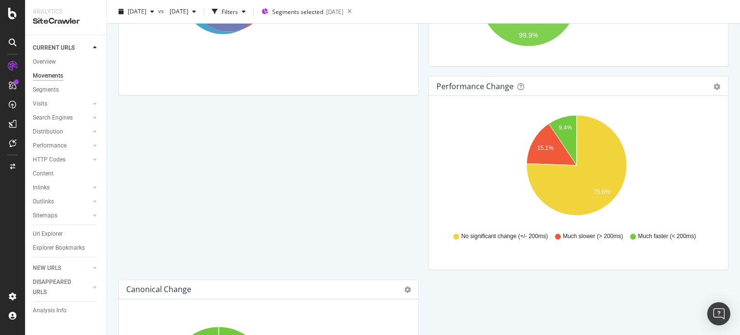
scroll to position [158, 0]
click at [97, 102] on div at bounding box center [95, 104] width 10 height 10
click at [54, 118] on div "Analysis" at bounding box center [48, 118] width 22 height 10
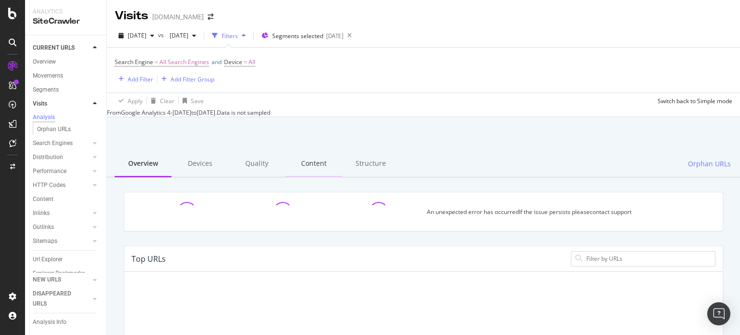
click at [312, 173] on div "Content" at bounding box center [313, 164] width 57 height 26
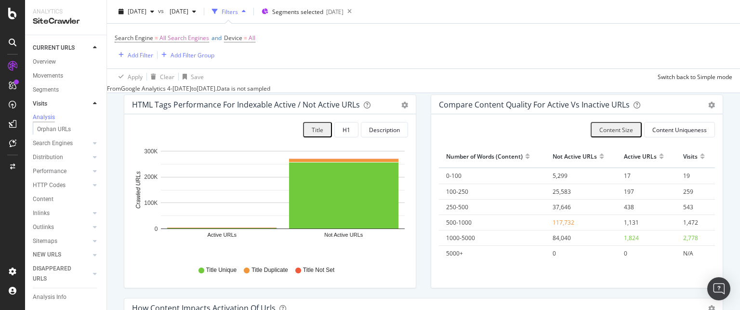
scroll to position [98, 0]
click at [658, 131] on div "Content Uniqueness" at bounding box center [679, 129] width 54 height 8
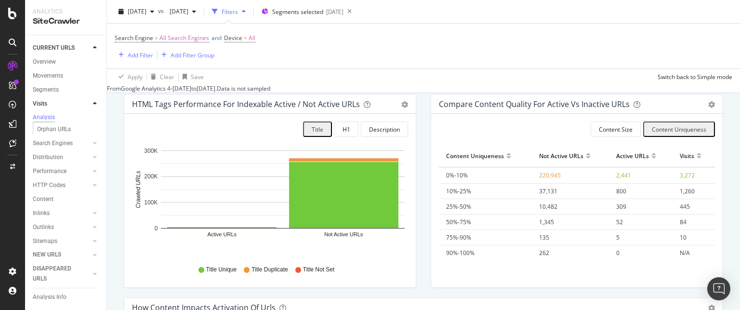
click at [708, 105] on icon "gear" at bounding box center [711, 104] width 7 height 7
click at [721, 132] on div "Compare Content Quality for Active vs Inactive URLs Export as CSV Add to Custom…" at bounding box center [576, 195] width 307 height 203
click at [604, 133] on div "Content Size" at bounding box center [616, 129] width 34 height 8
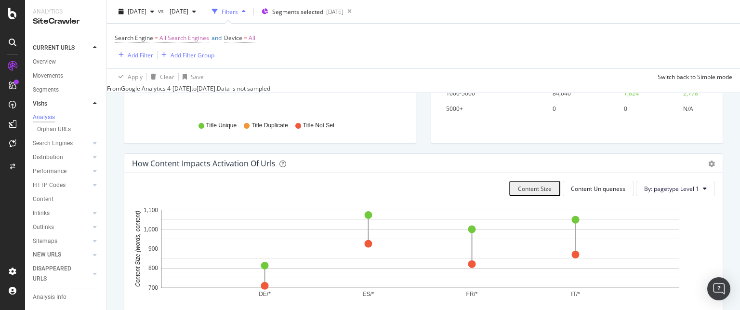
scroll to position [301, 0]
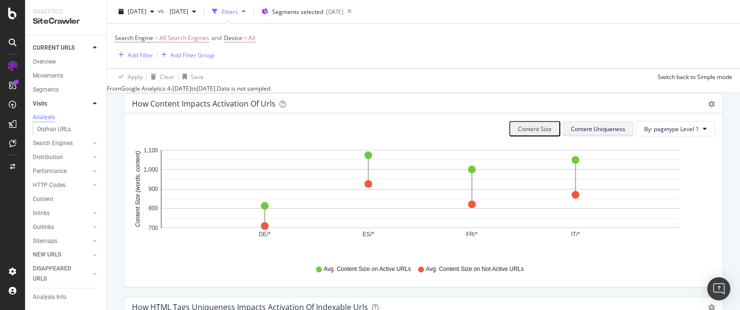
click at [590, 133] on div "Content Uniqueness" at bounding box center [598, 129] width 54 height 8
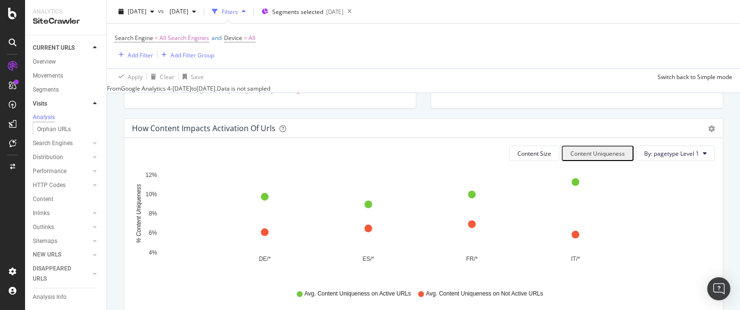
scroll to position [277, 0]
click at [586, 140] on div "Content Size Content Uniqueness By: pagetype Level 1 Hold CTRL while clicking t…" at bounding box center [423, 223] width 598 height 173
click at [665, 153] on span "By: pagetype Level 1" at bounding box center [671, 153] width 55 height 8
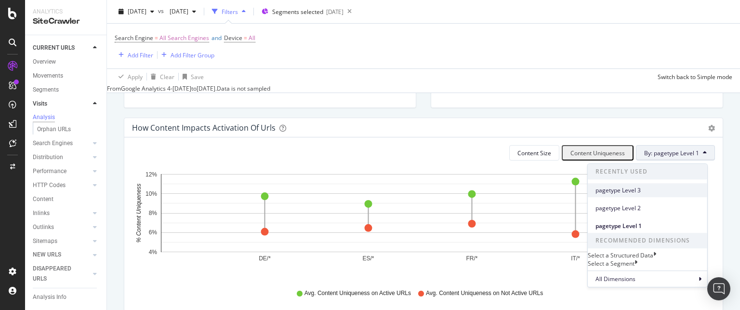
click at [638, 195] on div "pagetype Level 3" at bounding box center [646, 190] width 119 height 14
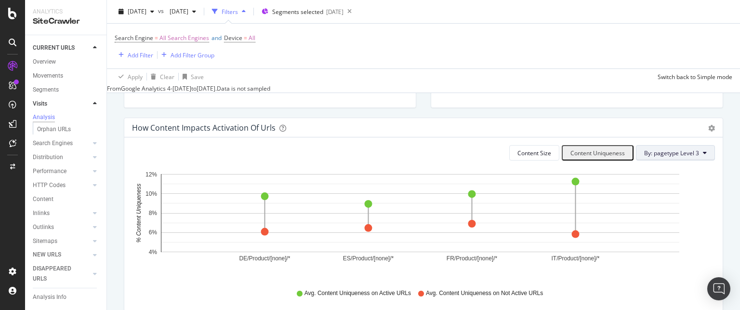
click at [662, 157] on span "By: pagetype Level 3" at bounding box center [671, 153] width 55 height 8
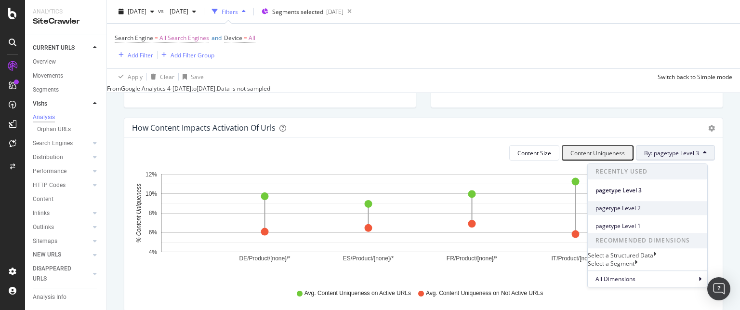
click at [636, 204] on span "pagetype Level 2" at bounding box center [647, 208] width 104 height 9
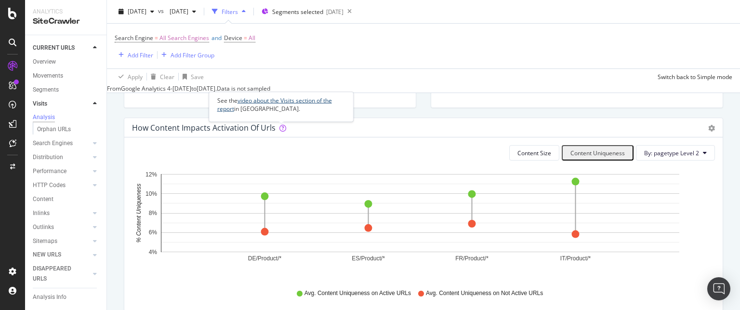
click at [276, 99] on link "video about the Visits section of the report" at bounding box center [274, 104] width 115 height 16
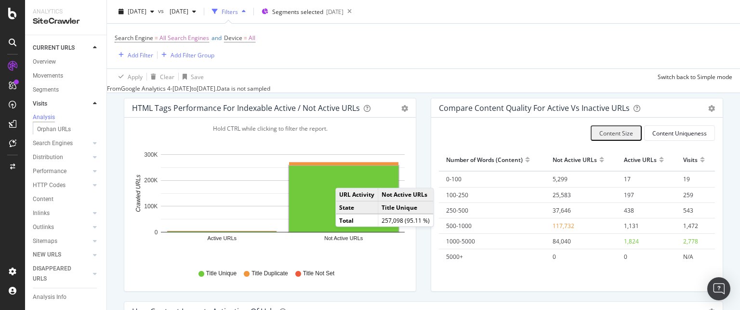
scroll to position [94, 0]
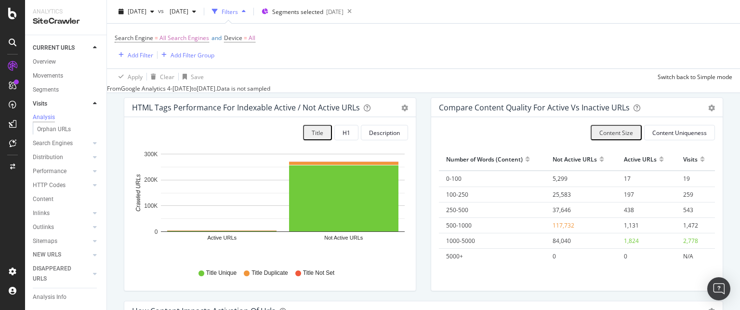
drag, startPoint x: 708, startPoint y: 242, endPoint x: 439, endPoint y: 165, distance: 280.0
click at [439, 165] on div "Content Size Content Uniqueness Hold CTRL while clicking to filter the report. …" at bounding box center [576, 203] width 291 height 173
copy thead
click at [674, 133] on div "Content Uniqueness" at bounding box center [679, 133] width 54 height 8
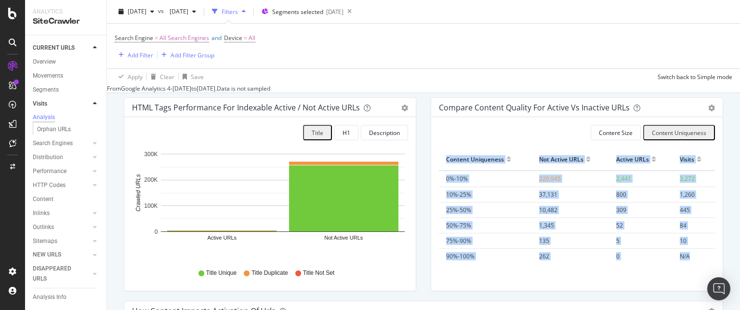
drag, startPoint x: 692, startPoint y: 257, endPoint x: 438, endPoint y: 161, distance: 271.7
click at [439, 161] on table "Content Uniqueness Not Active URLs Active URLs Visits 0%-10% 220,945 2,441 3,27…" at bounding box center [577, 206] width 276 height 116
copy table "Content Uniqueness Not Active URLs Active URLs Visits 0%-10% 220,945 2,441 3,27…"
click at [39, 202] on div "Content" at bounding box center [43, 199] width 21 height 10
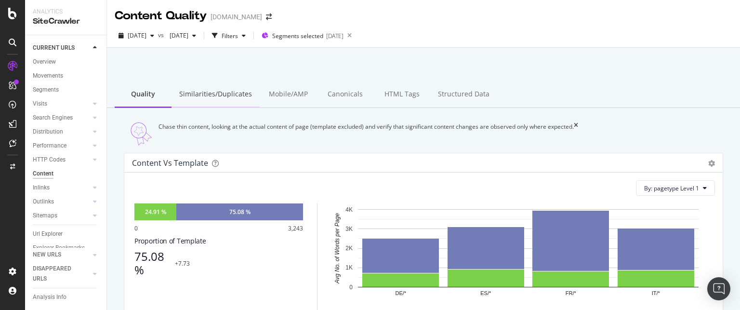
click at [219, 100] on div "Similarities/Duplicates" at bounding box center [215, 94] width 88 height 26
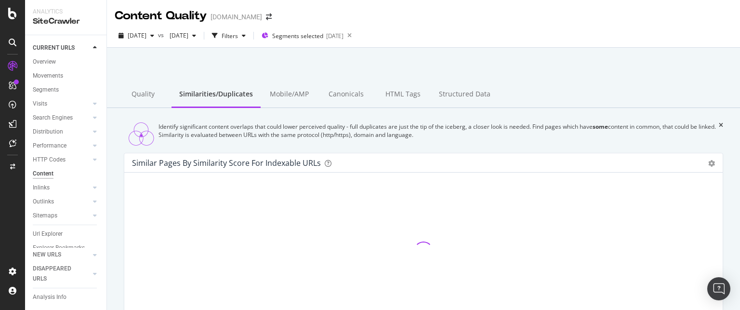
click at [143, 94] on div "Quality" at bounding box center [143, 94] width 57 height 26
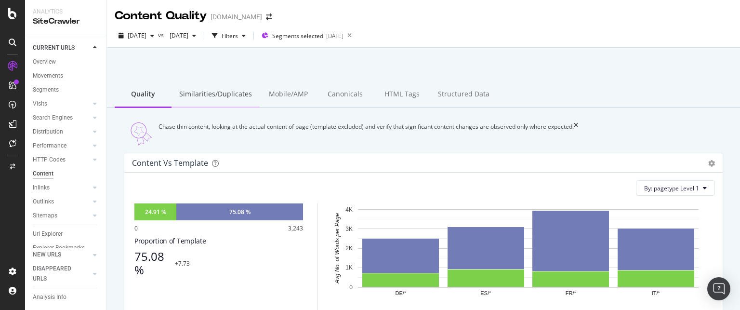
click at [207, 94] on div "Similarities/Duplicates" at bounding box center [215, 94] width 88 height 26
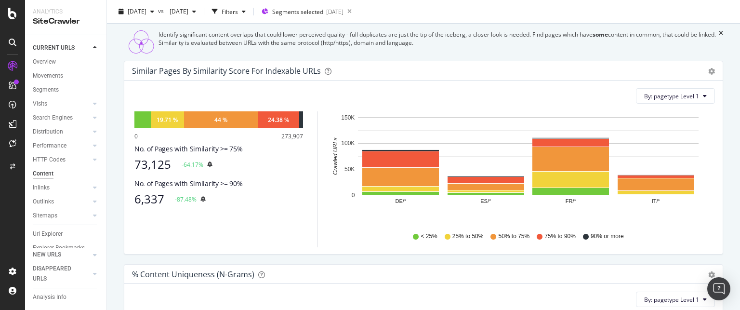
scroll to position [92, 0]
drag, startPoint x: 170, startPoint y: 171, endPoint x: 137, endPoint y: 171, distance: 33.2
click at [137, 171] on div "73,125 -64.17%" at bounding box center [218, 163] width 169 height 13
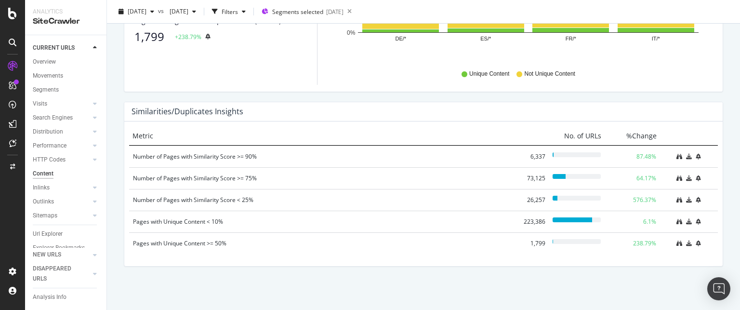
scroll to position [464, 0]
click at [233, 176] on div "Number of Pages with Similarity Score >= 75%" at bounding box center [323, 178] width 381 height 10
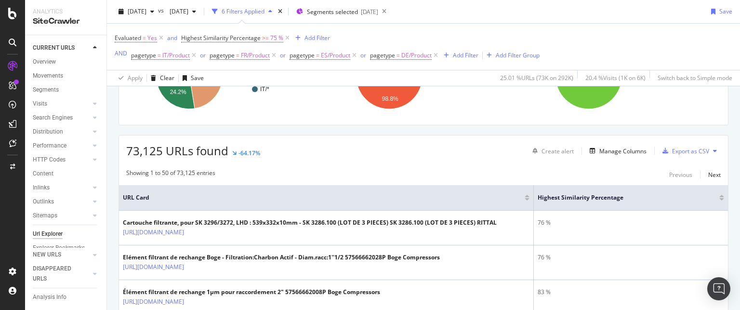
scroll to position [124, 0]
click at [599, 152] on div "Manage Columns" at bounding box center [622, 150] width 47 height 8
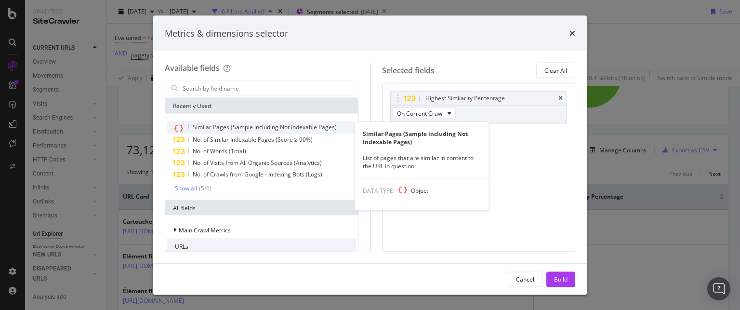
click at [225, 126] on span "Similar Pages (Sample including Not Indexable Pages)" at bounding box center [265, 127] width 144 height 8
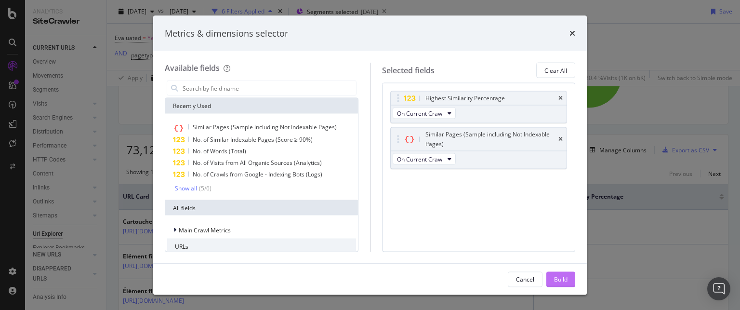
click at [563, 275] on div "Build" at bounding box center [560, 278] width 13 height 8
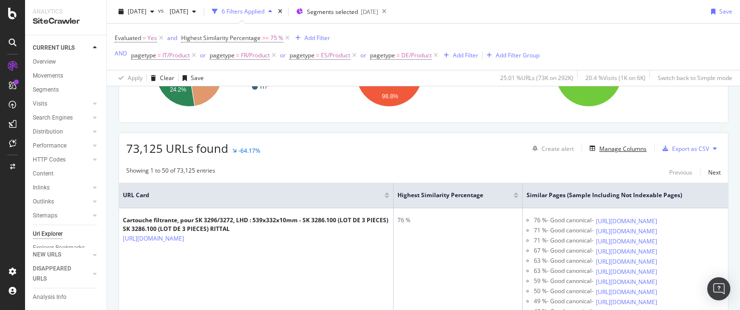
scroll to position [171, 0]
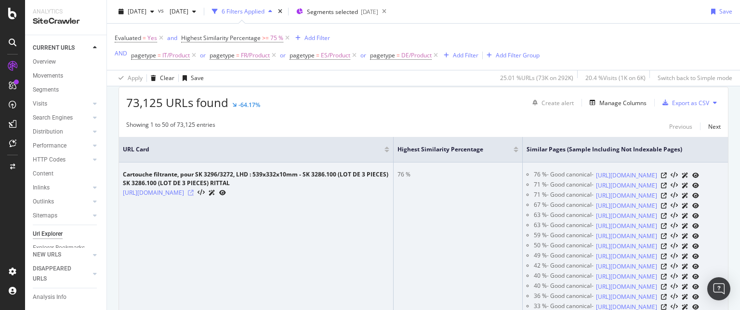
click at [194, 195] on icon at bounding box center [191, 193] width 6 height 6
click at [666, 178] on icon at bounding box center [664, 175] width 6 height 6
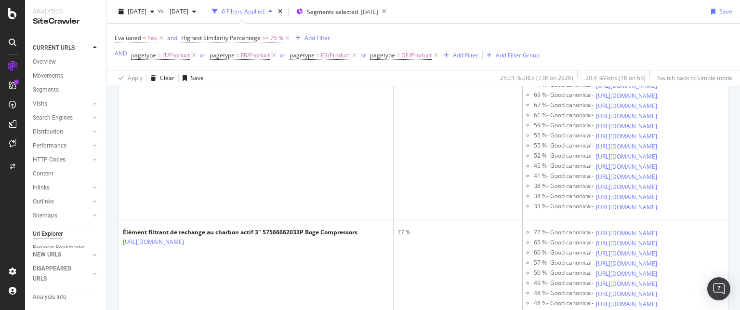
scroll to position [597, 0]
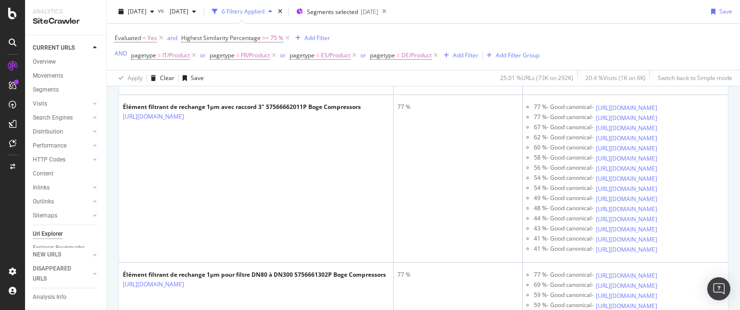
scroll to position [1410, 0]
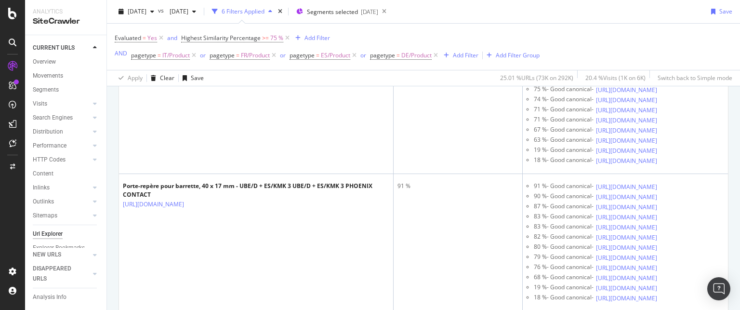
scroll to position [4429, 0]
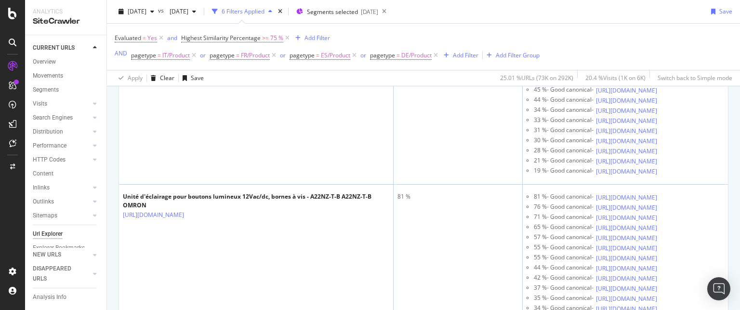
scroll to position [4917, 0]
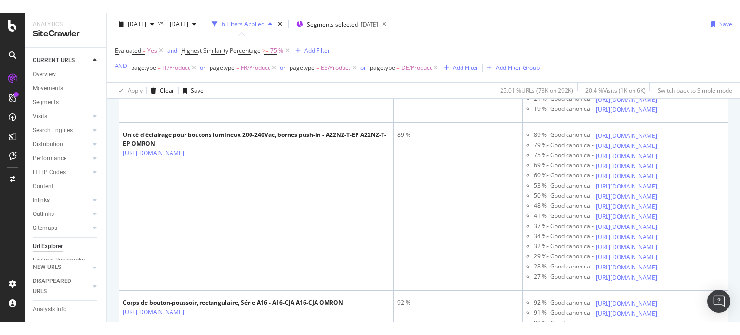
scroll to position [6640, 0]
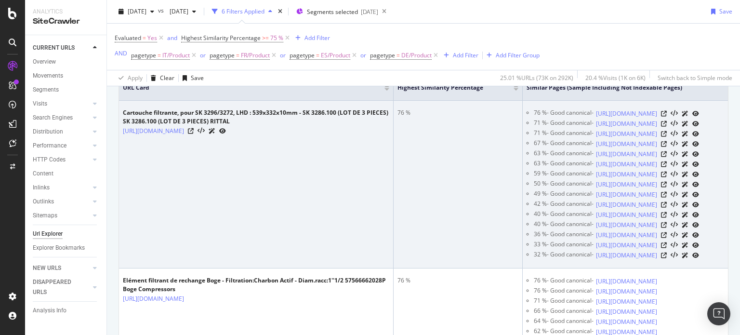
scroll to position [231, 0]
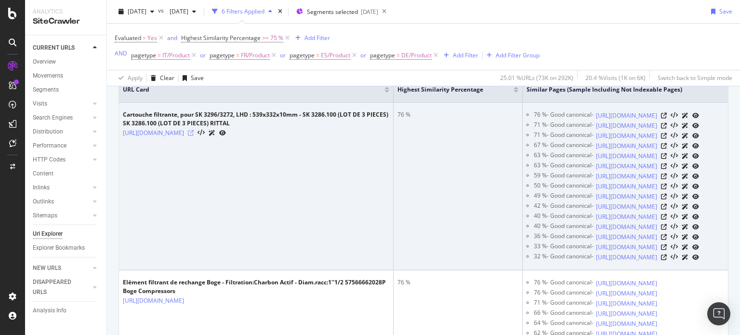
click at [194, 136] on icon at bounding box center [191, 133] width 6 height 6
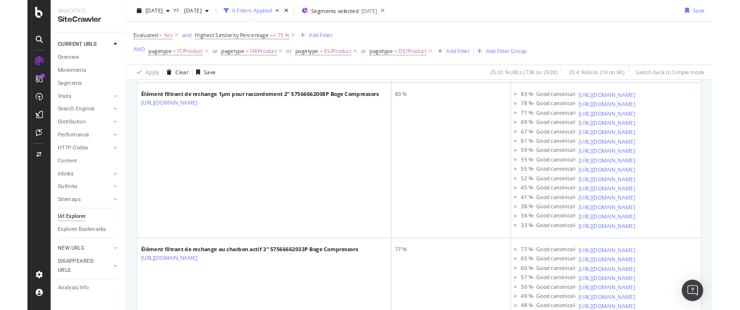
scroll to position [580, 0]
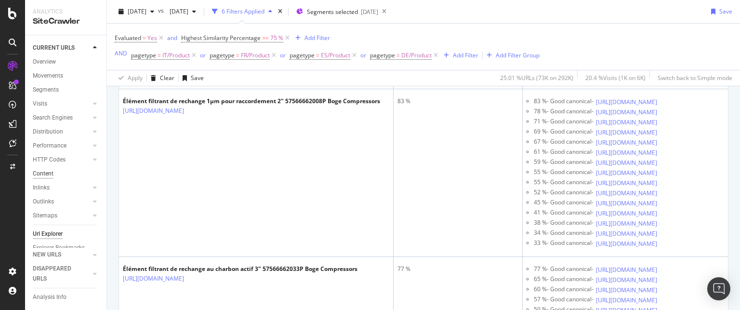
click at [44, 170] on div "Content" at bounding box center [43, 174] width 21 height 10
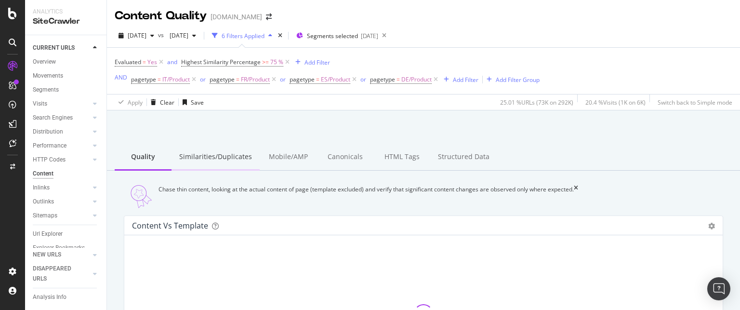
click at [216, 160] on div "Similarities/Duplicates" at bounding box center [215, 157] width 88 height 26
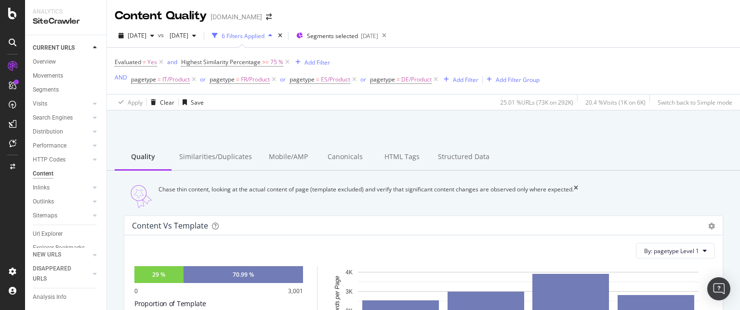
click at [217, 157] on div "Similarities/Duplicates" at bounding box center [215, 157] width 88 height 26
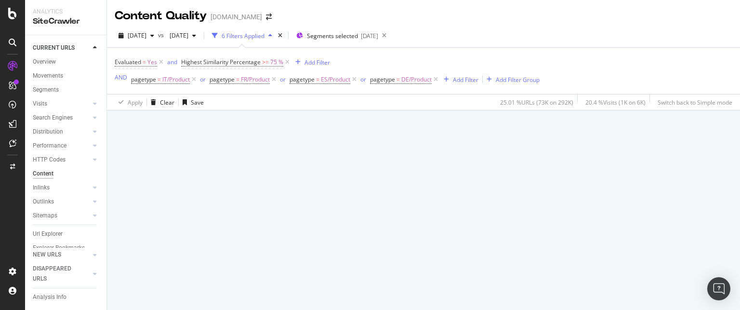
click at [215, 158] on div at bounding box center [423, 209] width 633 height 199
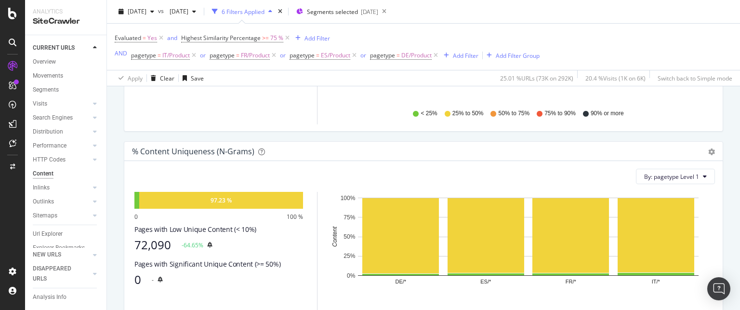
scroll to position [274, 0]
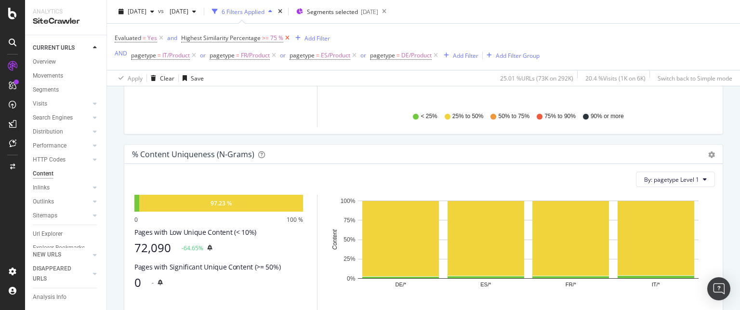
click at [286, 37] on icon at bounding box center [287, 38] width 8 height 10
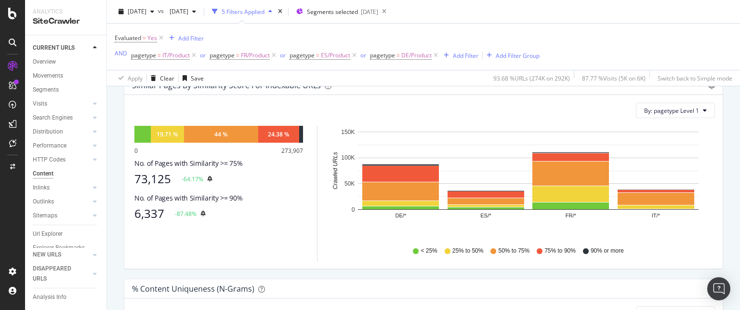
scroll to position [139, 0]
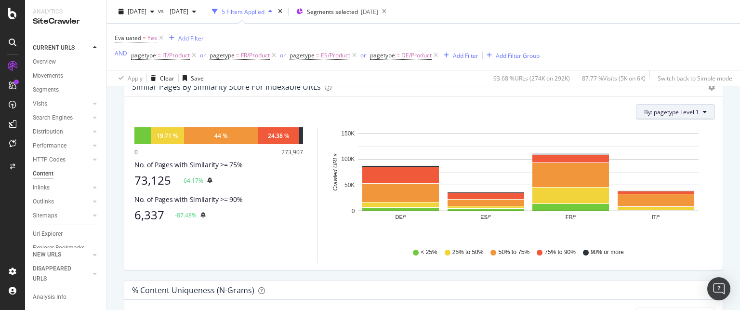
click at [678, 116] on span "By: pagetype Level 1" at bounding box center [671, 112] width 55 height 8
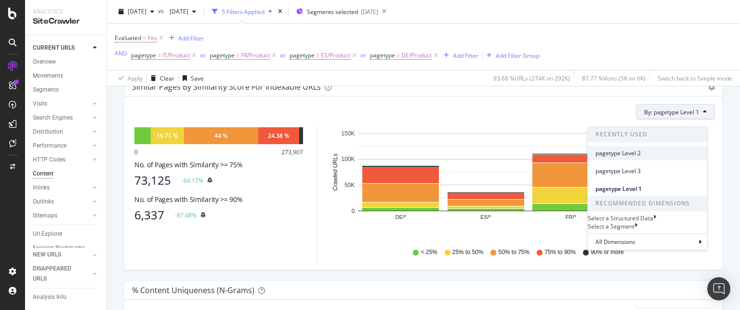
click at [641, 154] on span "pagetype Level 2" at bounding box center [647, 153] width 104 height 9
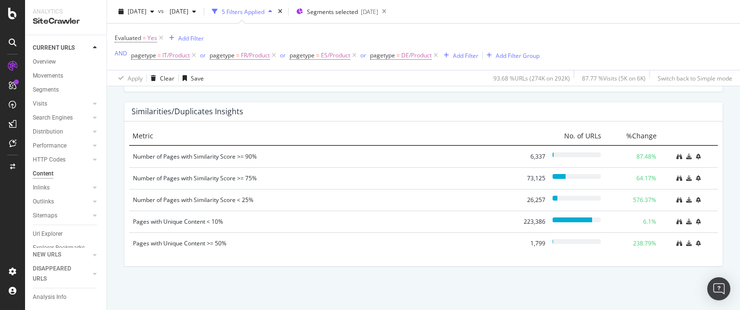
scroll to position [527, 0]
